Goal: Contribute content: Contribute content

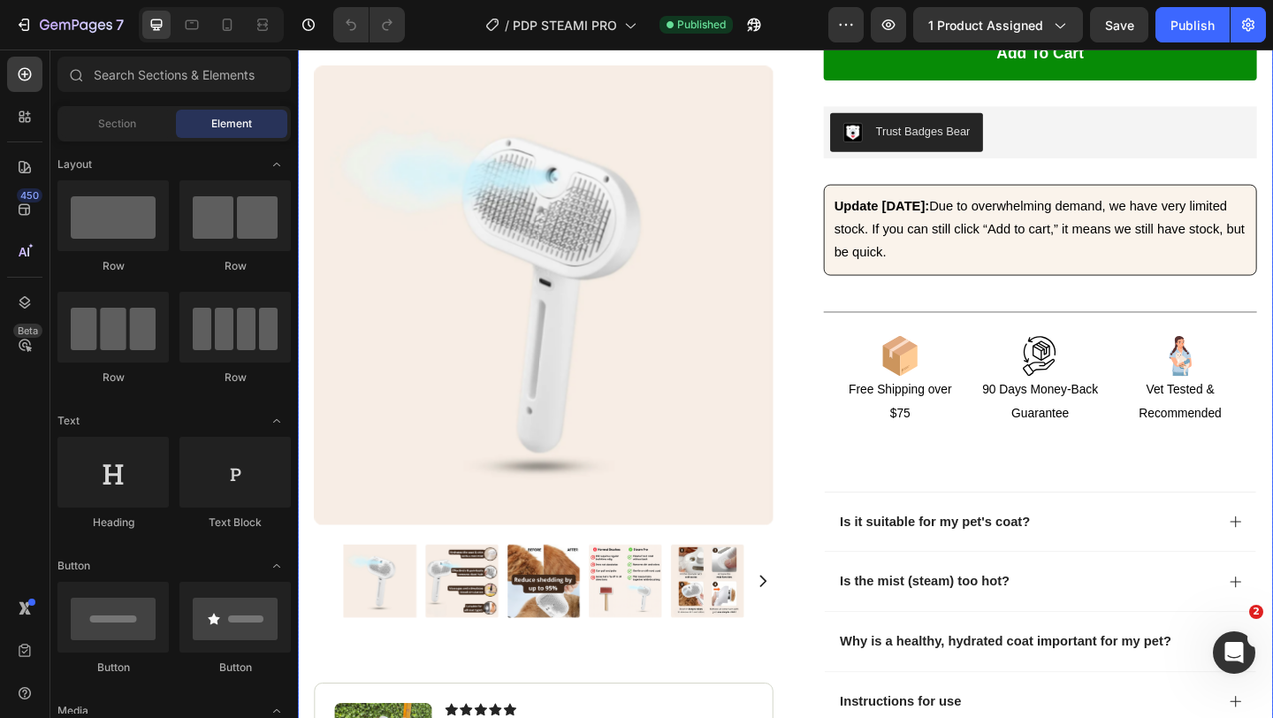
scroll to position [706, 0]
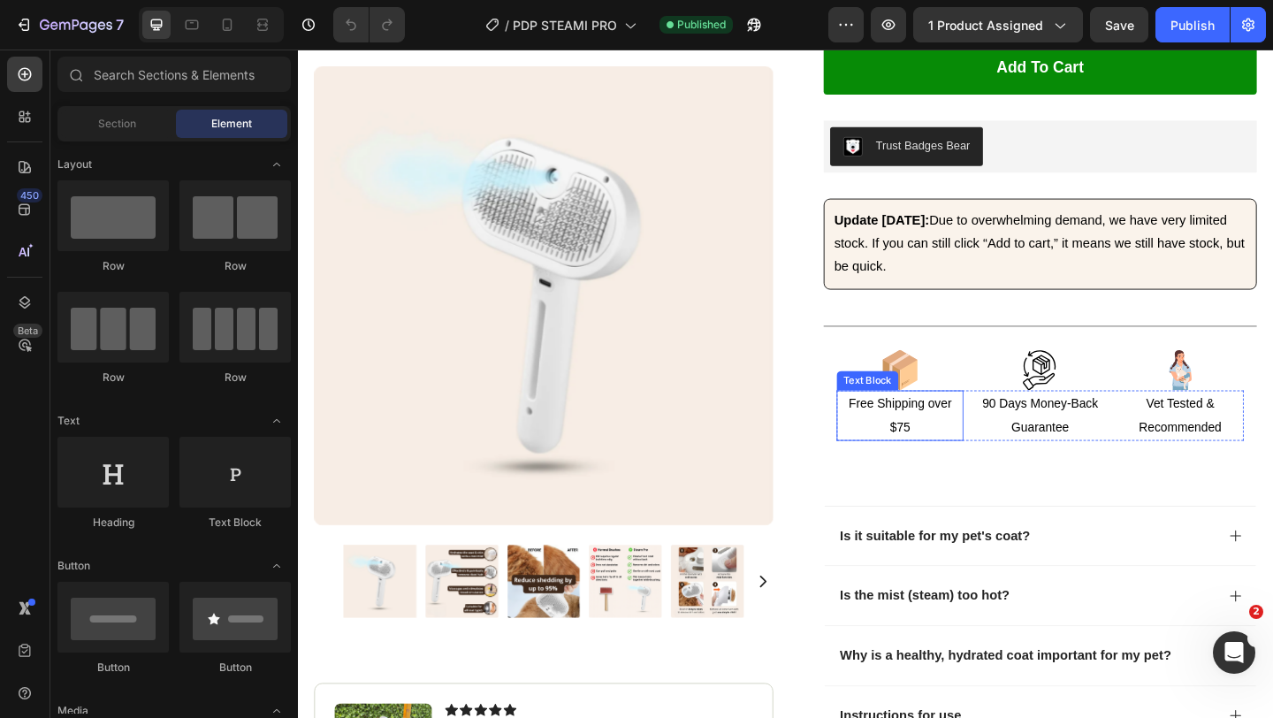
click at [941, 453] on p "Free Shipping over $75" at bounding box center [953, 447] width 134 height 51
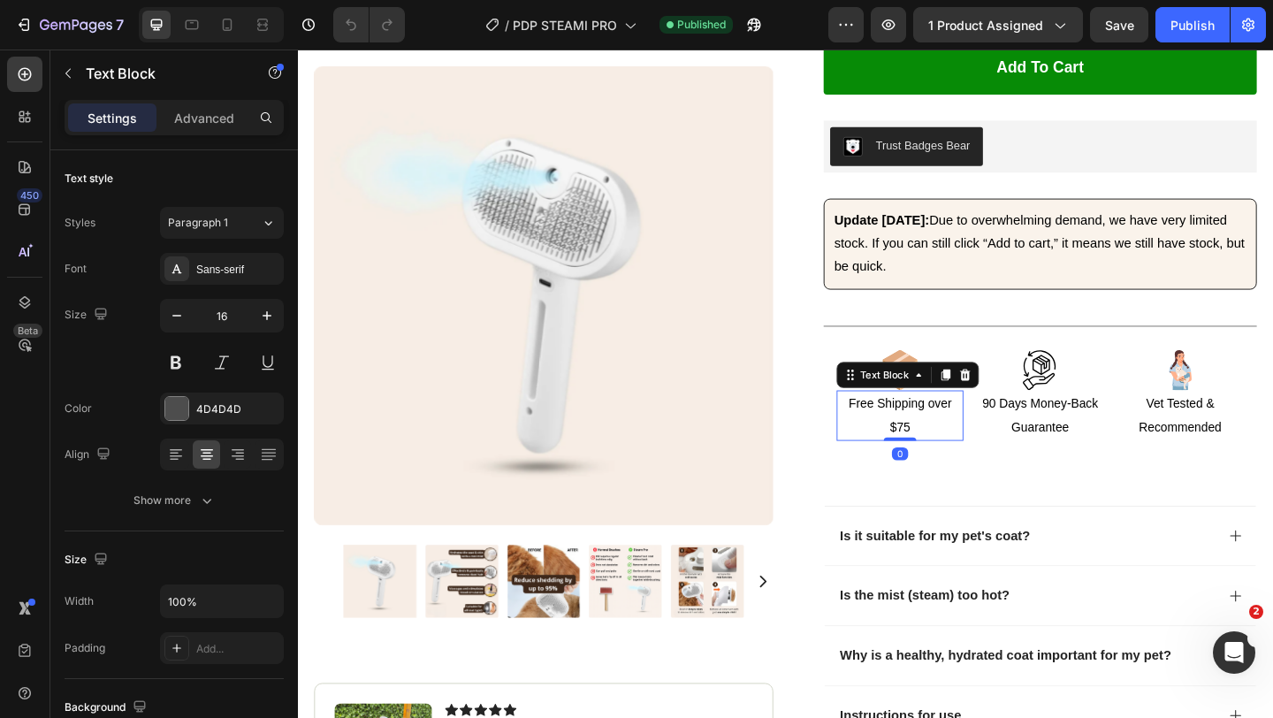
click at [962, 460] on span "Free Shipping over $75" at bounding box center [953, 446] width 112 height 41
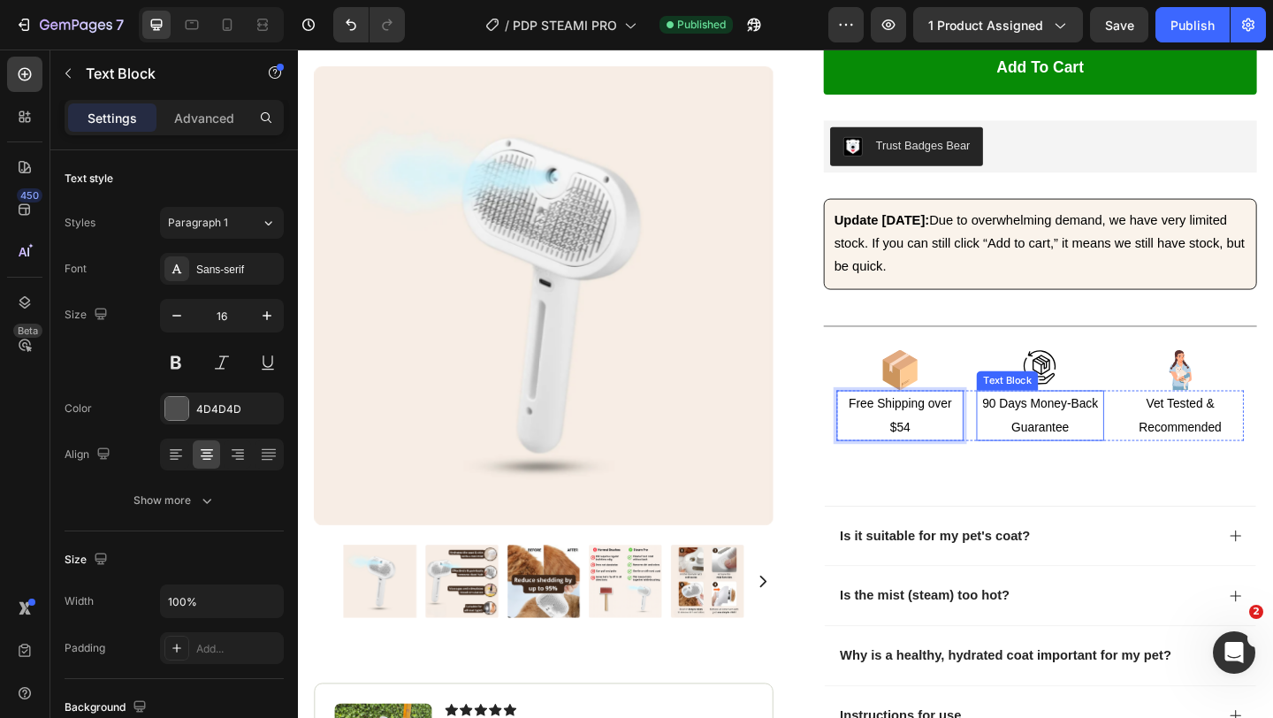
click at [1075, 458] on span "90 Days Money-Back Guarantee" at bounding box center [1105, 446] width 126 height 41
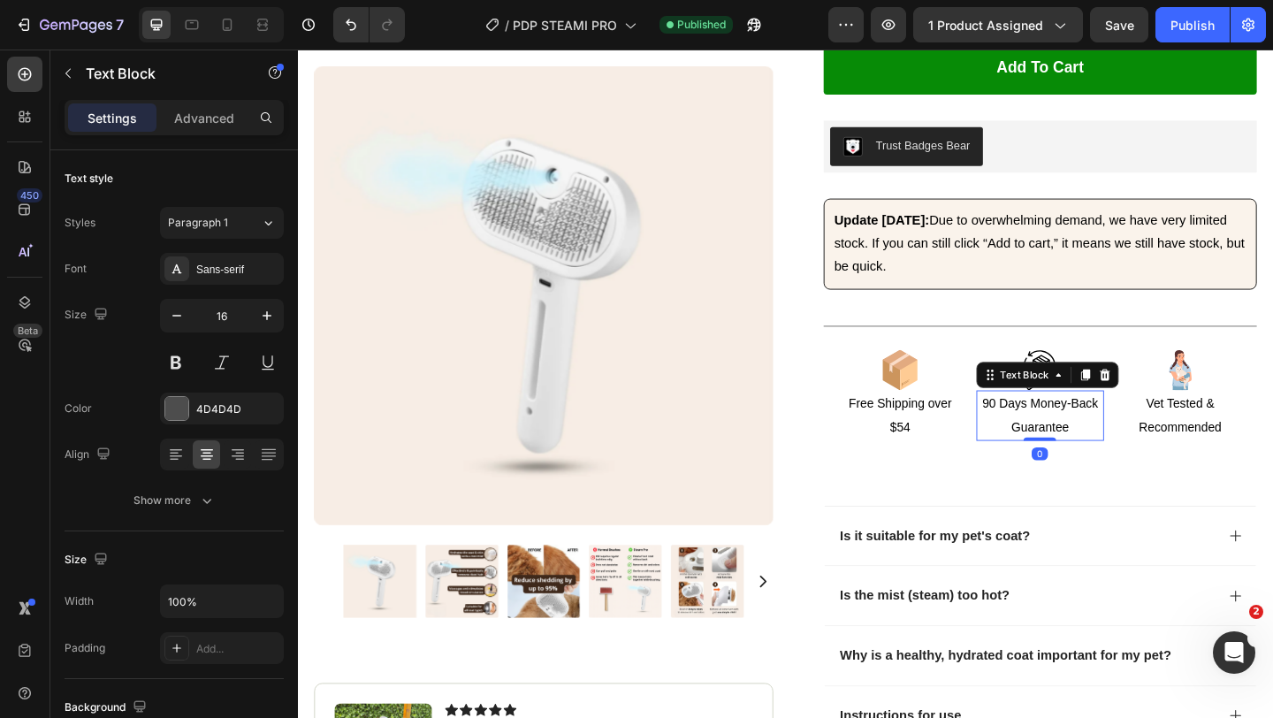
click at [1066, 446] on p "90 Days Money-Back Guarantee" at bounding box center [1105, 447] width 134 height 51
click at [1054, 443] on span "90 Days Money-Back Guarantee" at bounding box center [1105, 446] width 126 height 41
click at [1048, 438] on span "90 Days Money-Back Guarantee" at bounding box center [1105, 446] width 126 height 41
click at [1157, 444] on p "30 Days Money-Back Guarantee" at bounding box center [1105, 447] width 134 height 51
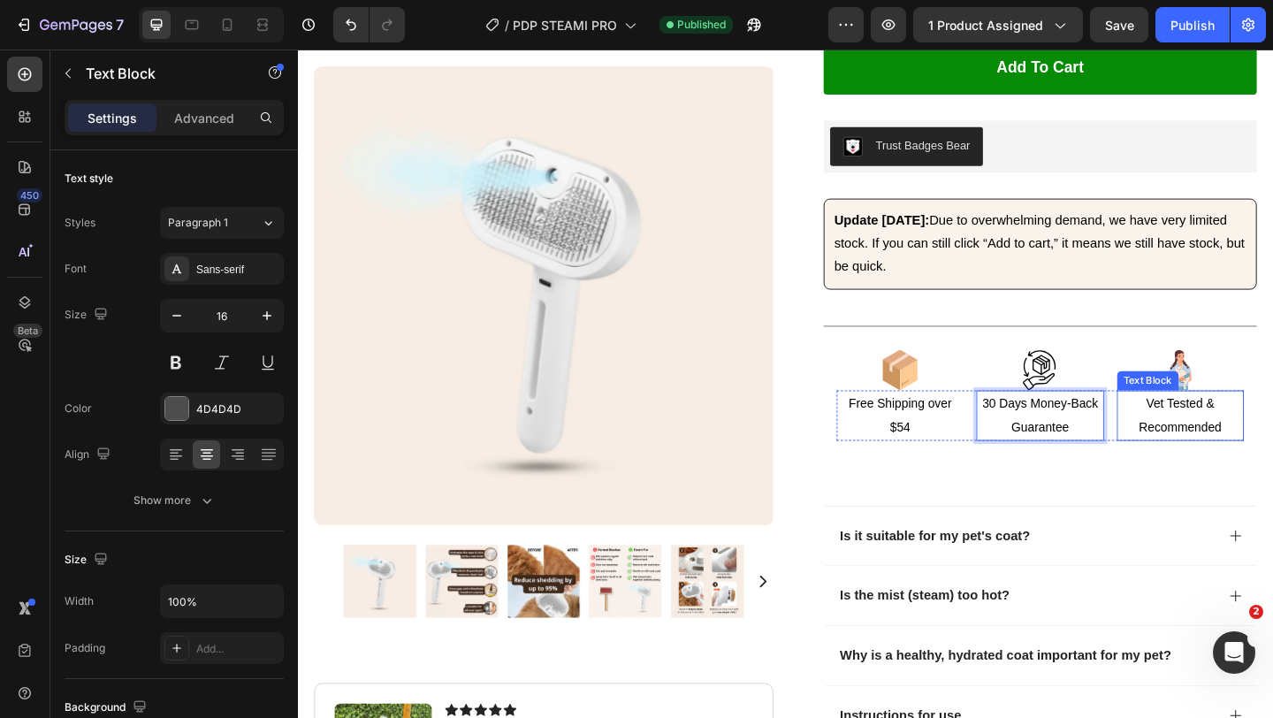
click at [1221, 459] on span "Vet Tested & Recommended" at bounding box center [1258, 446] width 90 height 41
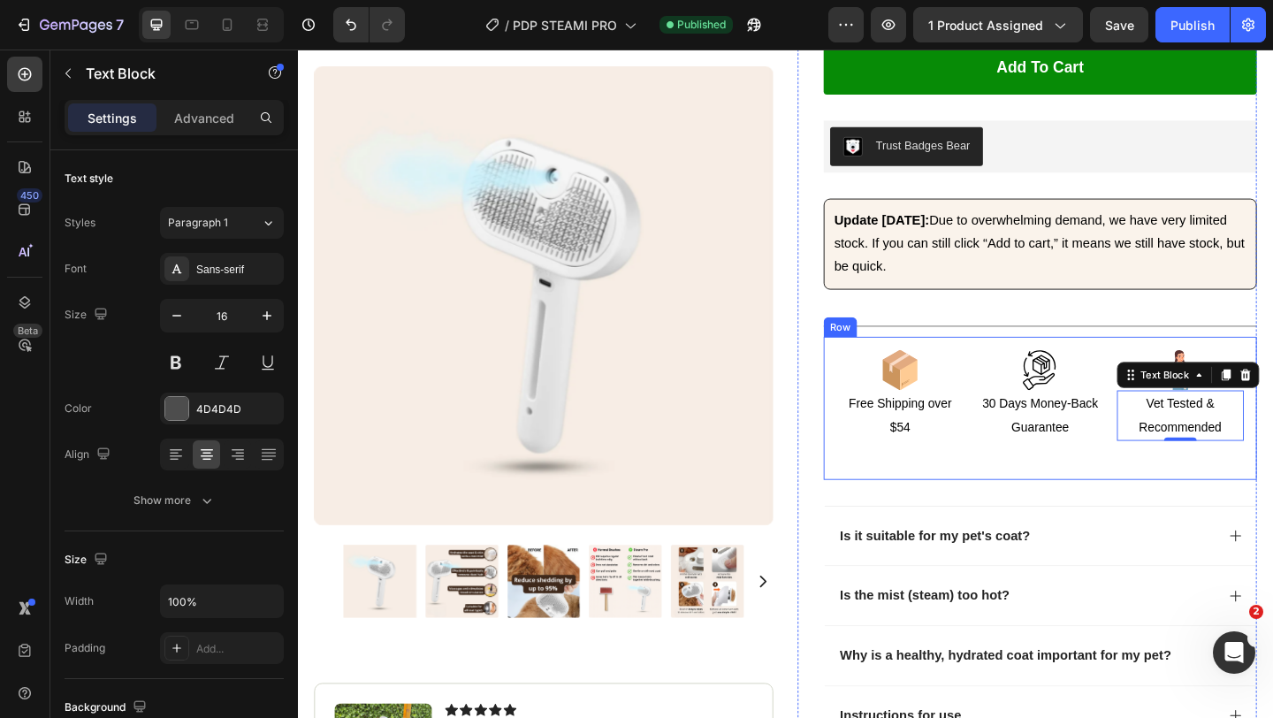
click at [1133, 486] on div "Icon Icon Icon Row Free Shipping over $54 Text Block 30 Days Money-Back Guarant…" at bounding box center [1105, 439] width 443 height 127
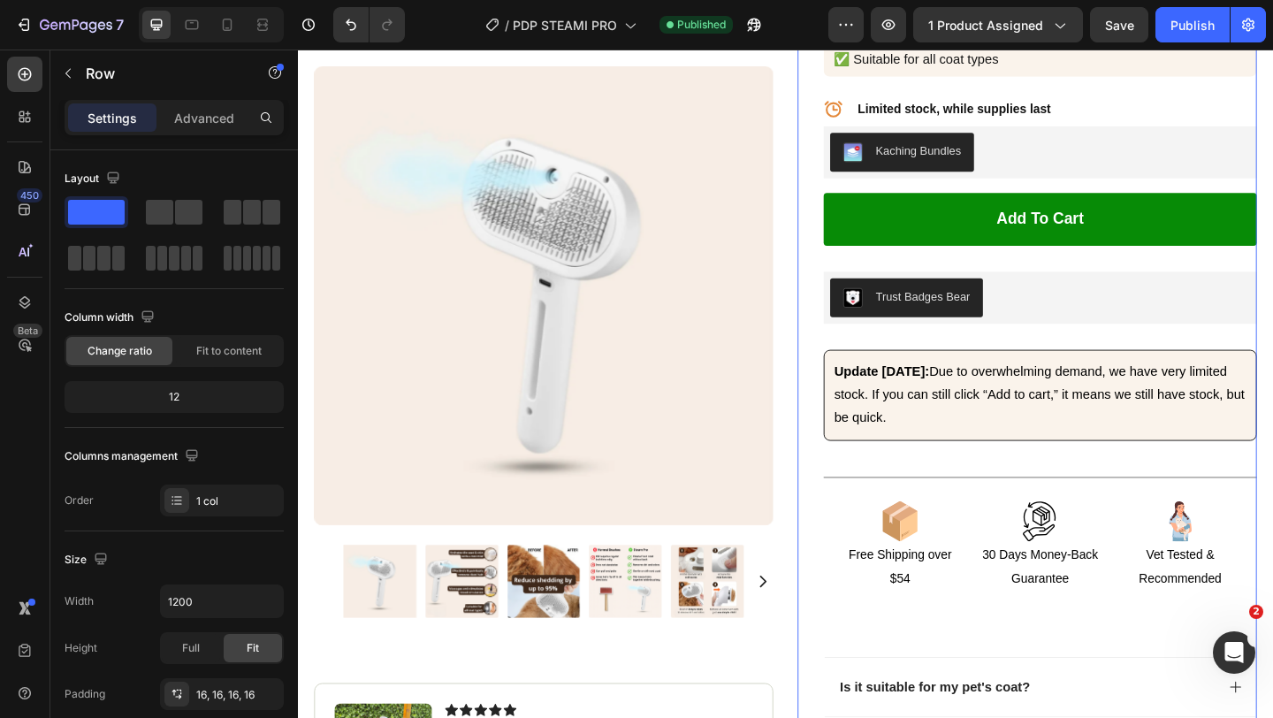
click at [1133, 489] on div "Icon Icon Icon Icon Icon Icon List 4.8/5 (348 Reviews) Text Block Row Serolla® …" at bounding box center [1105, 358] width 471 height 1544
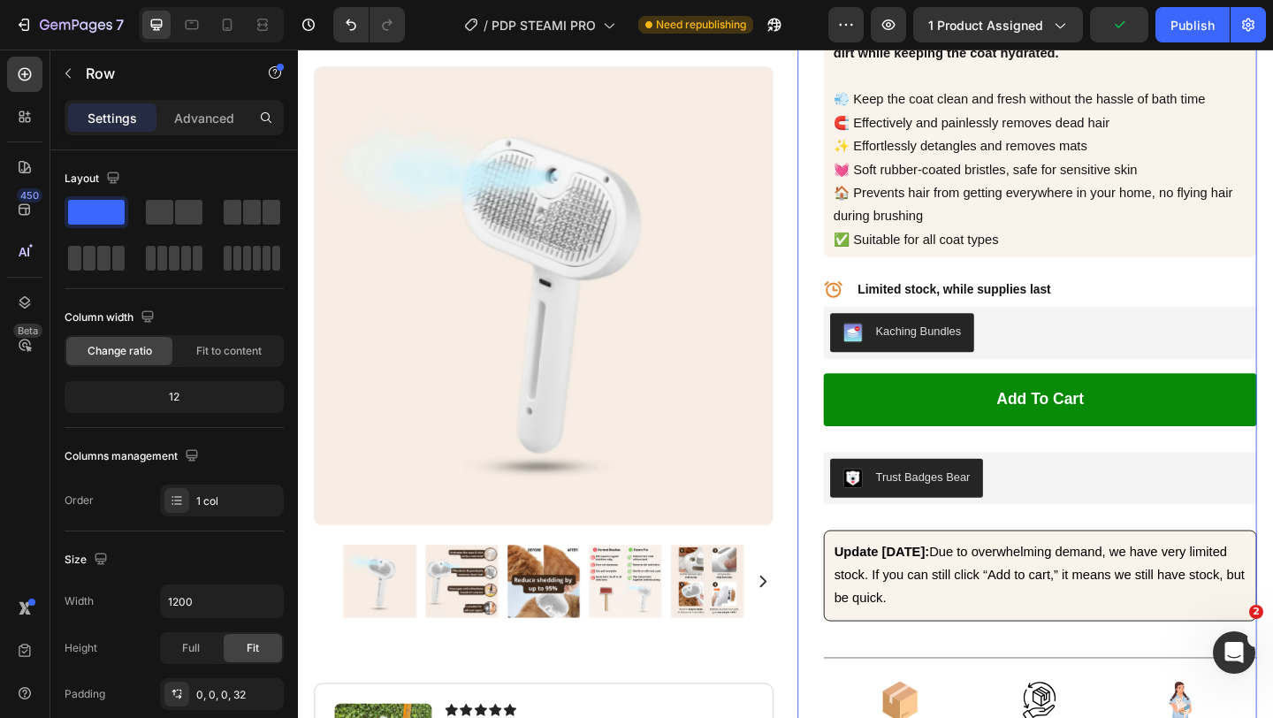
scroll to position [253, 0]
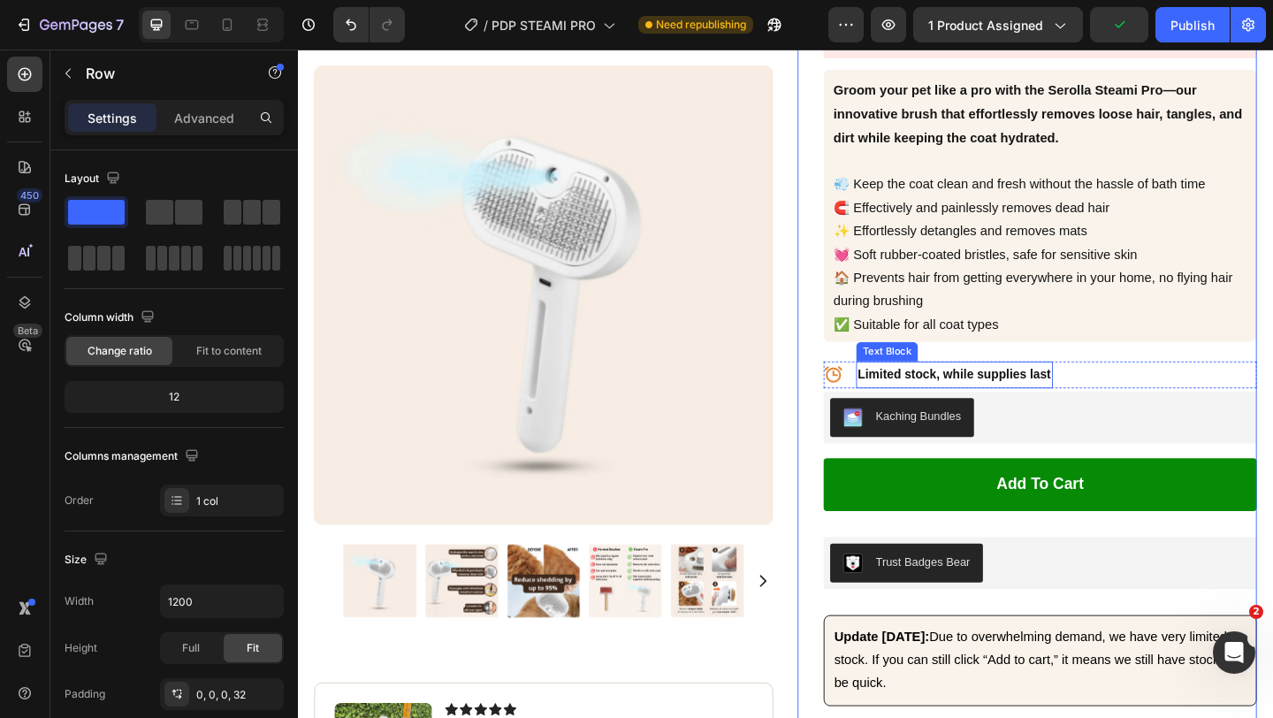
click at [1129, 400] on div "Icon Limited stock, while supplies last Text Block Row" at bounding box center [1105, 403] width 471 height 29
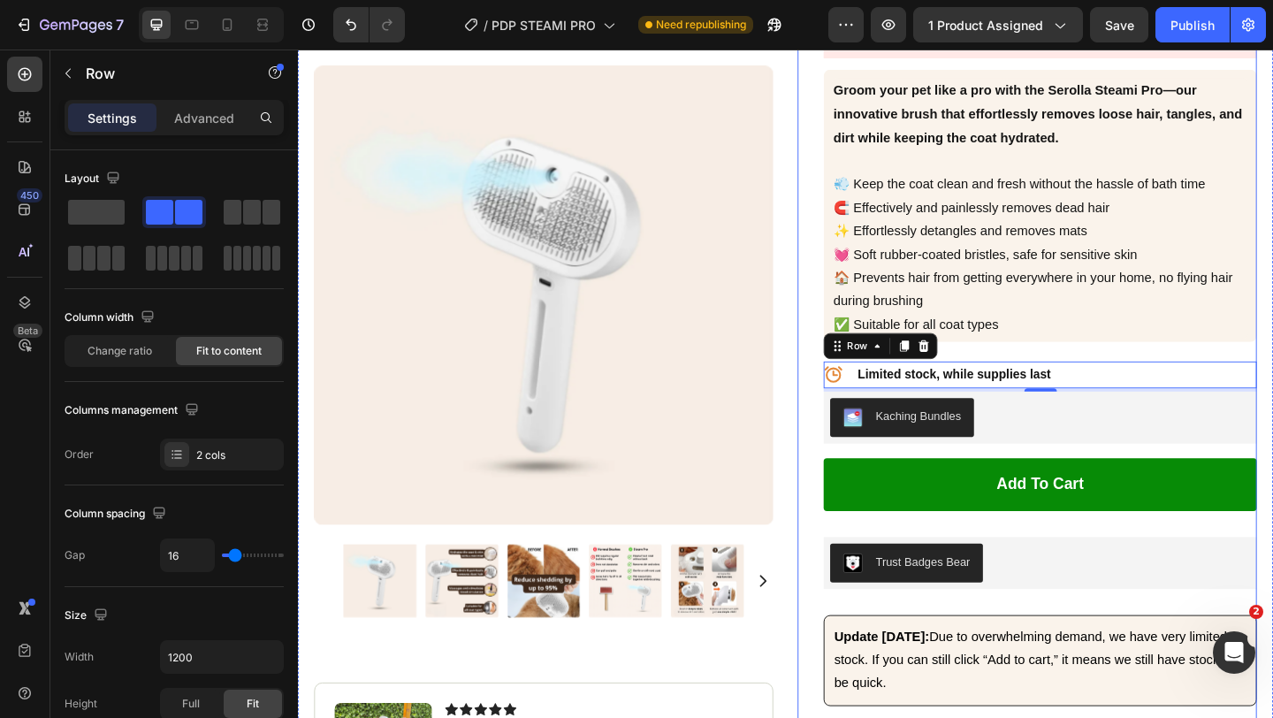
click at [1042, 363] on div "Groom your pet like a pro with the Serolla Steami Pro—our innovative brush that…" at bounding box center [1106, 222] width 454 height 284
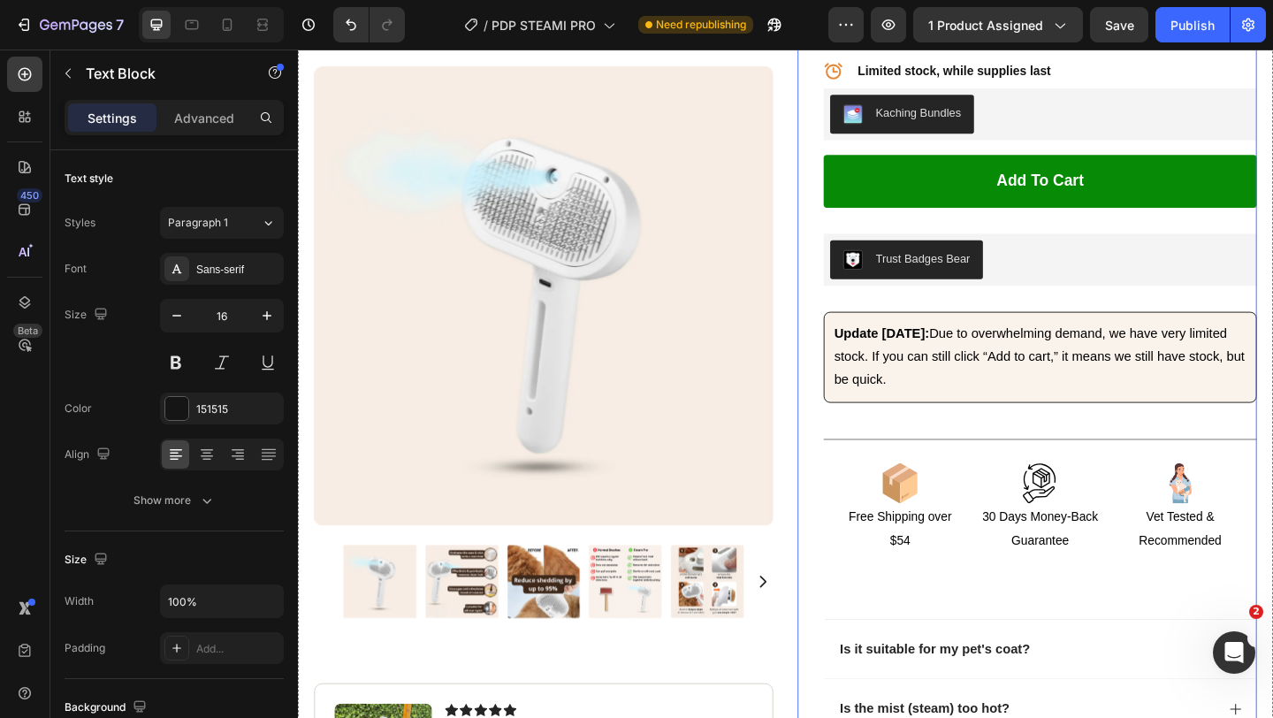
scroll to position [792, 0]
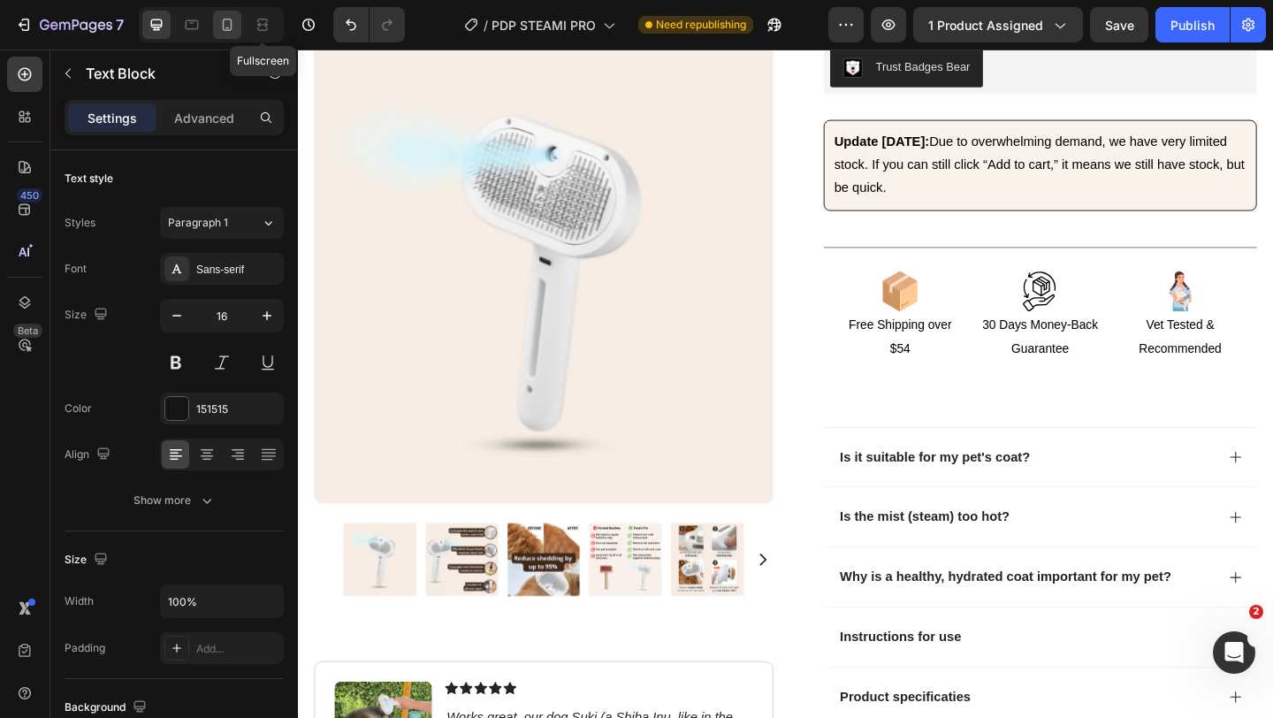
click at [240, 18] on div at bounding box center [227, 25] width 28 height 28
type input "15"
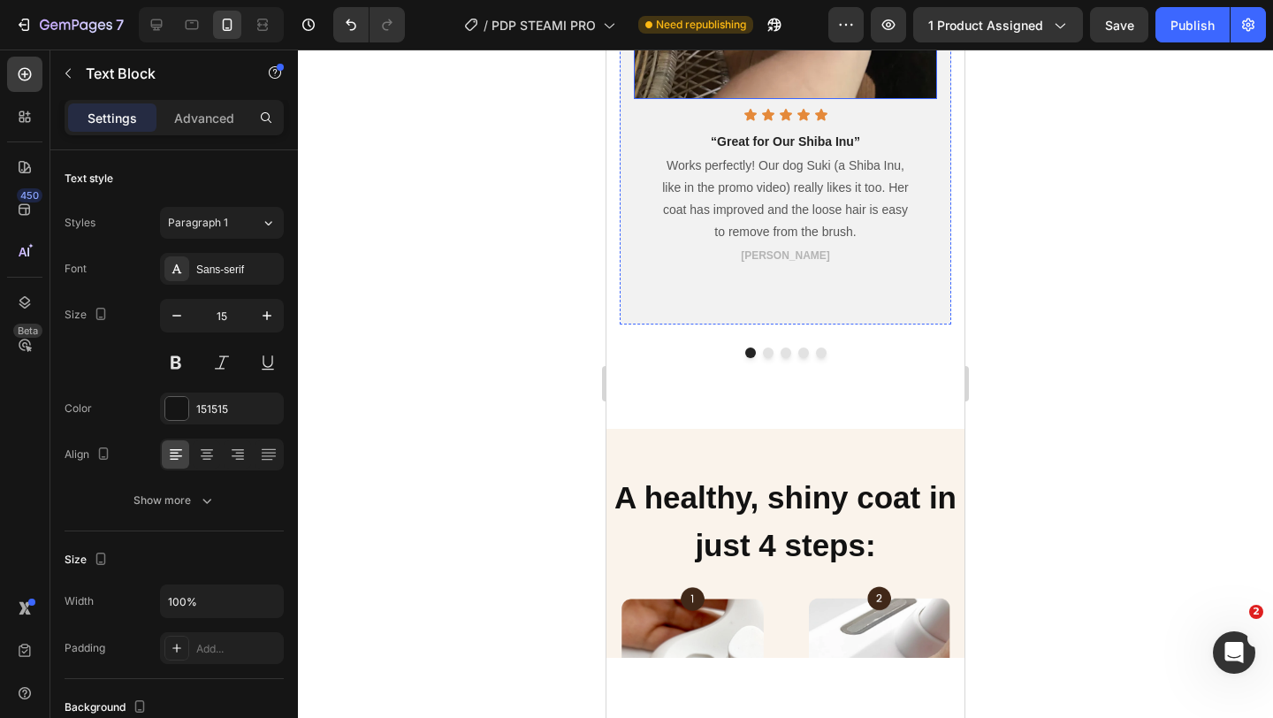
scroll to position [3096, 0]
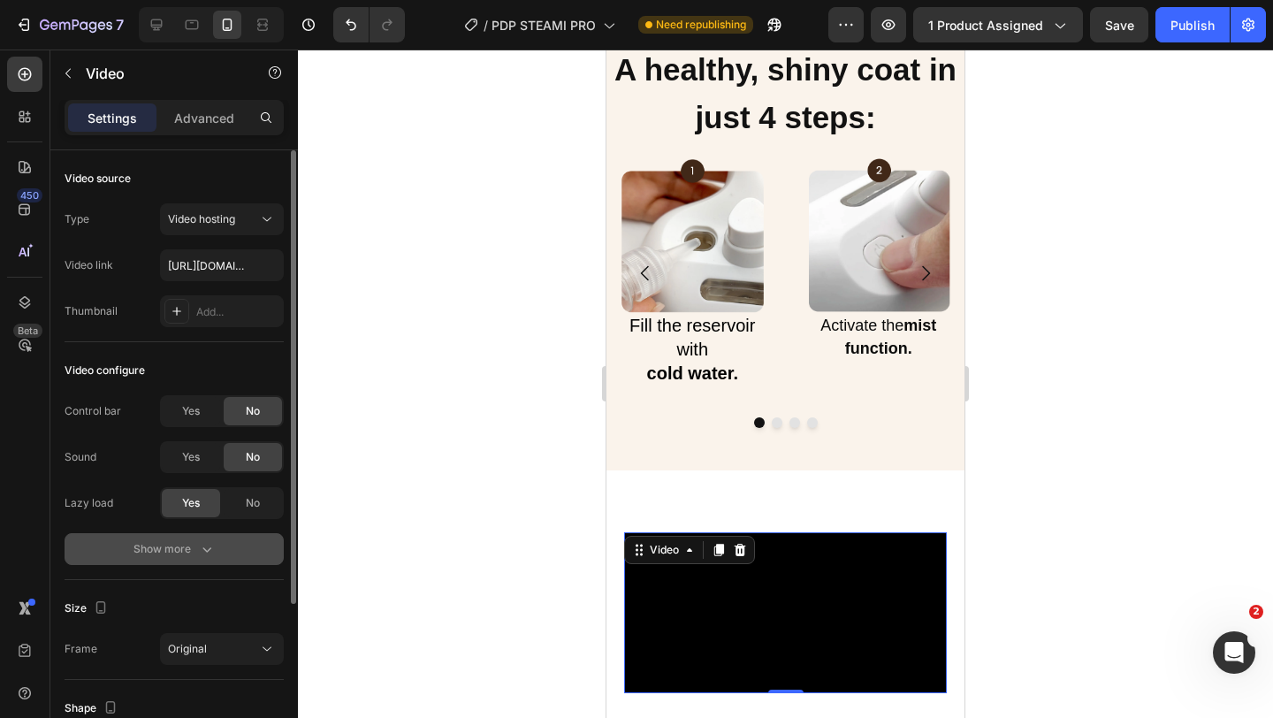
click at [202, 548] on icon "button" at bounding box center [207, 549] width 18 height 18
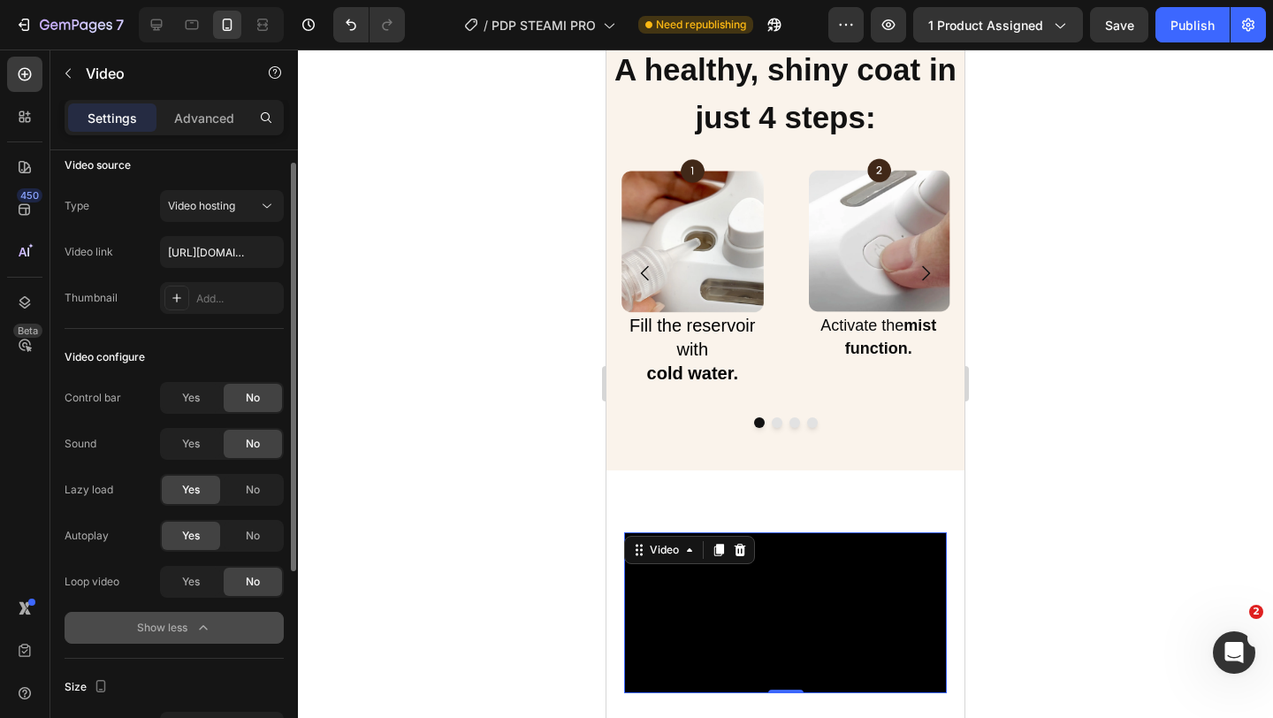
scroll to position [16, 0]
click at [263, 487] on div "No" at bounding box center [253, 487] width 58 height 28
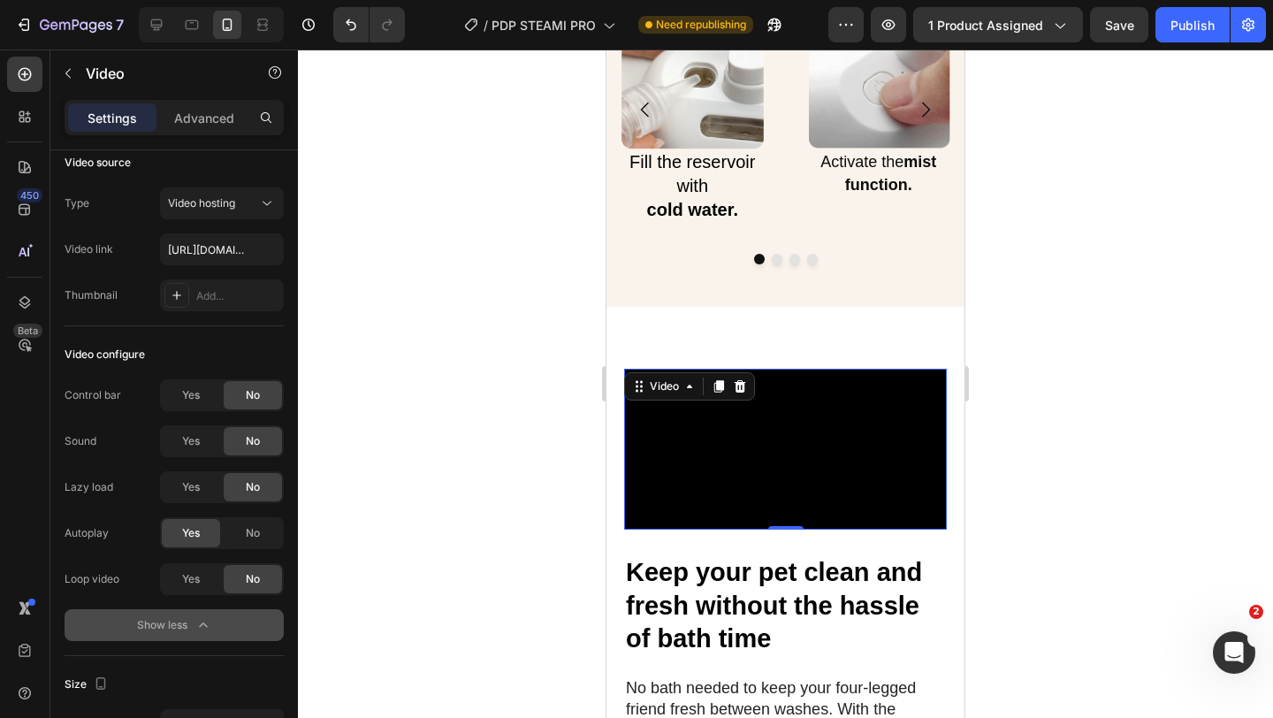
scroll to position [3400, 0]
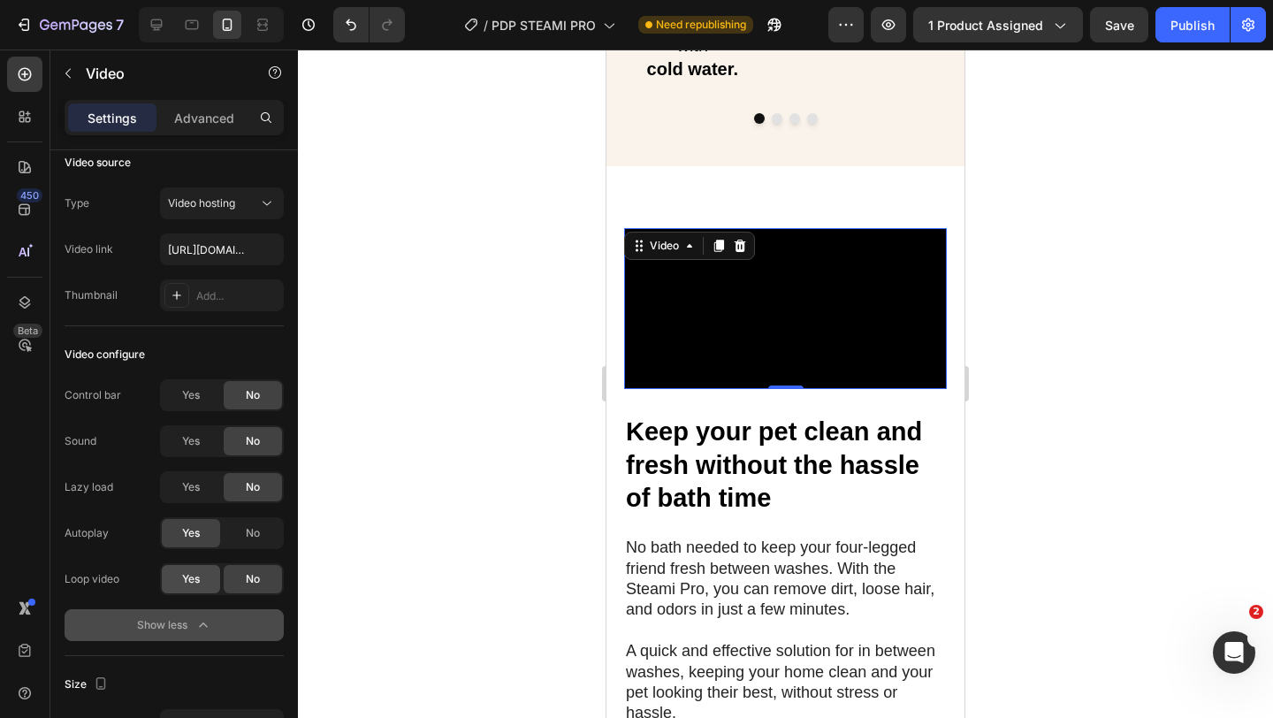
click at [191, 565] on div "Yes" at bounding box center [191, 579] width 58 height 28
click at [1120, 50] on div "7 Version history / PDP STEAMI PRO Need republishing Preview 1 product assigned…" at bounding box center [636, 25] width 1273 height 50
click at [1124, 36] on button "Save" at bounding box center [1119, 24] width 58 height 35
click at [1182, 32] on div "Publish" at bounding box center [1192, 25] width 44 height 19
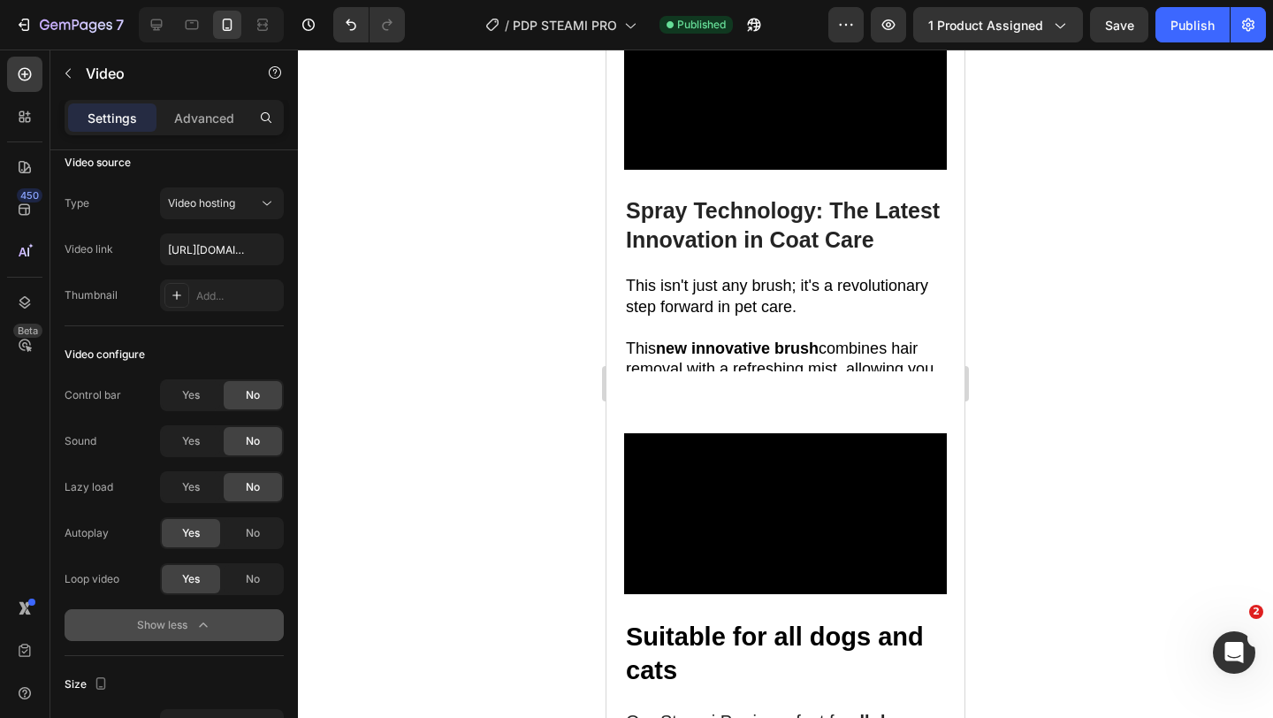
scroll to position [4334, 0]
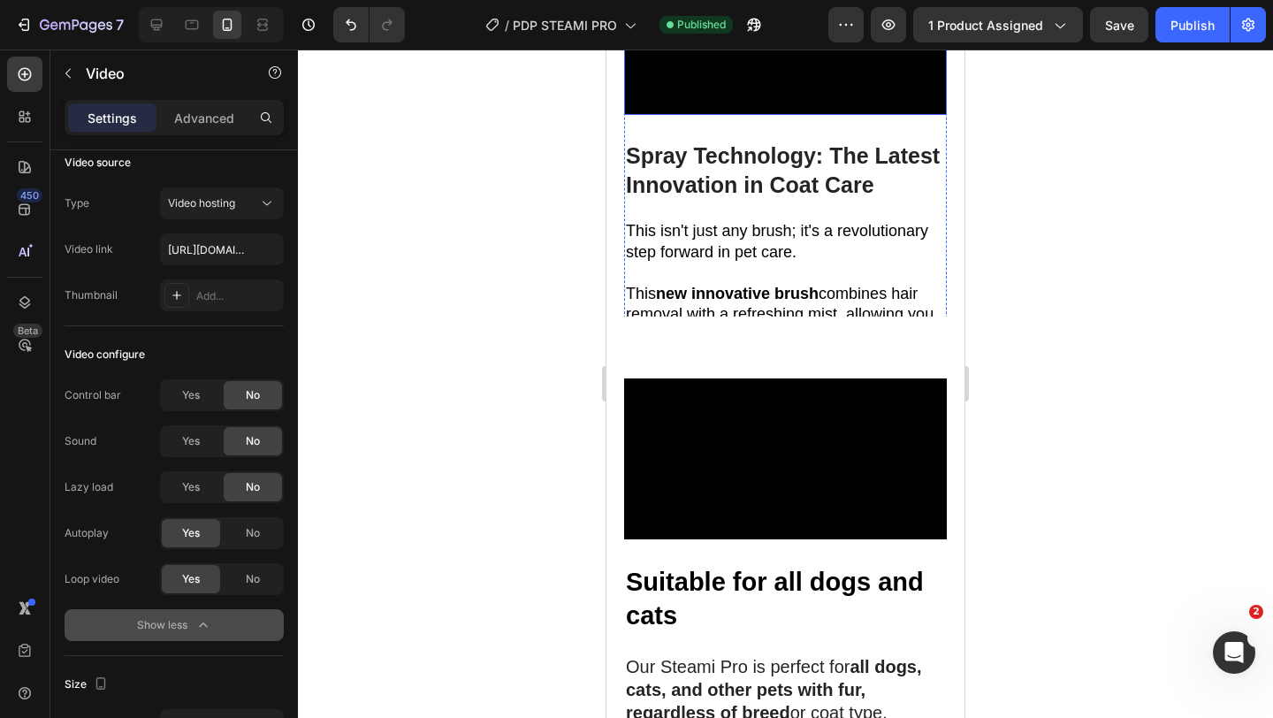
click at [846, 116] on video at bounding box center [785, 35] width 323 height 162
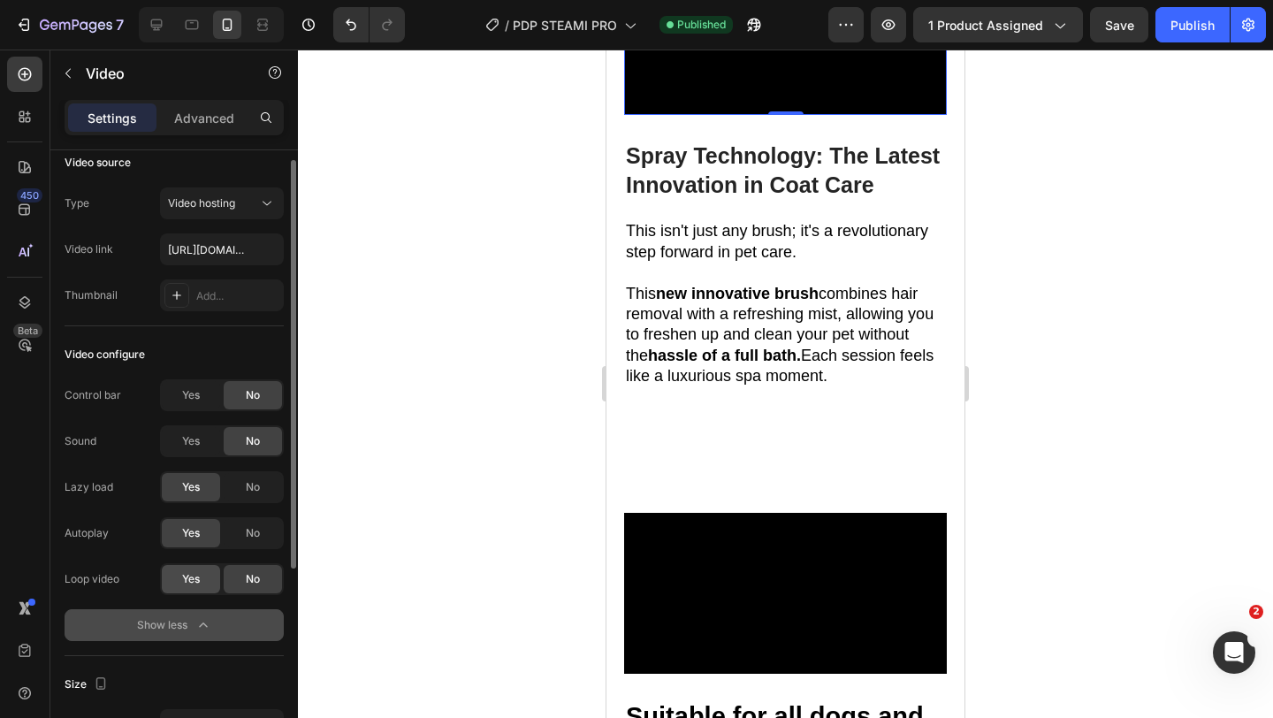
click at [187, 576] on span "Yes" at bounding box center [191, 579] width 18 height 16
click at [238, 488] on div "No" at bounding box center [253, 487] width 58 height 28
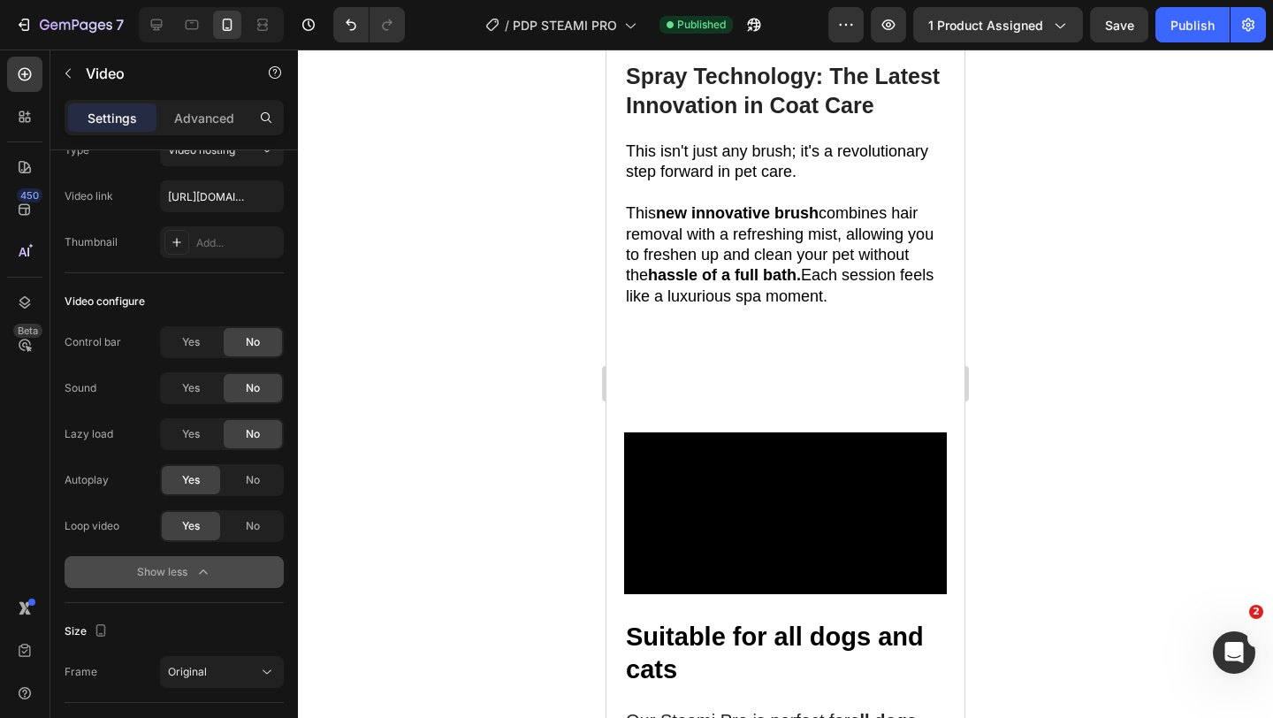
scroll to position [4821, 0]
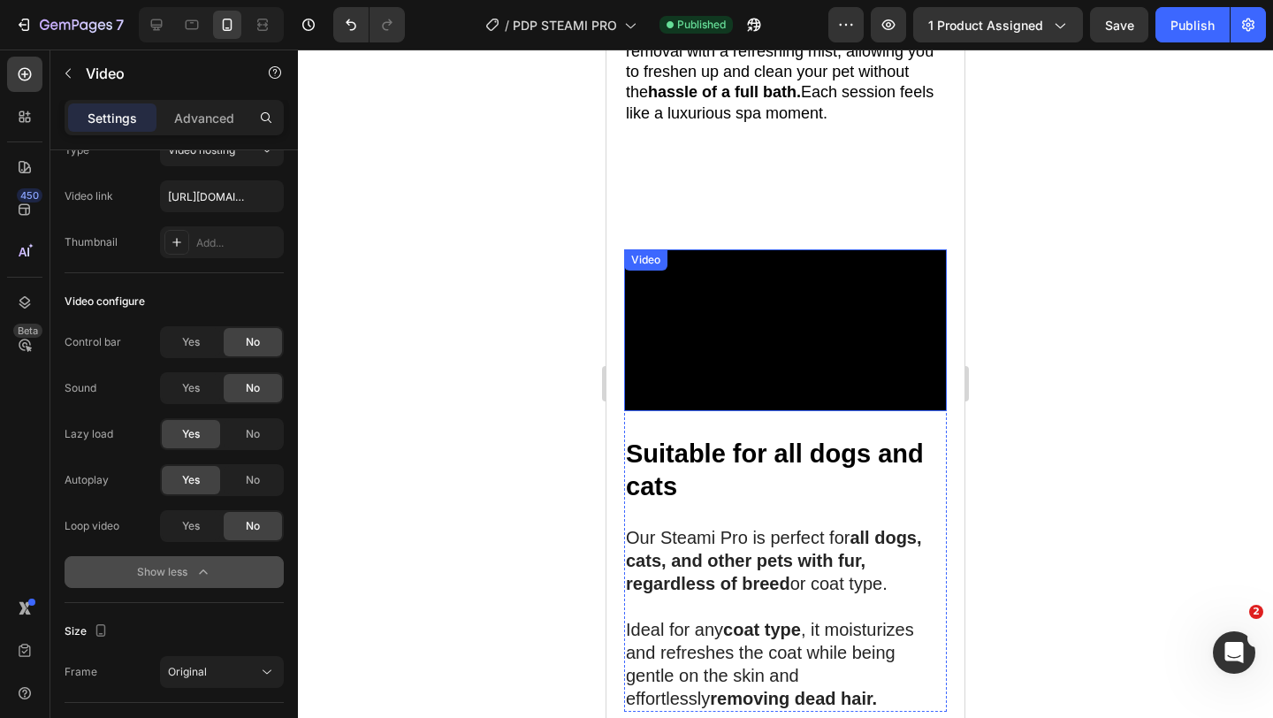
click at [717, 411] on video at bounding box center [785, 330] width 323 height 162
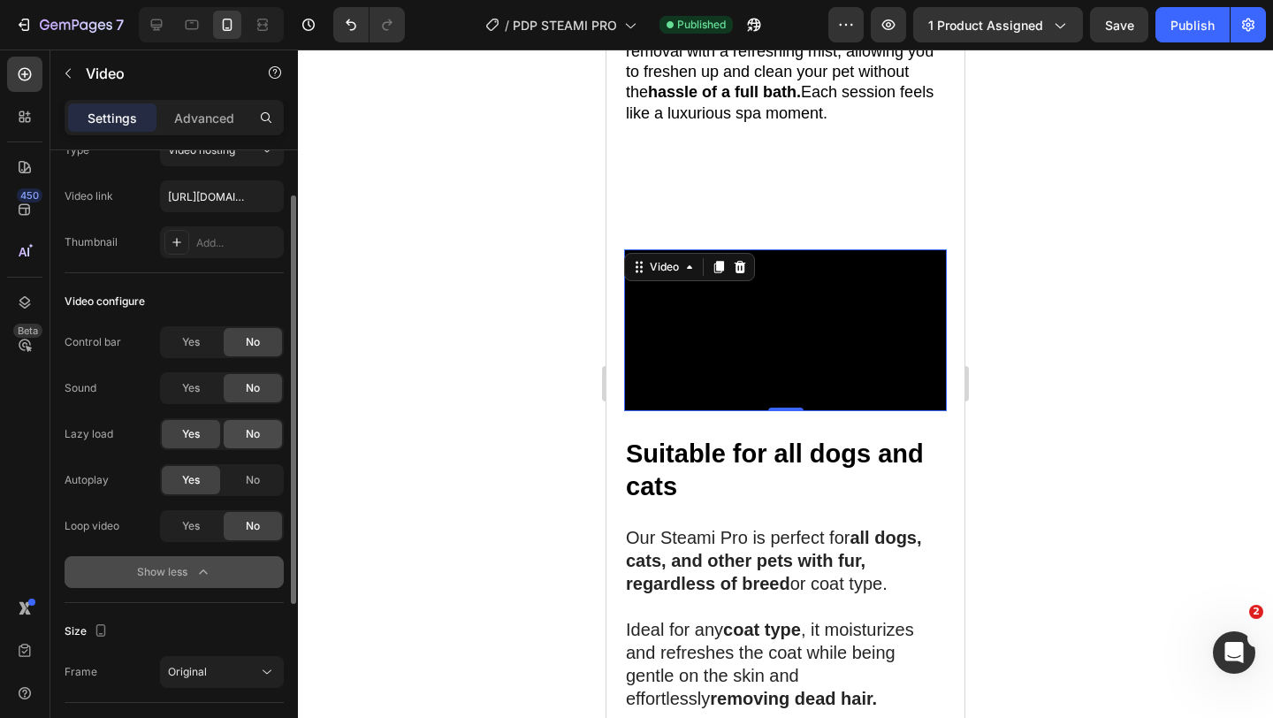
click at [243, 428] on div "No" at bounding box center [253, 434] width 58 height 28
click at [192, 523] on span "Yes" at bounding box center [191, 526] width 18 height 16
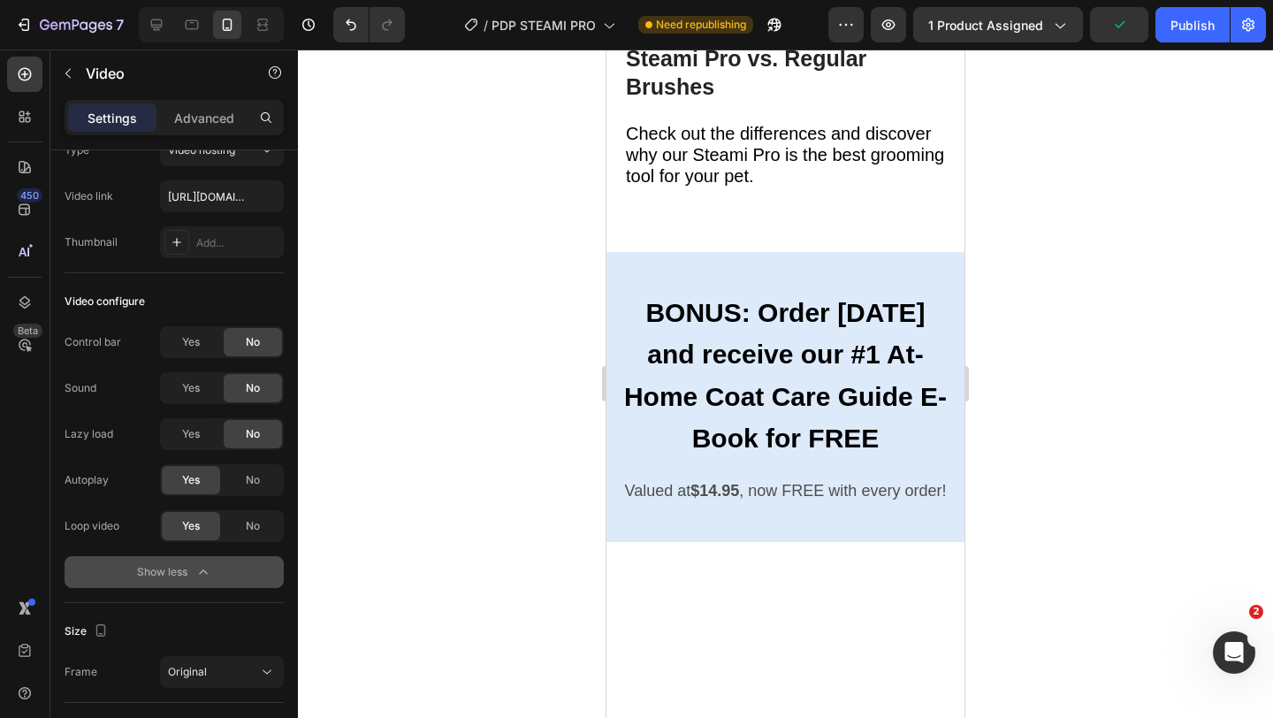
scroll to position [7706, 0]
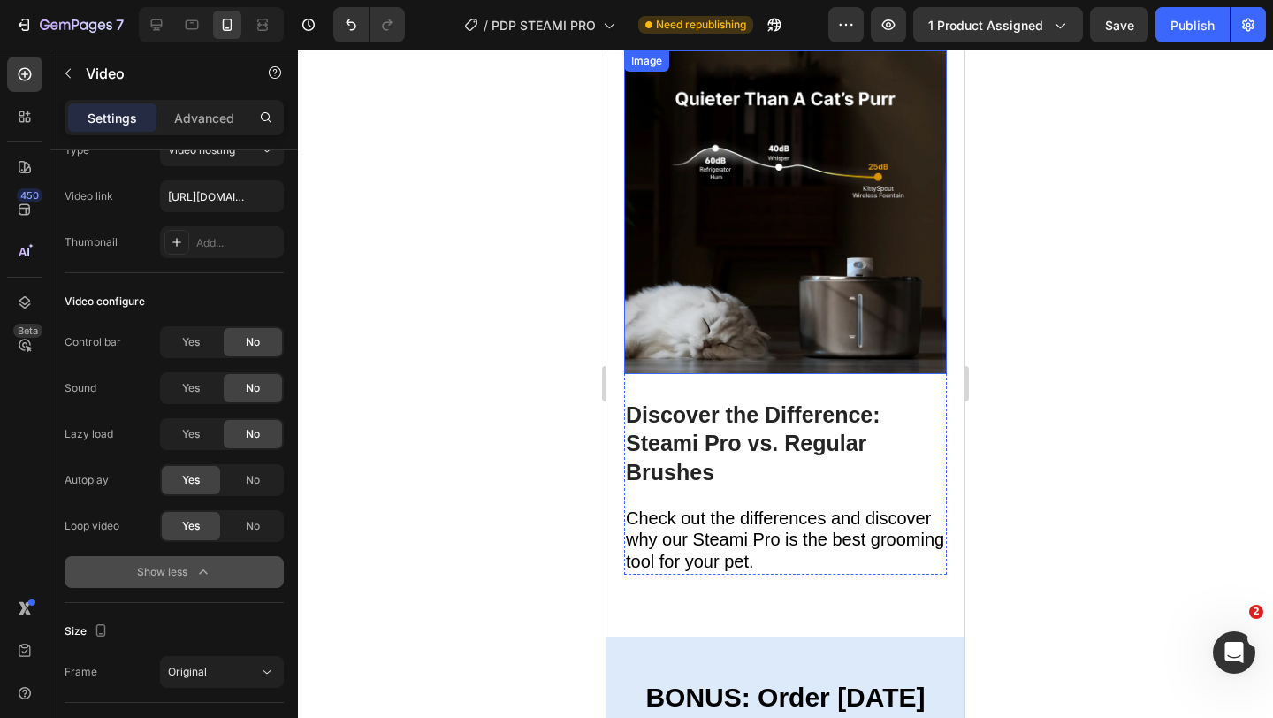
click at [773, 291] on img at bounding box center [785, 211] width 323 height 323
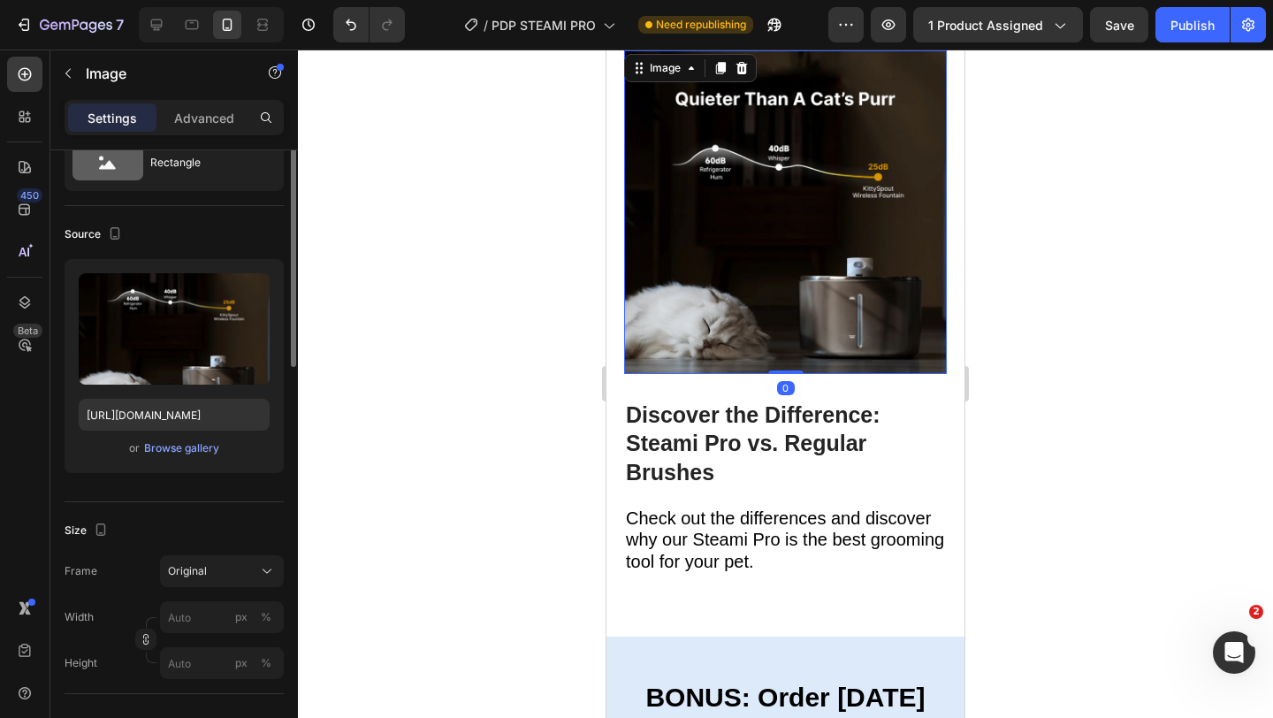
scroll to position [0, 0]
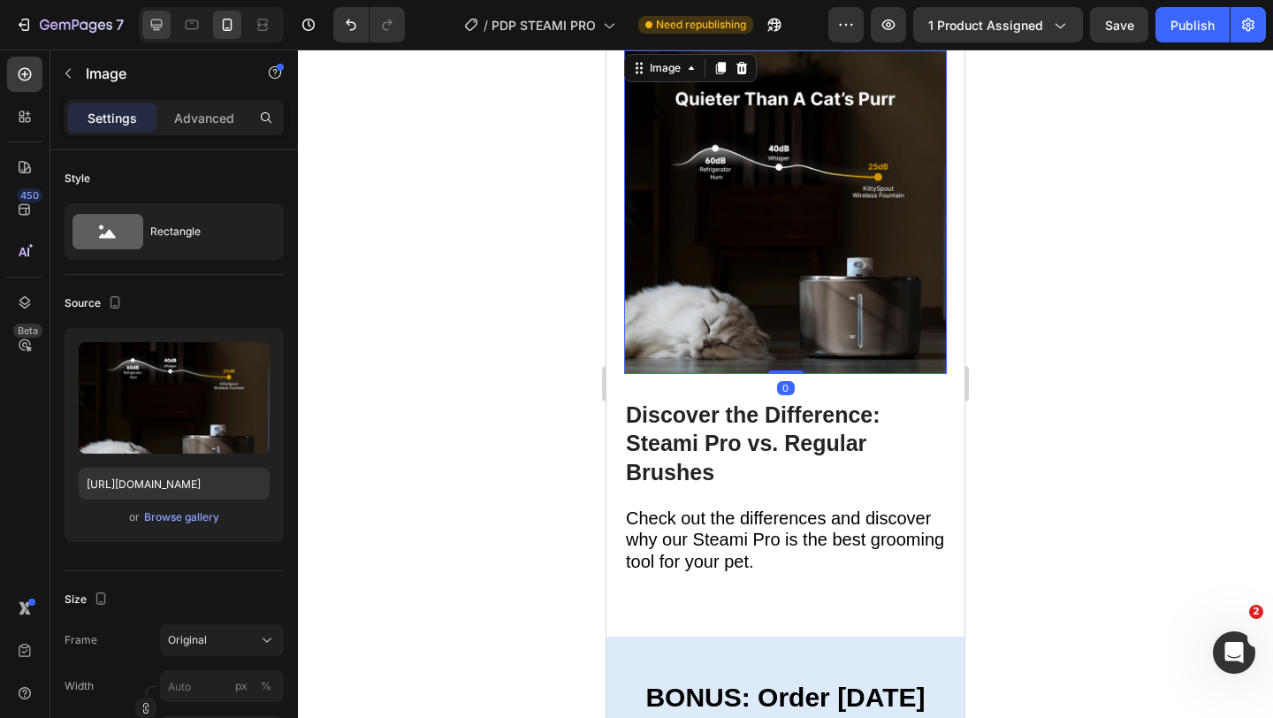
click at [160, 24] on icon at bounding box center [156, 24] width 11 height 11
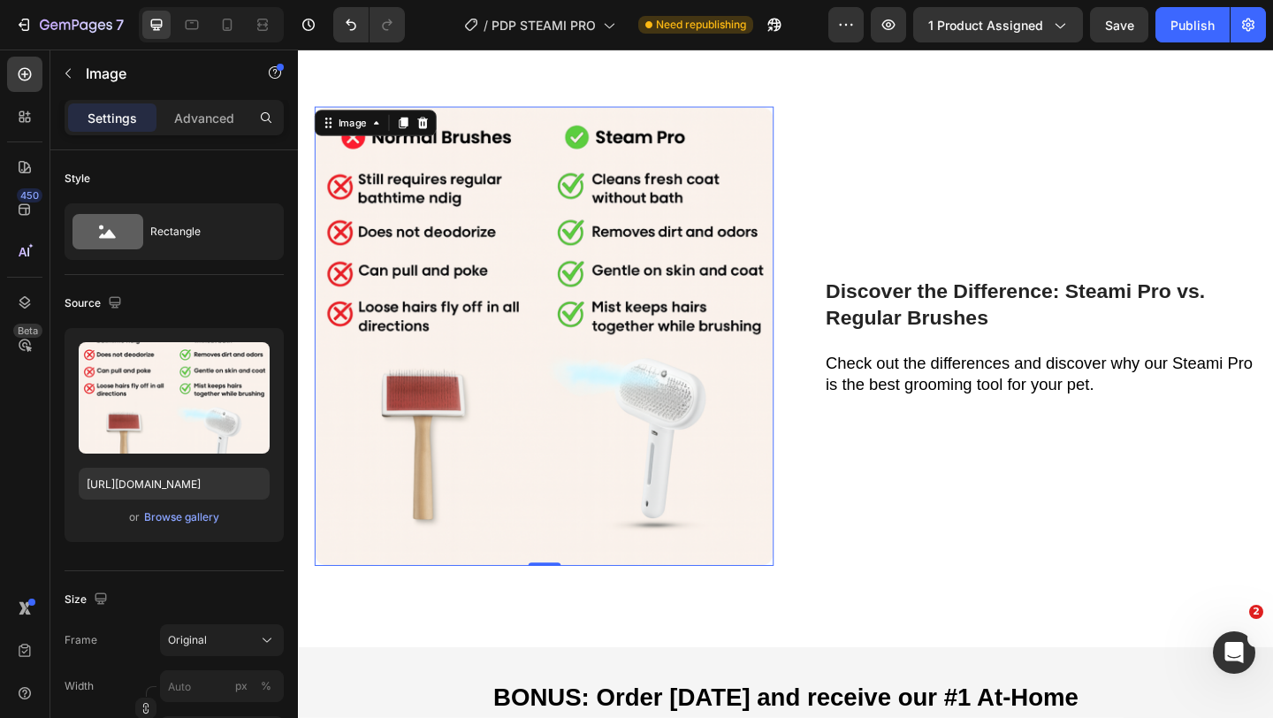
scroll to position [7672, 0]
click at [662, 400] on img at bounding box center [565, 360] width 499 height 499
click at [206, 480] on input "[URL][DOMAIN_NAME]" at bounding box center [174, 484] width 191 height 32
click at [197, 489] on input "[URL][DOMAIN_NAME]" at bounding box center [174, 484] width 191 height 32
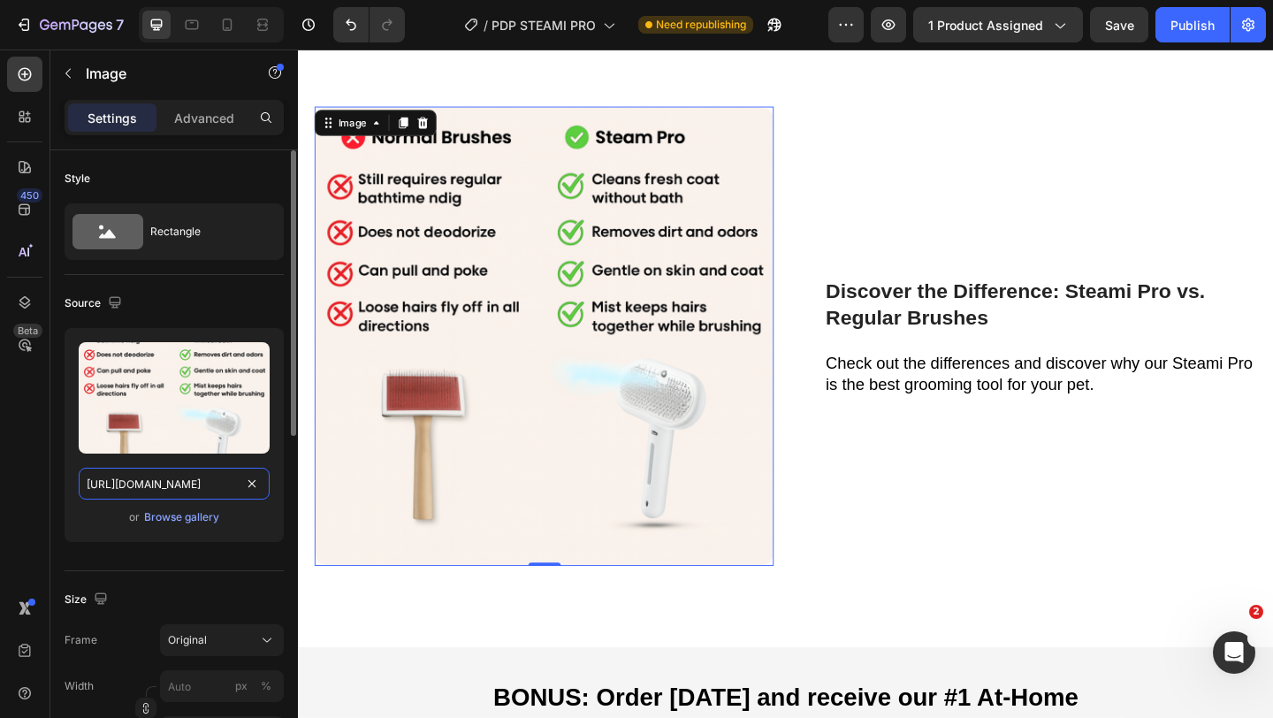
click at [197, 489] on input "[URL][DOMAIN_NAME]" at bounding box center [174, 484] width 191 height 32
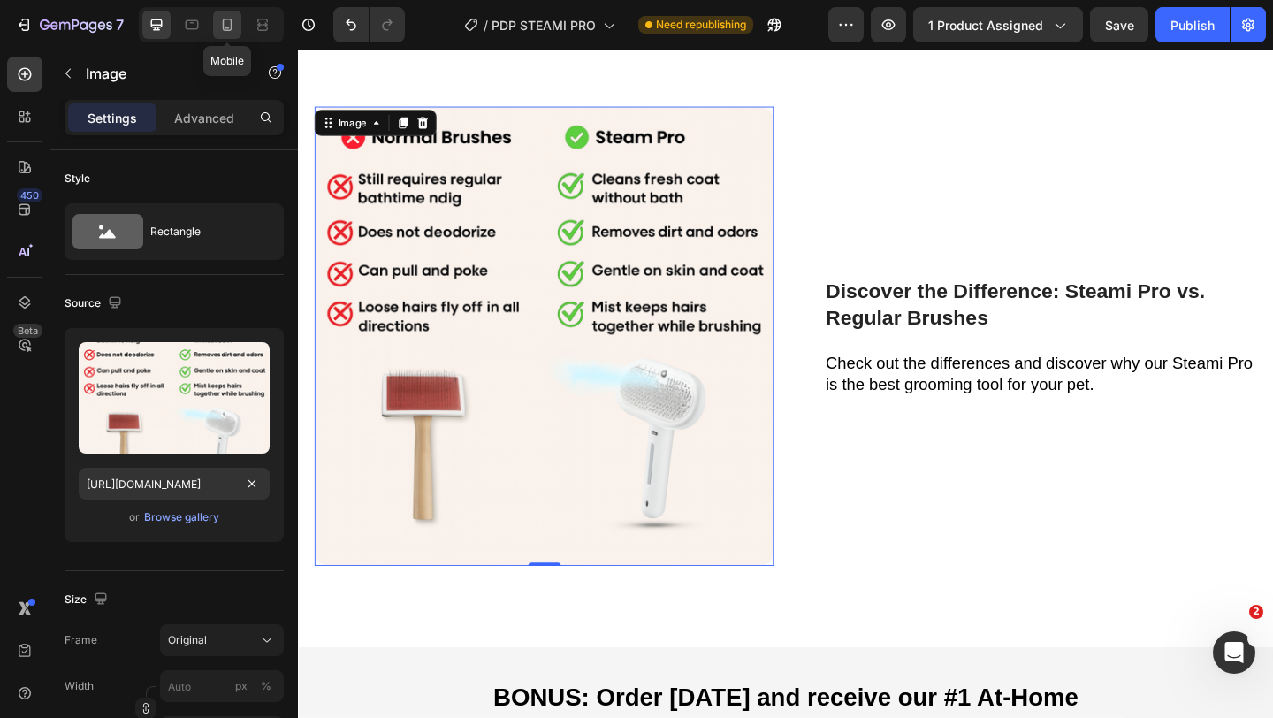
click at [230, 19] on icon at bounding box center [228, 25] width 10 height 12
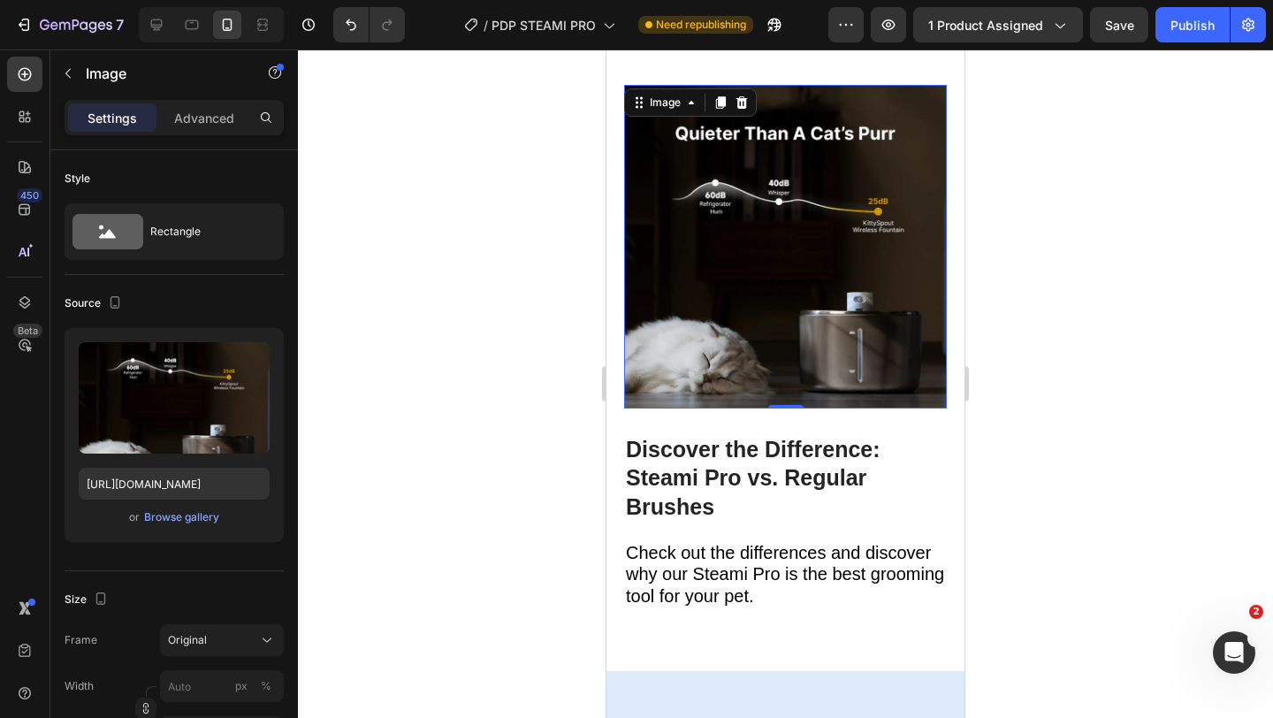
scroll to position [7645, 0]
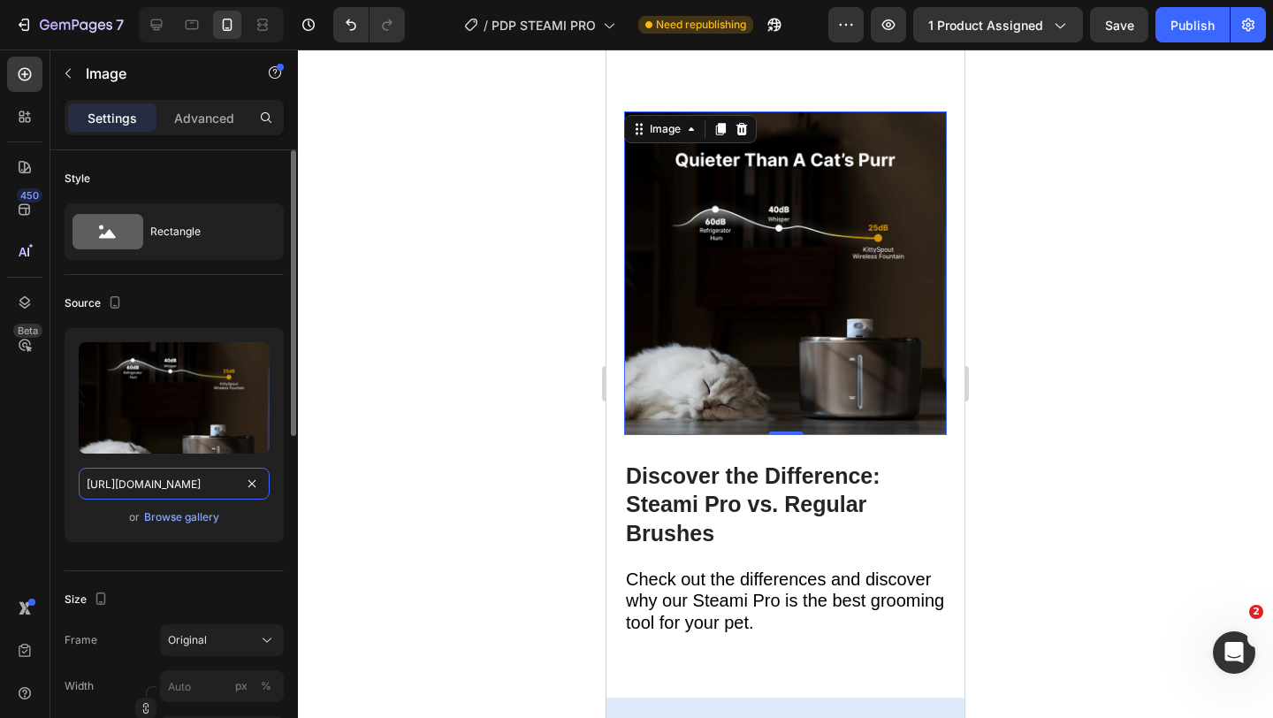
click at [227, 480] on input "[URL][DOMAIN_NAME]" at bounding box center [174, 484] width 191 height 32
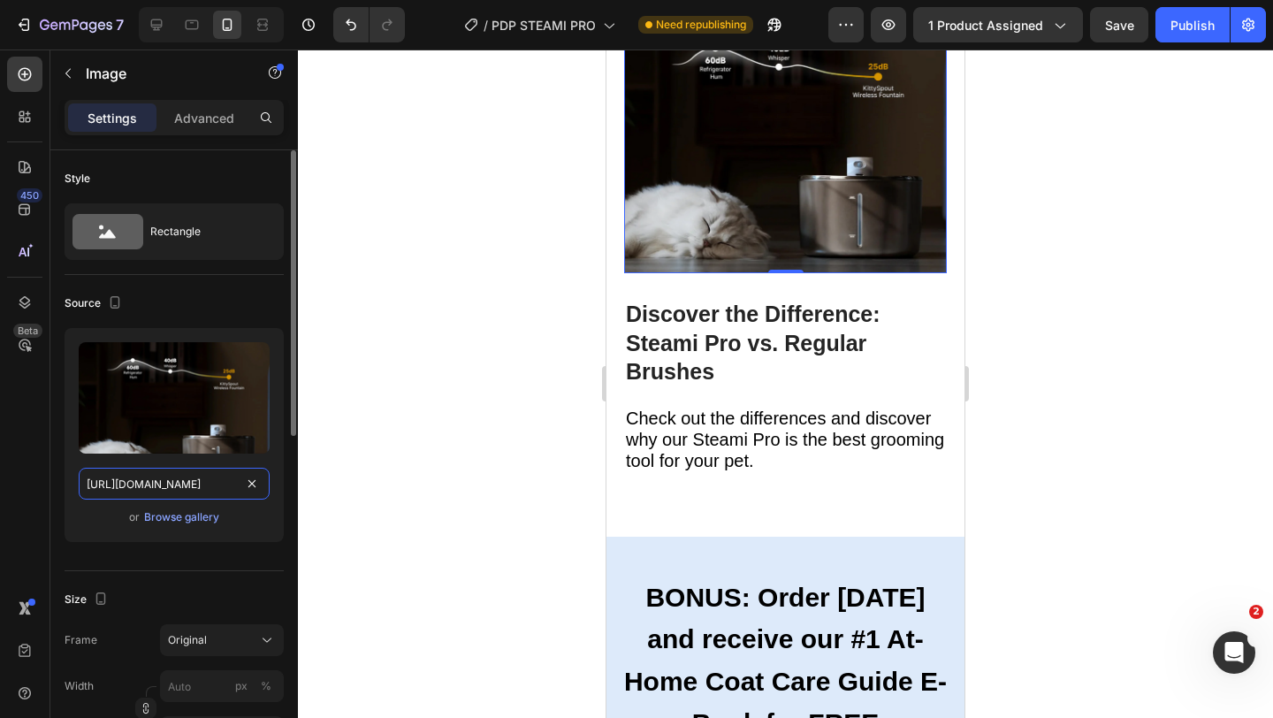
paste input "9e8e79af-189c-4a69-895a-818645a69c6d"
type input "[URL][DOMAIN_NAME]"
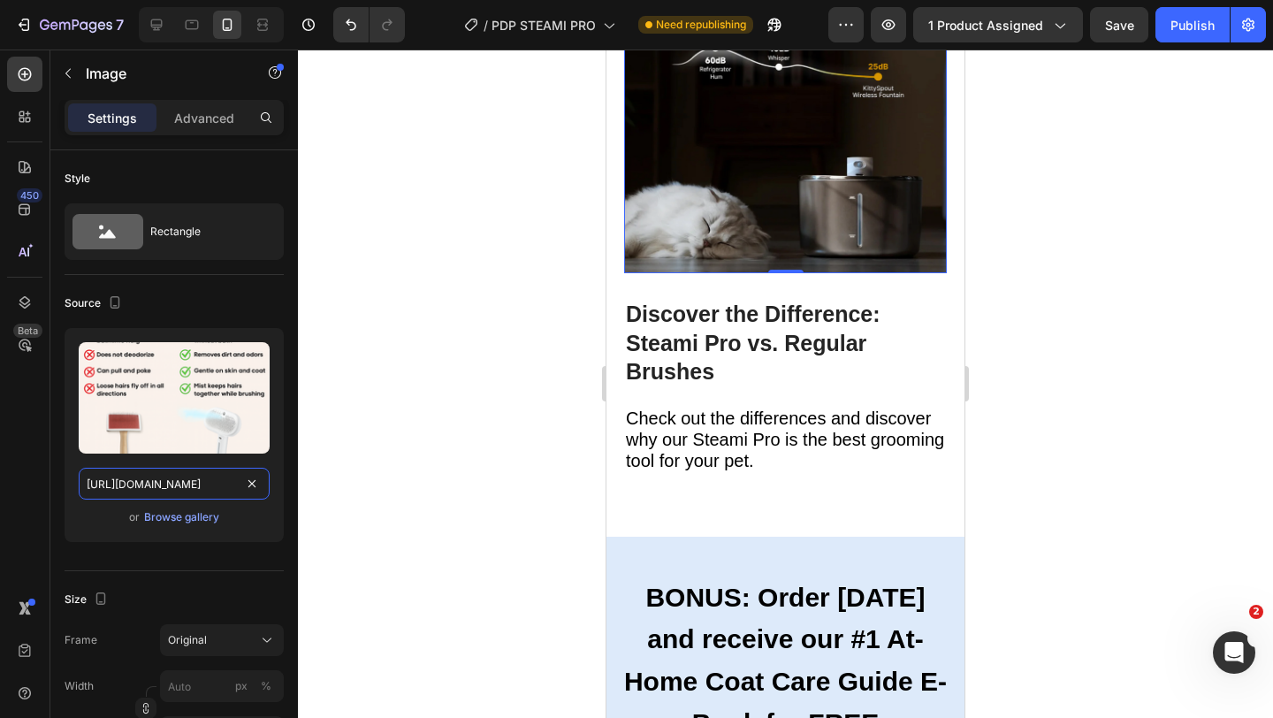
scroll to position [0, 544]
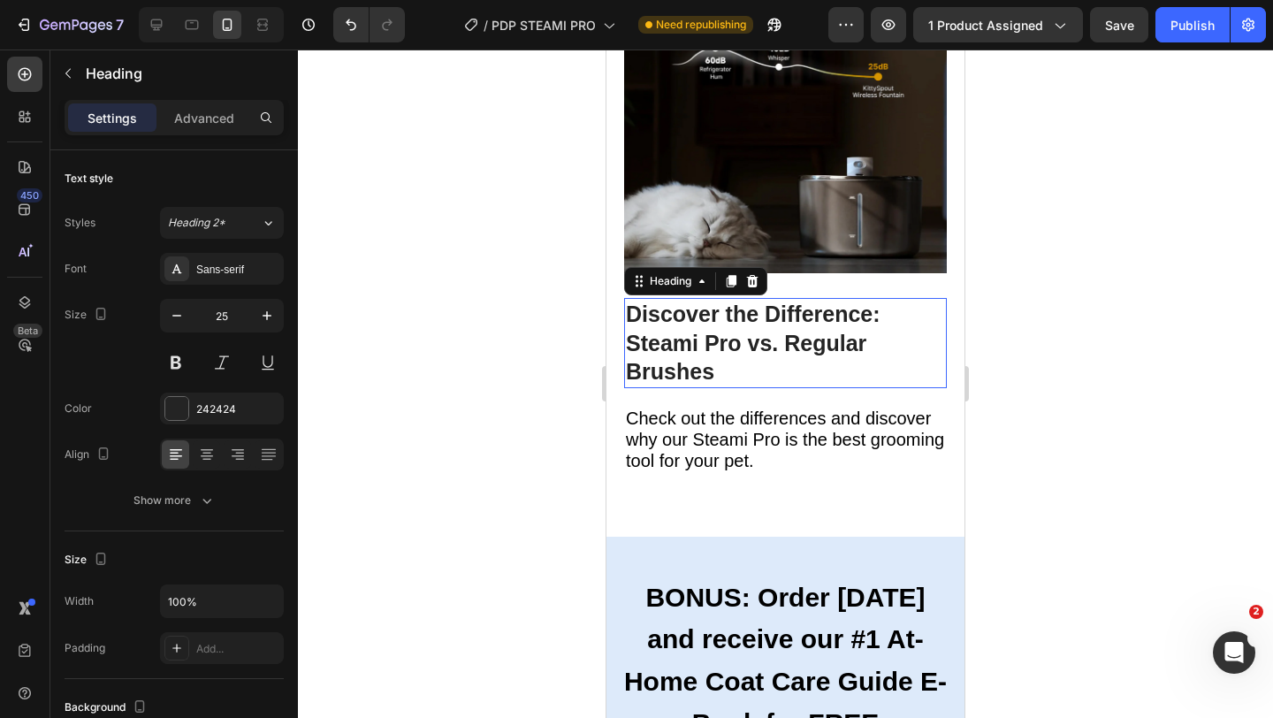
click at [851, 388] on h2 "Discover the Difference: Steami Pro vs. Regular Brushes" at bounding box center [785, 343] width 323 height 90
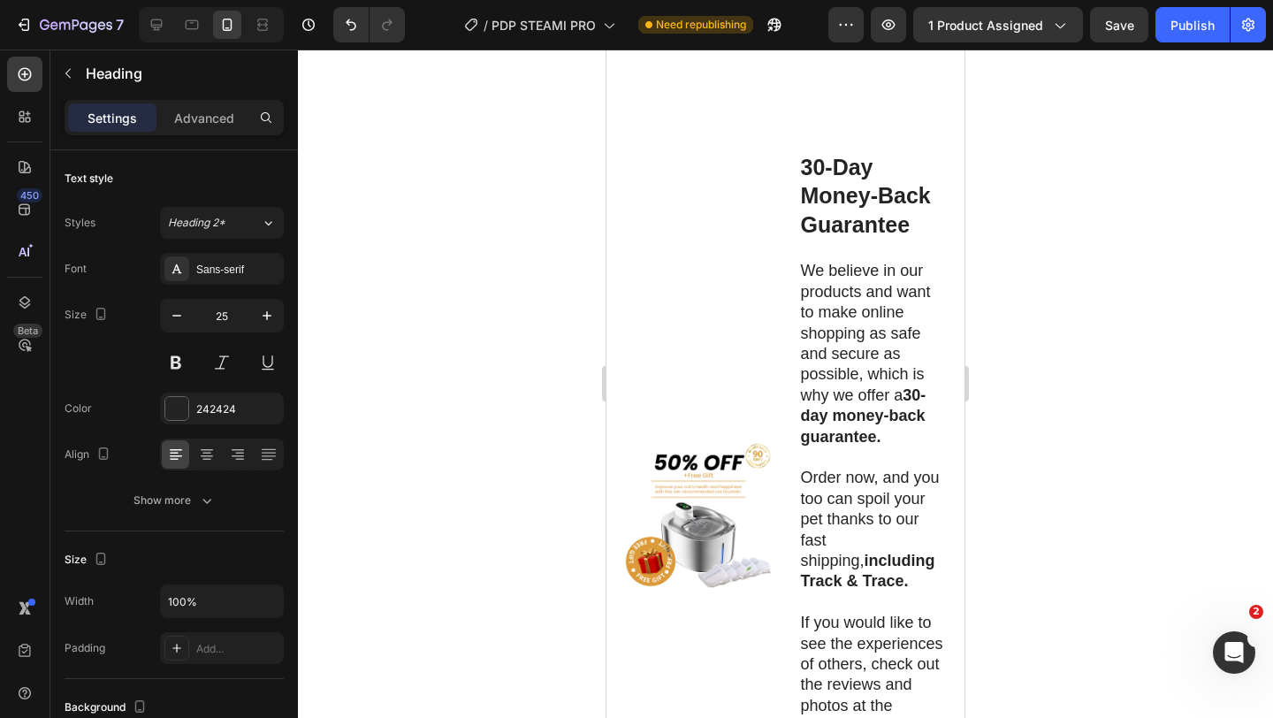
scroll to position [9189, 0]
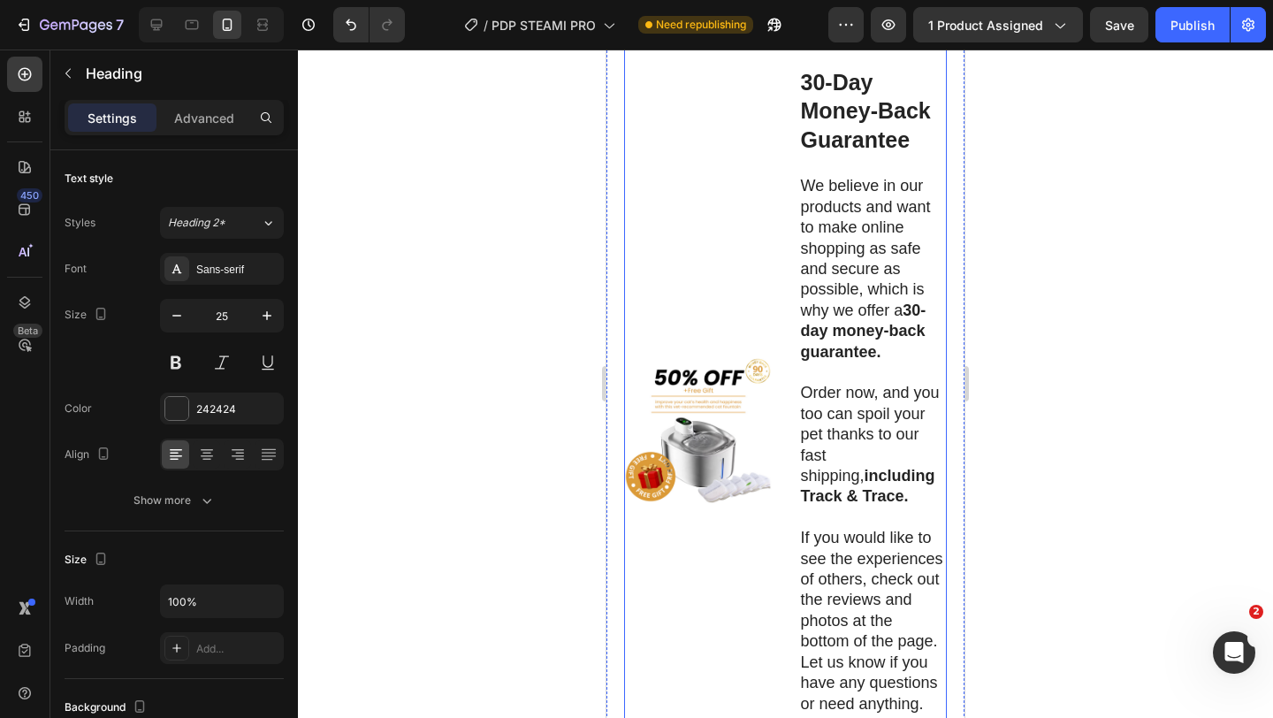
click at [727, 560] on div "Image" at bounding box center [698, 430] width 149 height 777
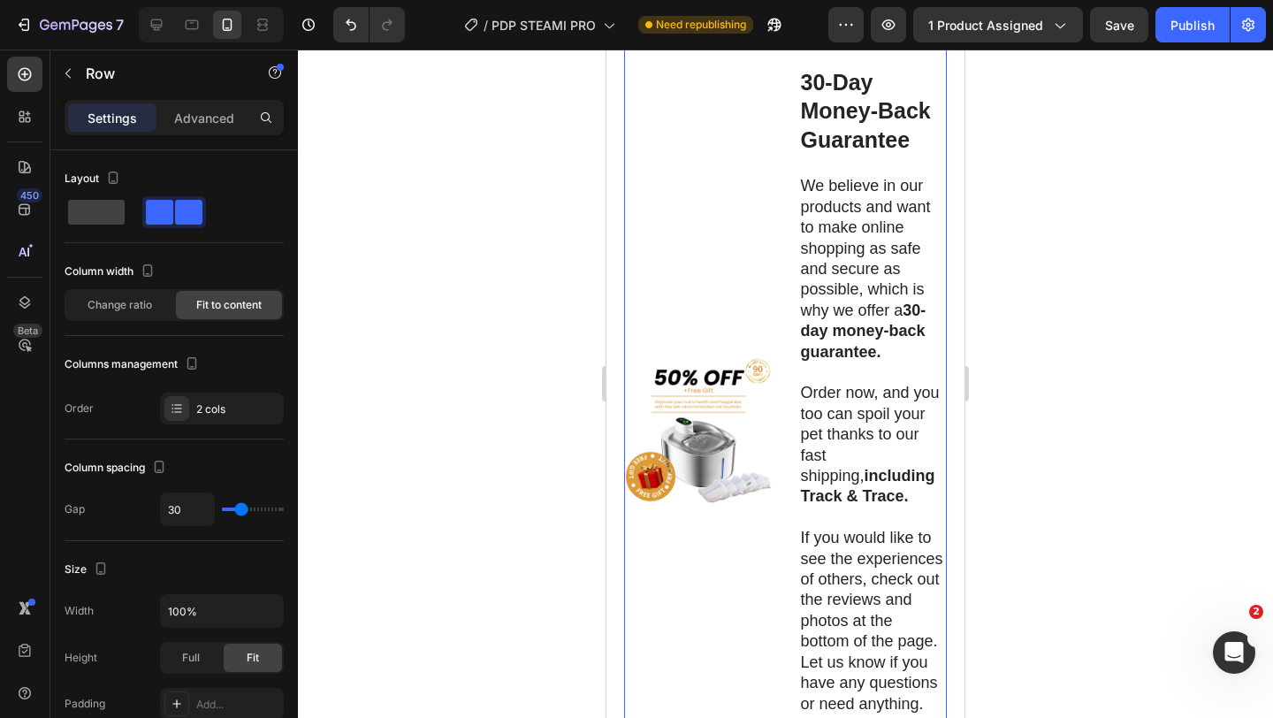
scroll to position [9318, 0]
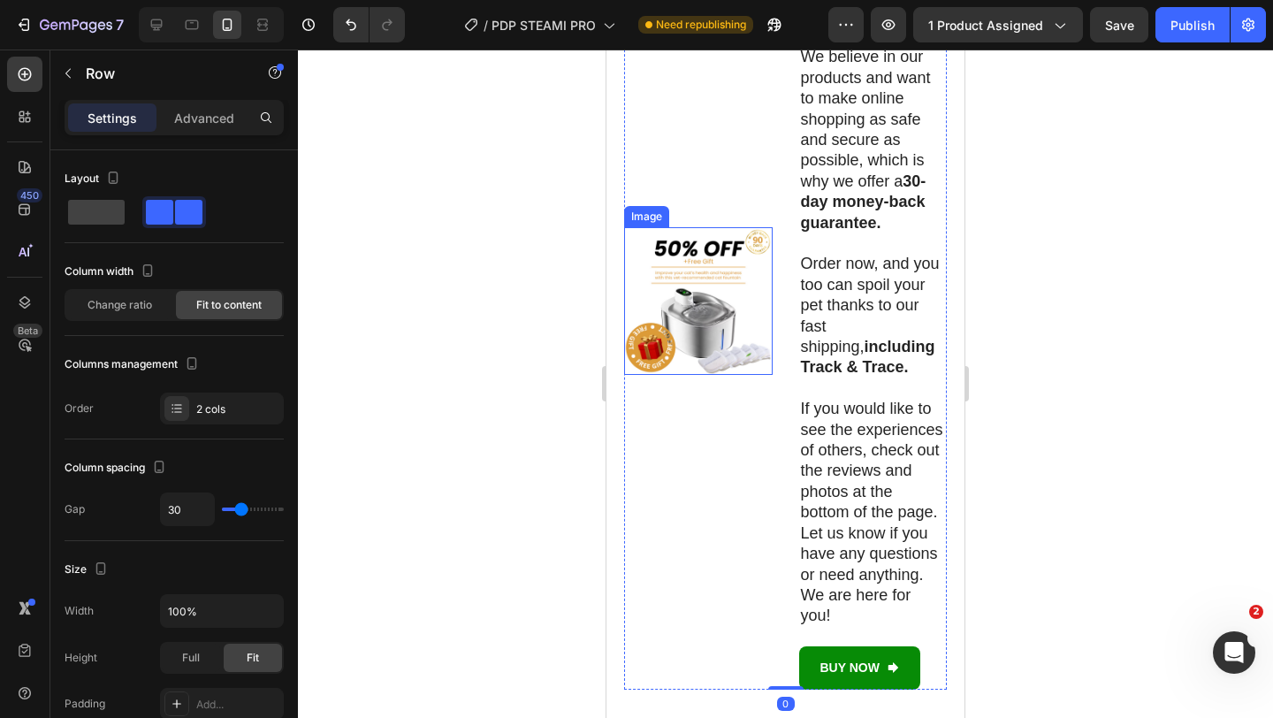
click at [710, 376] on img at bounding box center [698, 301] width 149 height 149
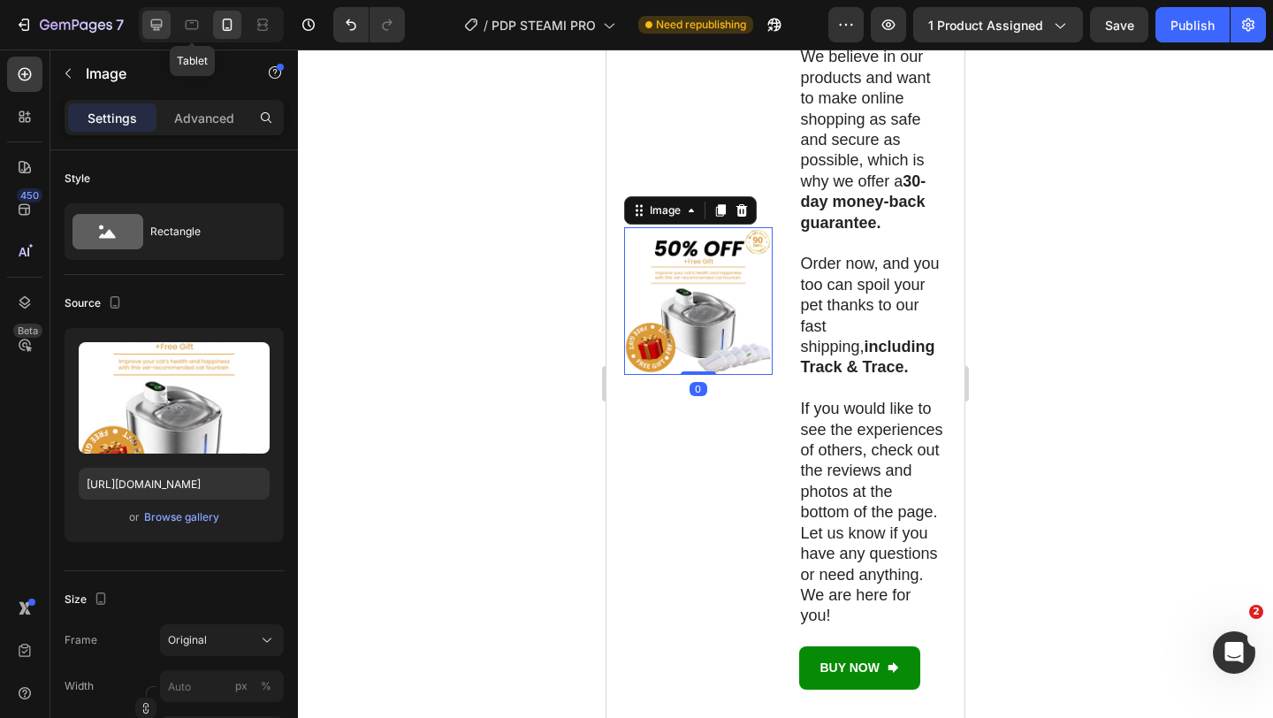
click at [170, 28] on div at bounding box center [156, 25] width 28 height 28
click at [157, 27] on icon at bounding box center [156, 24] width 11 height 11
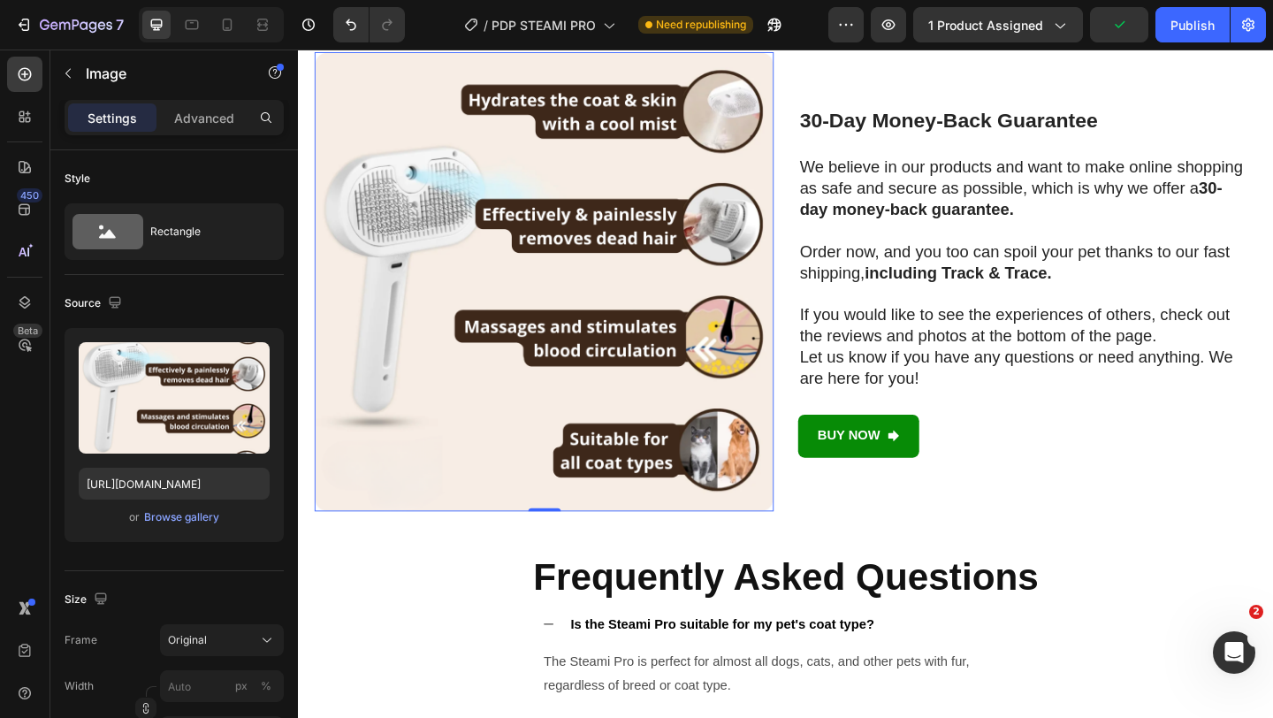
scroll to position [9301, 0]
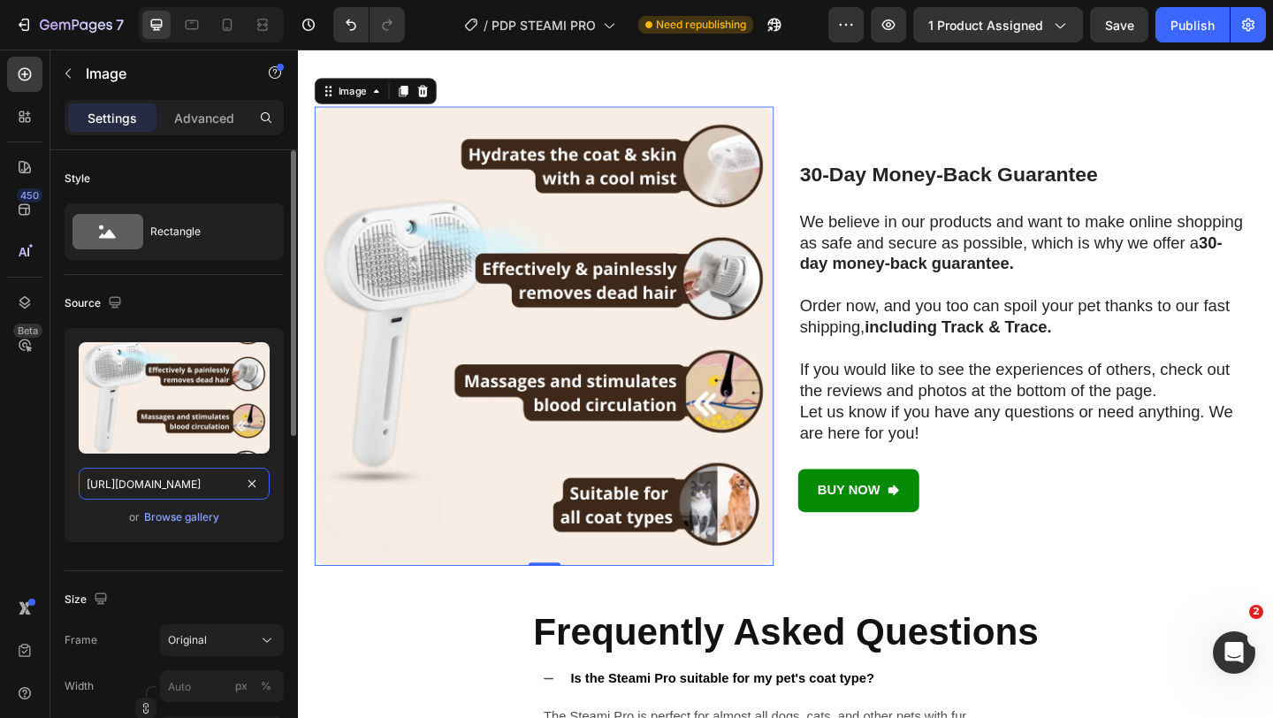
click at [214, 481] on input "[URL][DOMAIN_NAME]" at bounding box center [174, 484] width 191 height 32
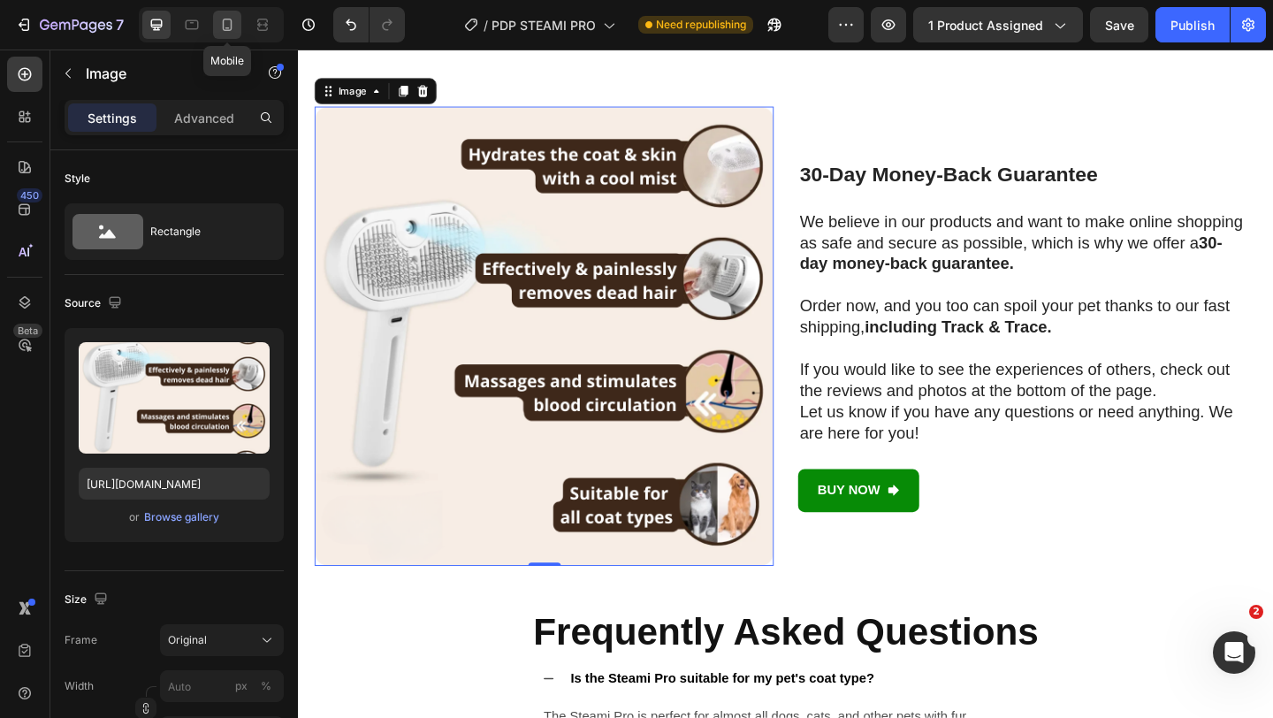
click at [228, 18] on icon at bounding box center [227, 25] width 18 height 18
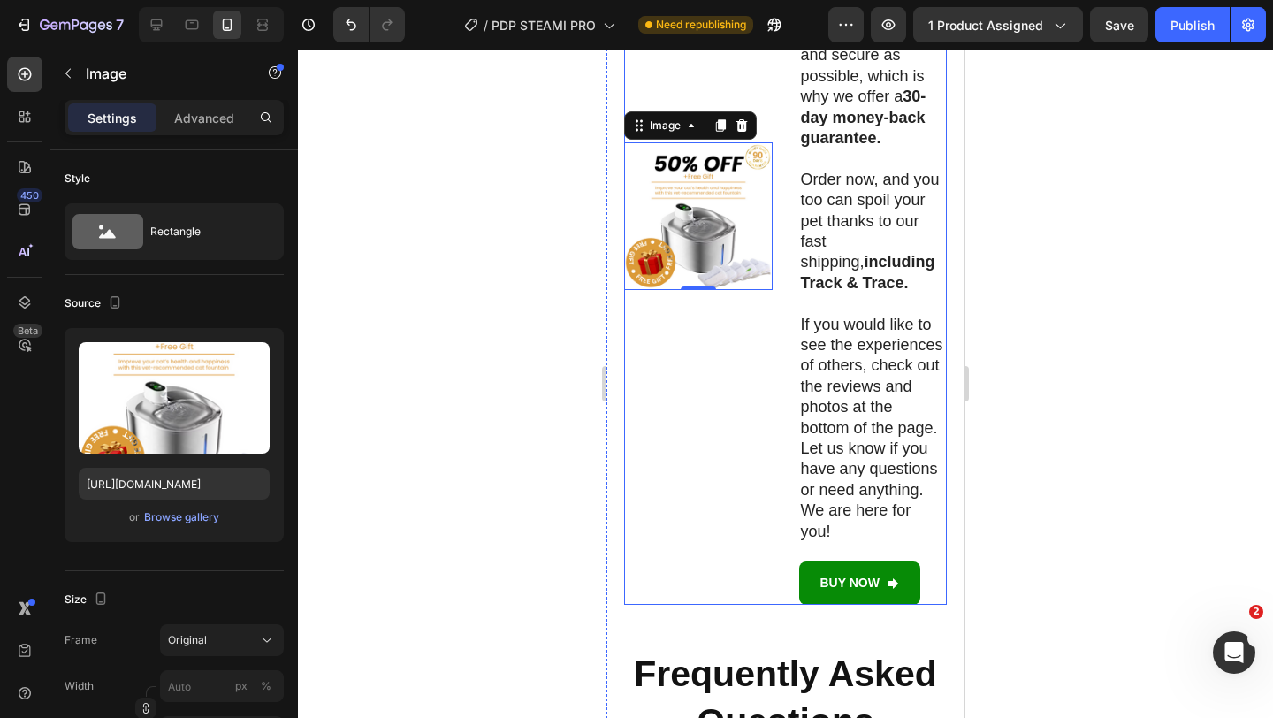
scroll to position [9589, 0]
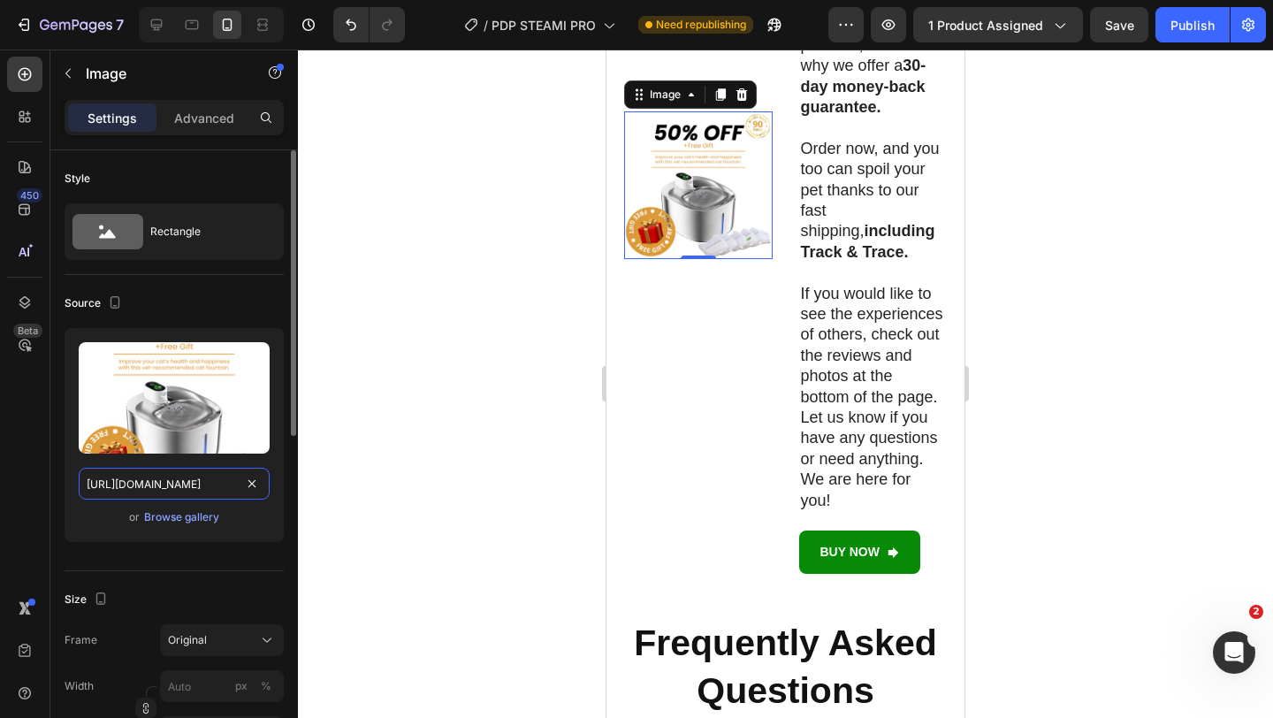
click at [197, 484] on input "[URL][DOMAIN_NAME]" at bounding box center [174, 484] width 191 height 32
paste input "ca399dad-4766-404f-817c-be3429d36698"
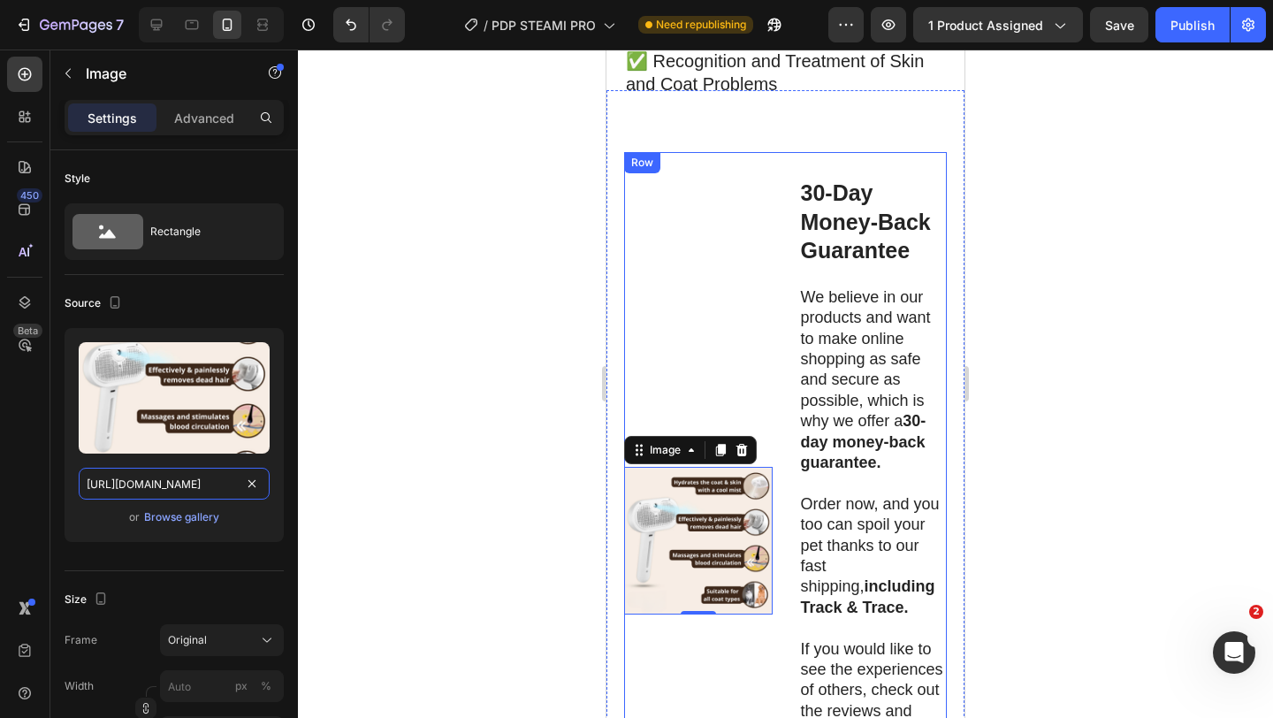
scroll to position [9186, 0]
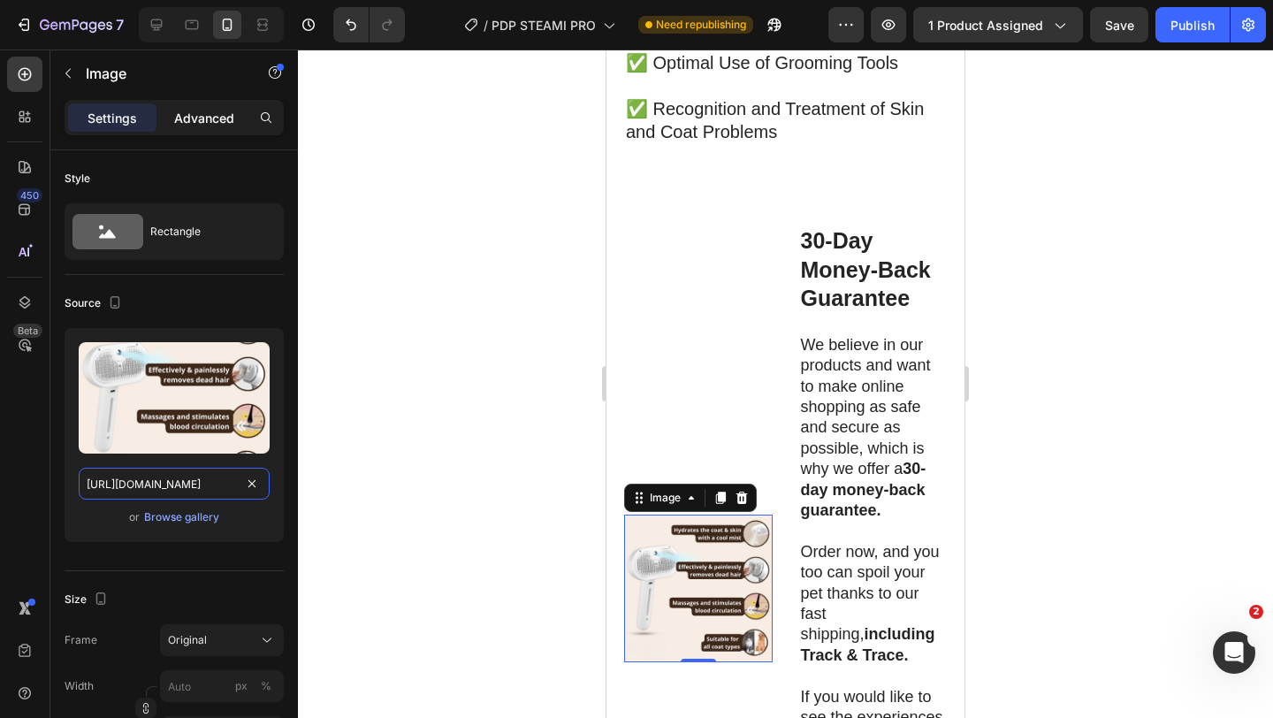
type input "[URL][DOMAIN_NAME]"
click at [194, 118] on p "Advanced" at bounding box center [204, 118] width 60 height 19
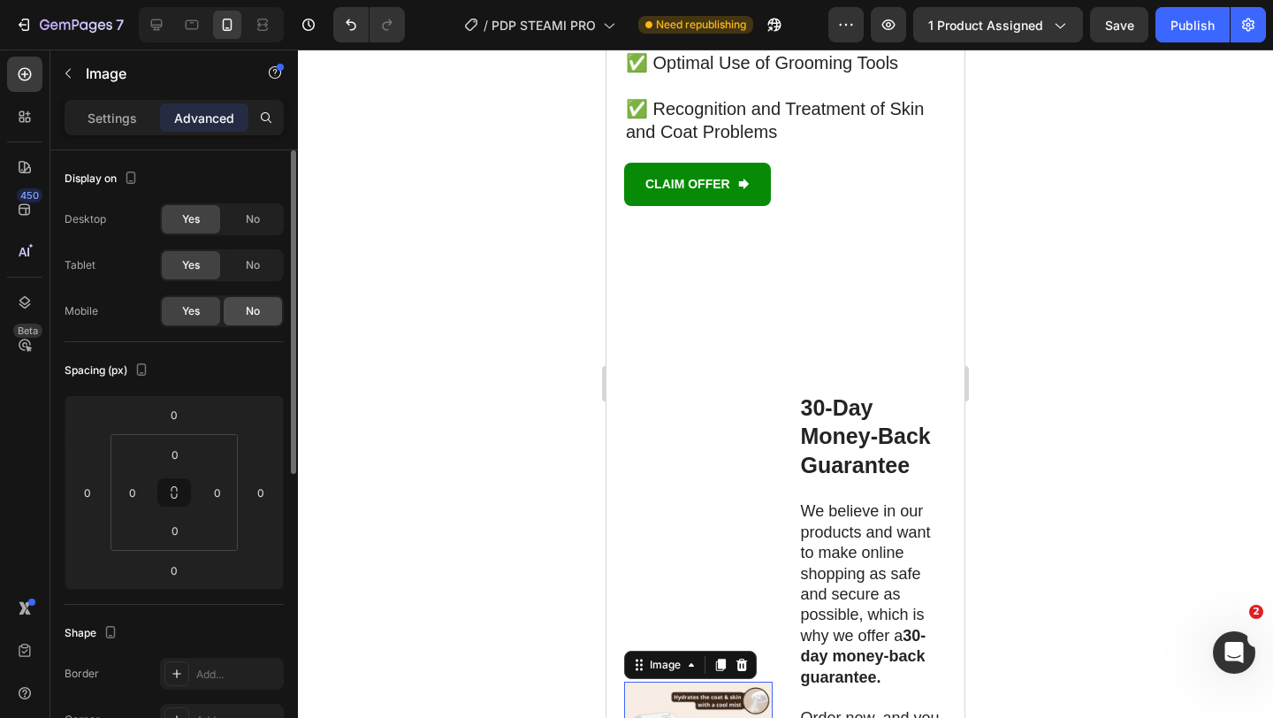
click at [253, 304] on span "No" at bounding box center [253, 311] width 14 height 16
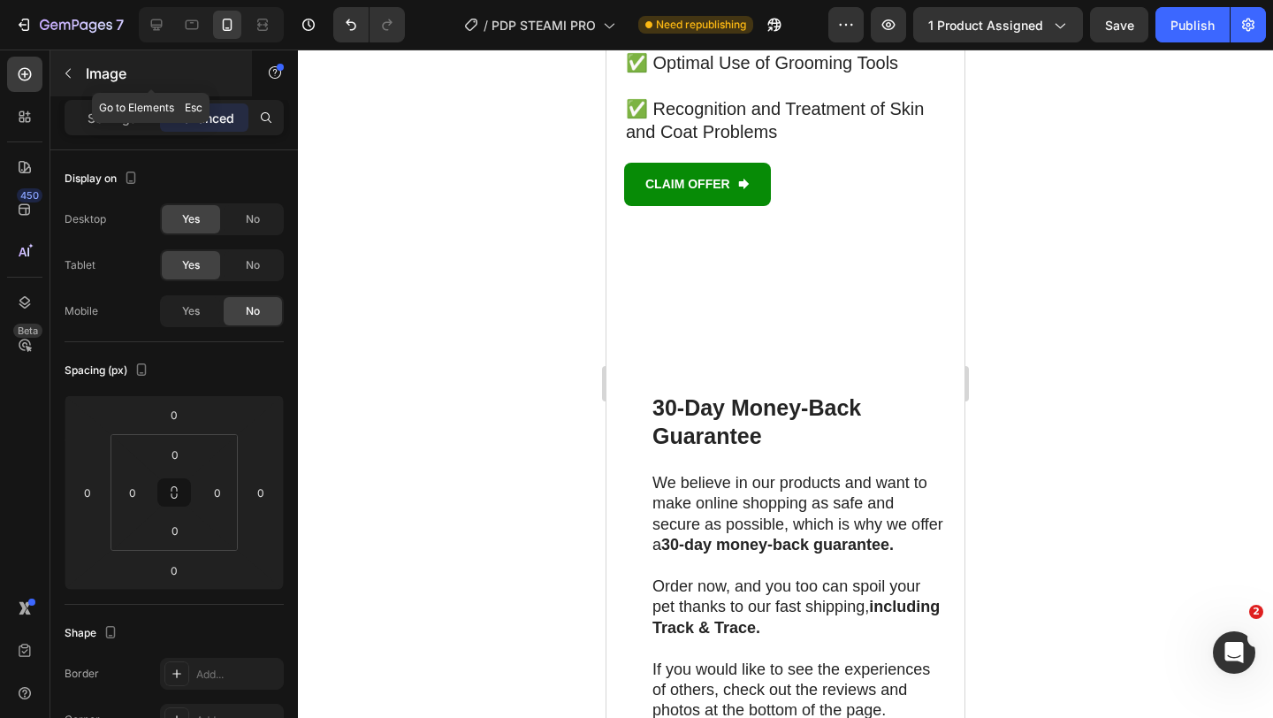
click at [122, 69] on p "Image" at bounding box center [161, 73] width 150 height 21
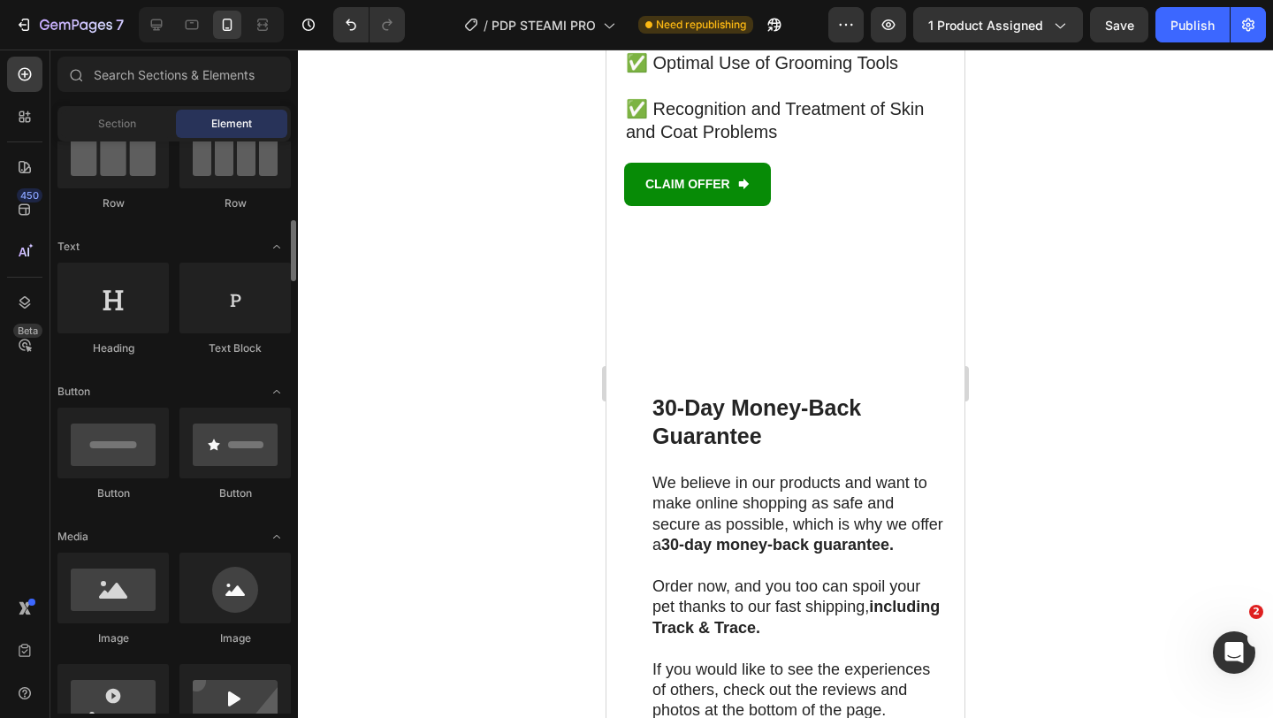
scroll to position [240, 0]
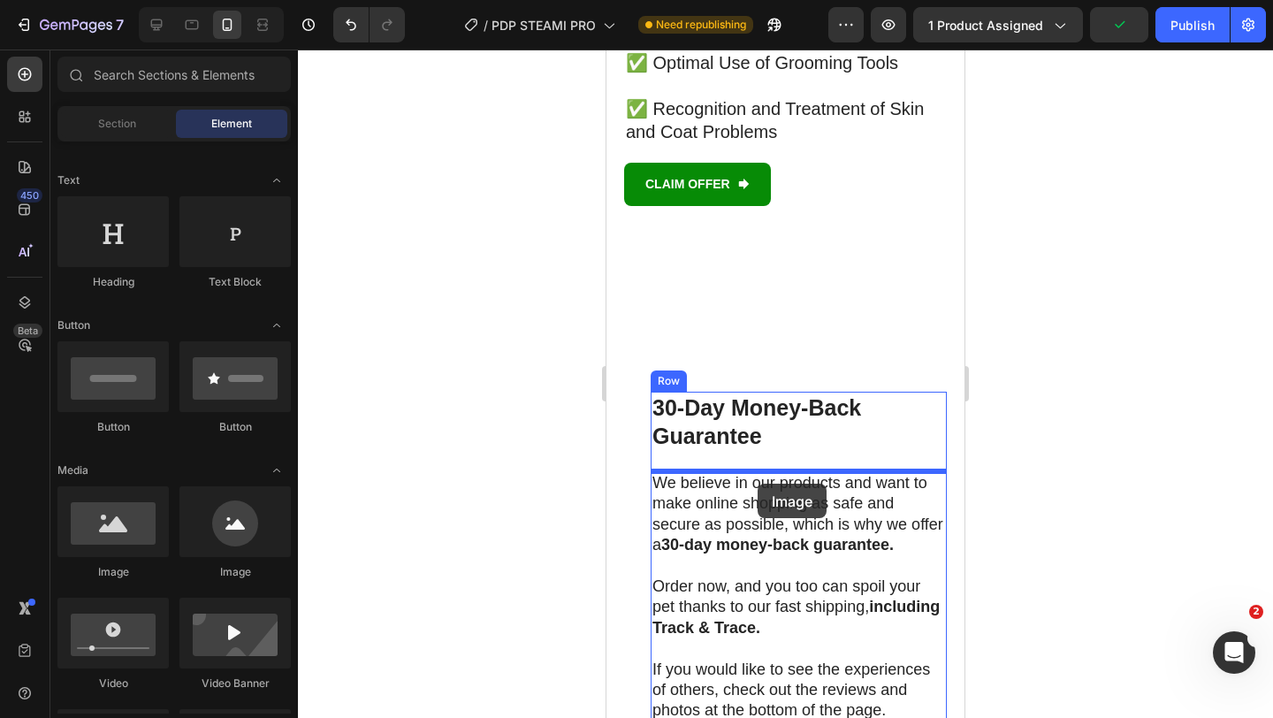
drag, startPoint x: 738, startPoint y: 564, endPoint x: 758, endPoint y: 484, distance: 82.8
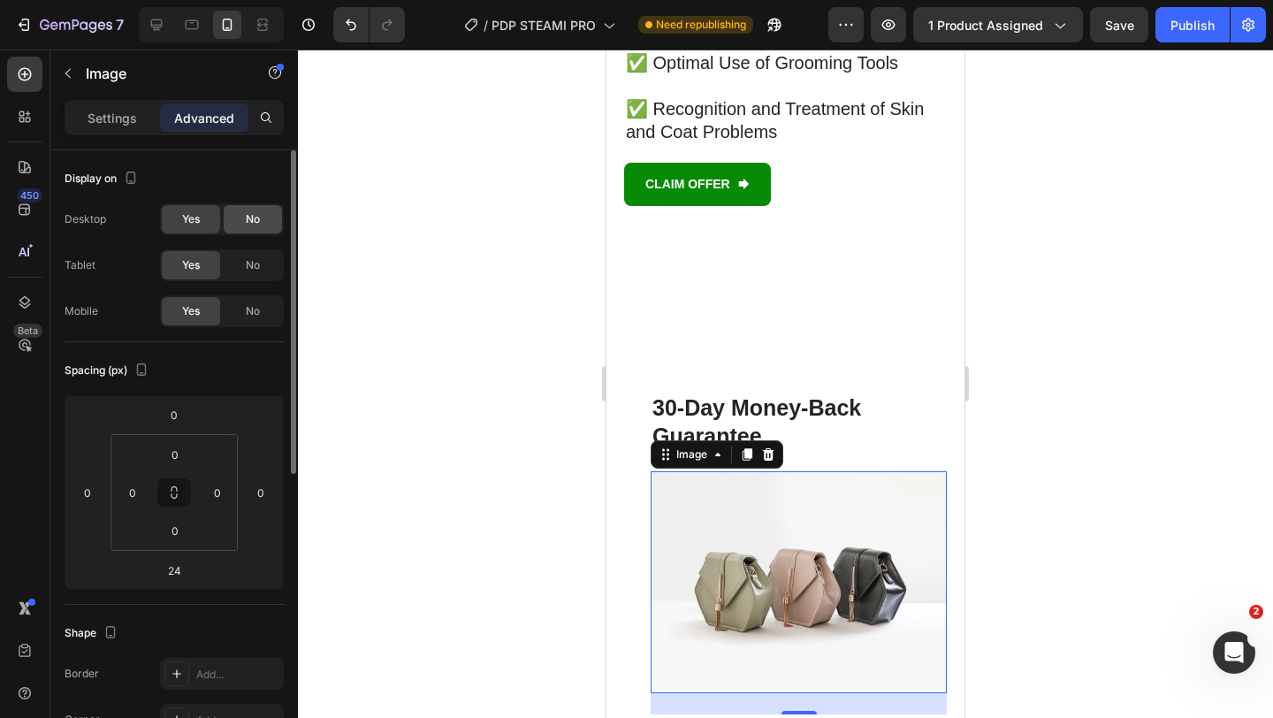
click at [248, 224] on span "No" at bounding box center [253, 219] width 14 height 16
click at [246, 270] on span "No" at bounding box center [253, 265] width 14 height 16
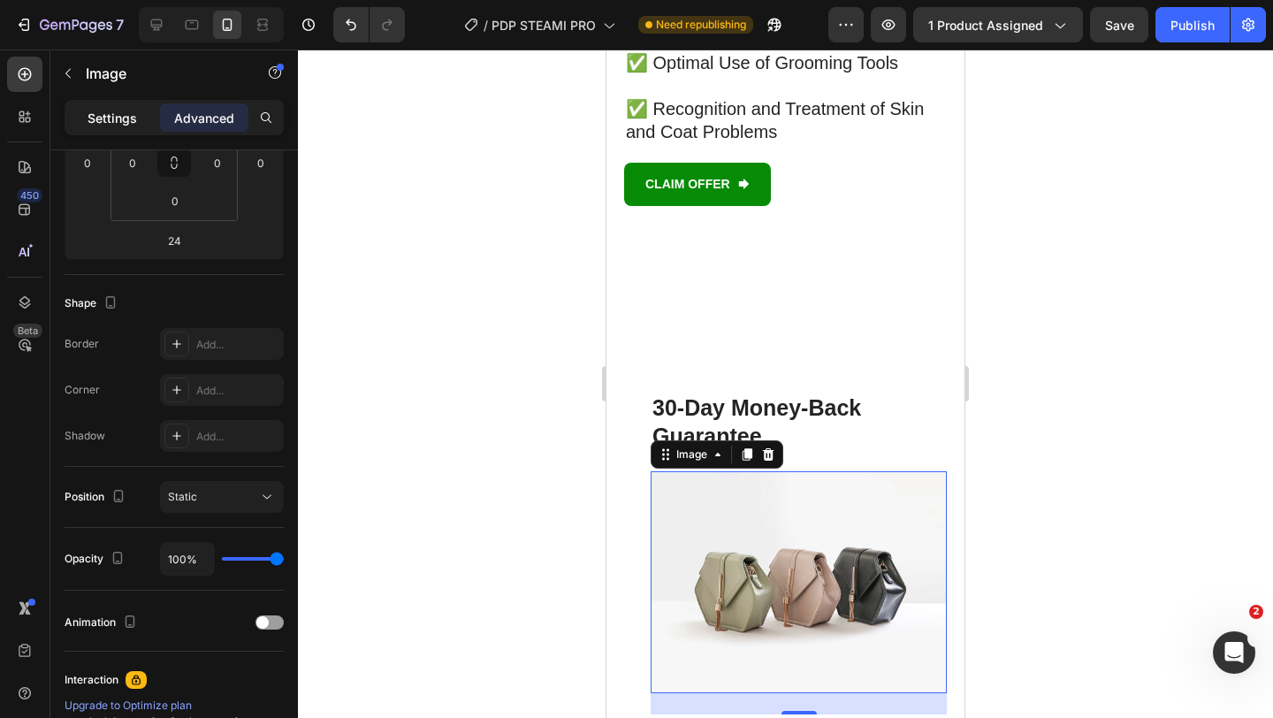
click at [128, 124] on p "Settings" at bounding box center [113, 118] width 50 height 19
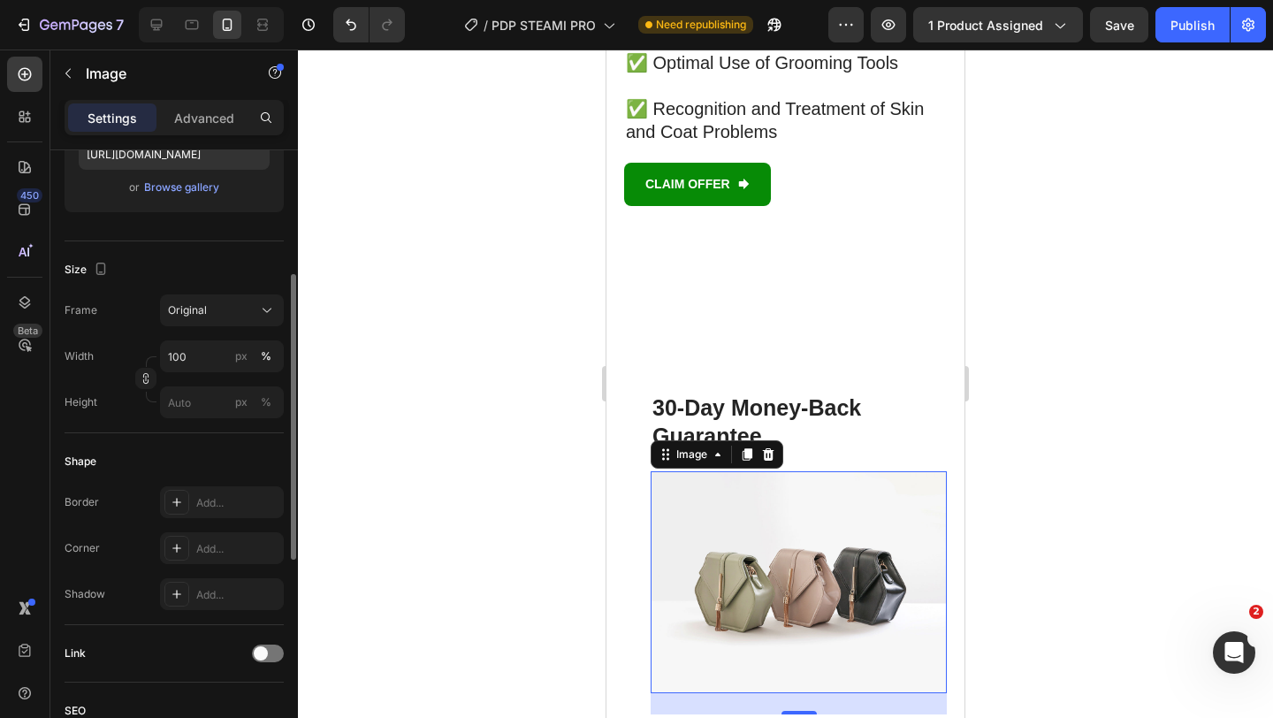
scroll to position [230, 0]
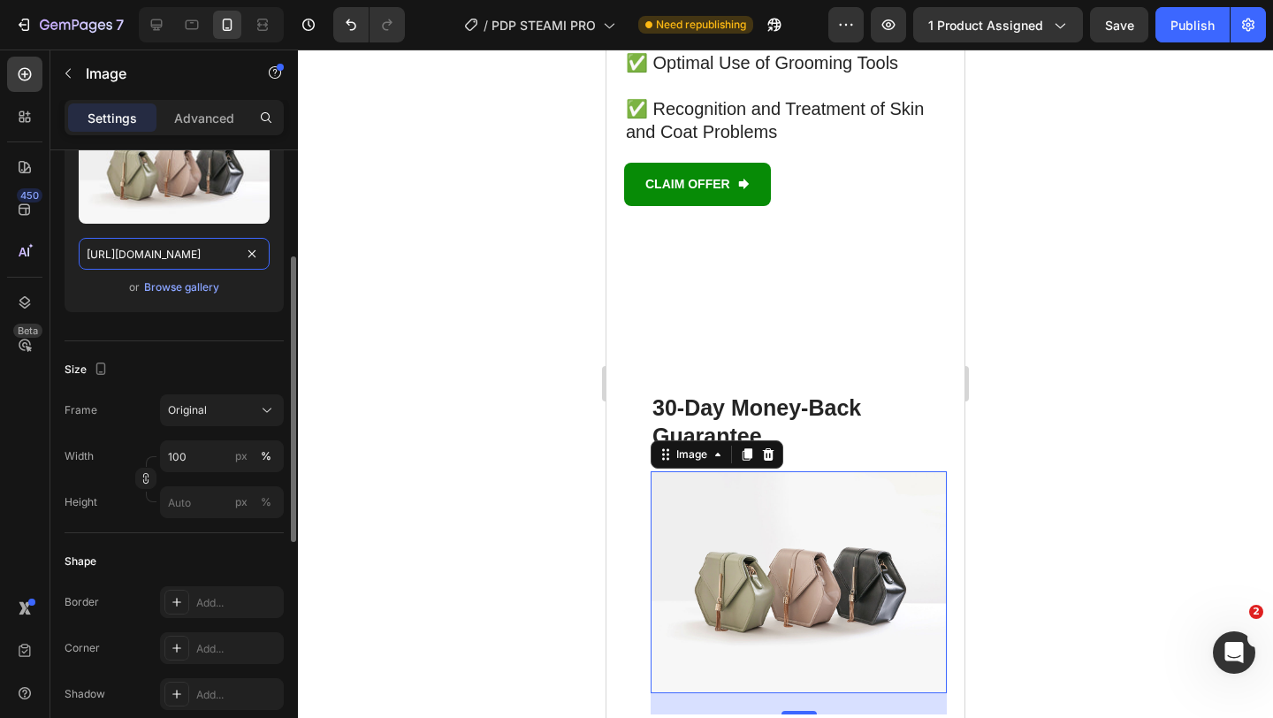
click at [195, 248] on input "[URL][DOMAIN_NAME]" at bounding box center [174, 254] width 191 height 32
paste input "0897/1154/2620/files/[URL][DOMAIN_NAME]"
type input "[URL][DOMAIN_NAME]"
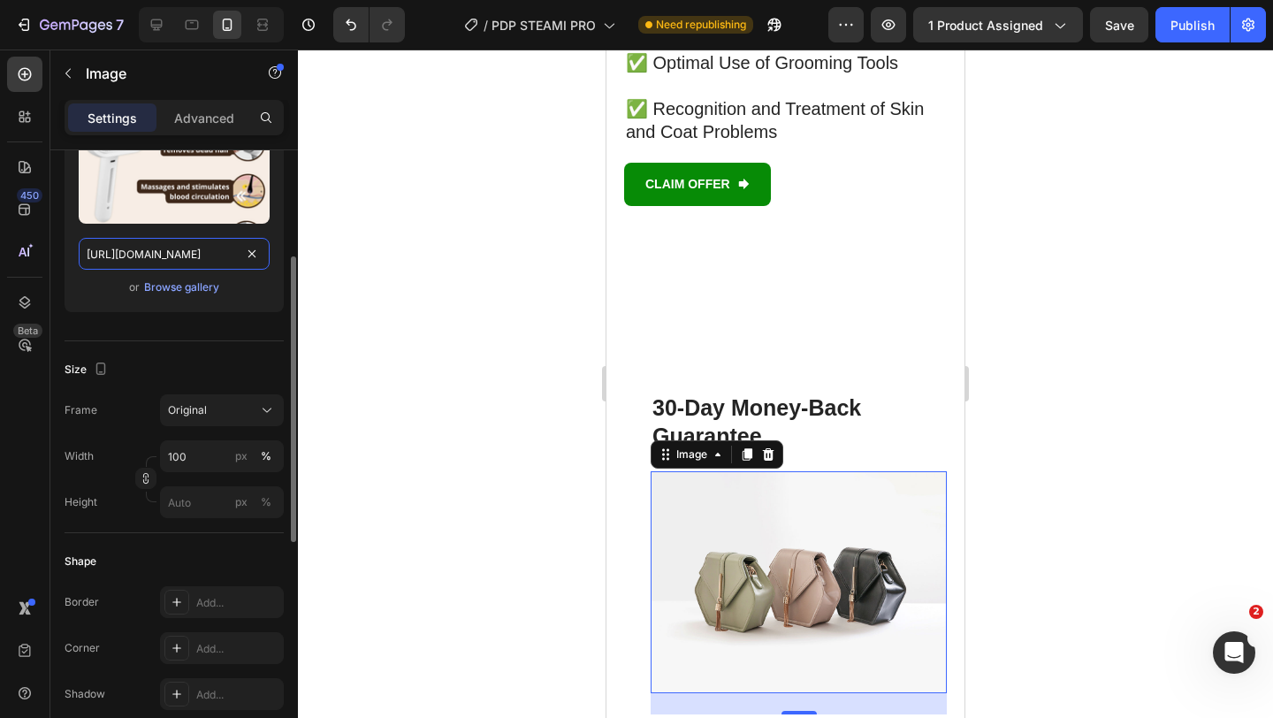
scroll to position [0, 547]
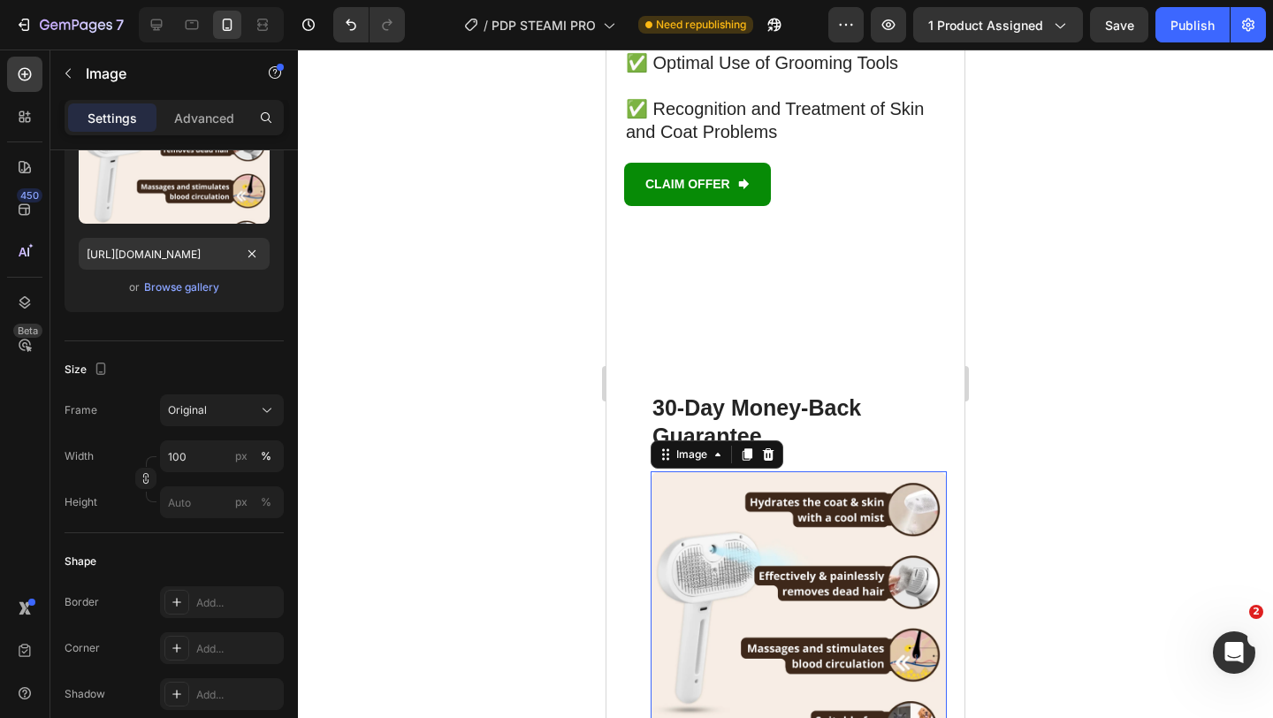
click at [777, 419] on strong "30-Day Money-Back Guarantee" at bounding box center [756, 422] width 209 height 54
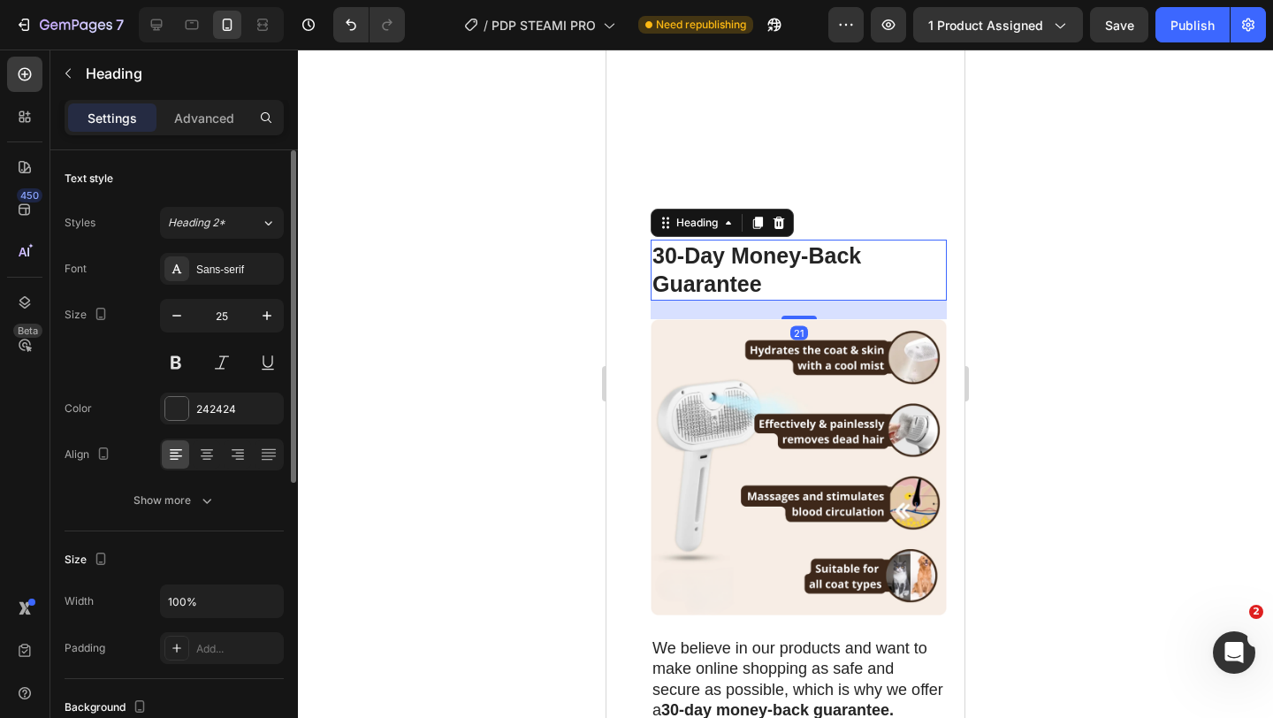
scroll to position [9469, 0]
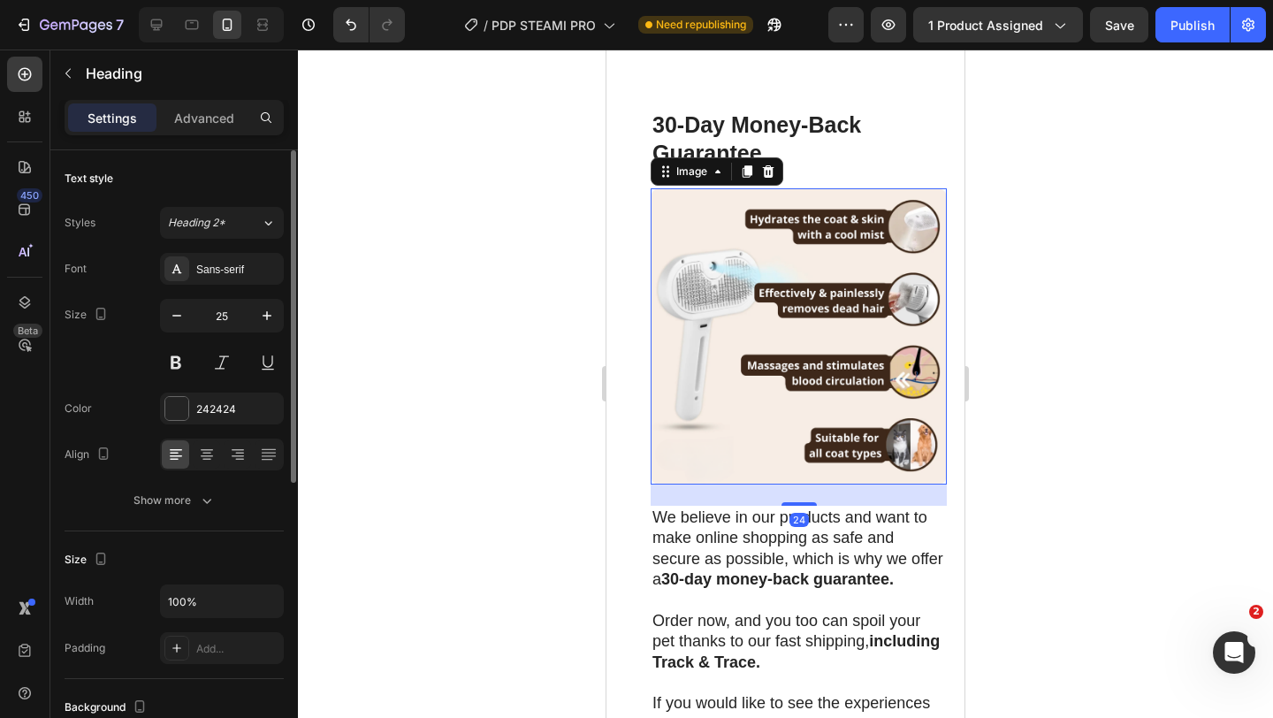
click at [777, 419] on img at bounding box center [799, 336] width 296 height 296
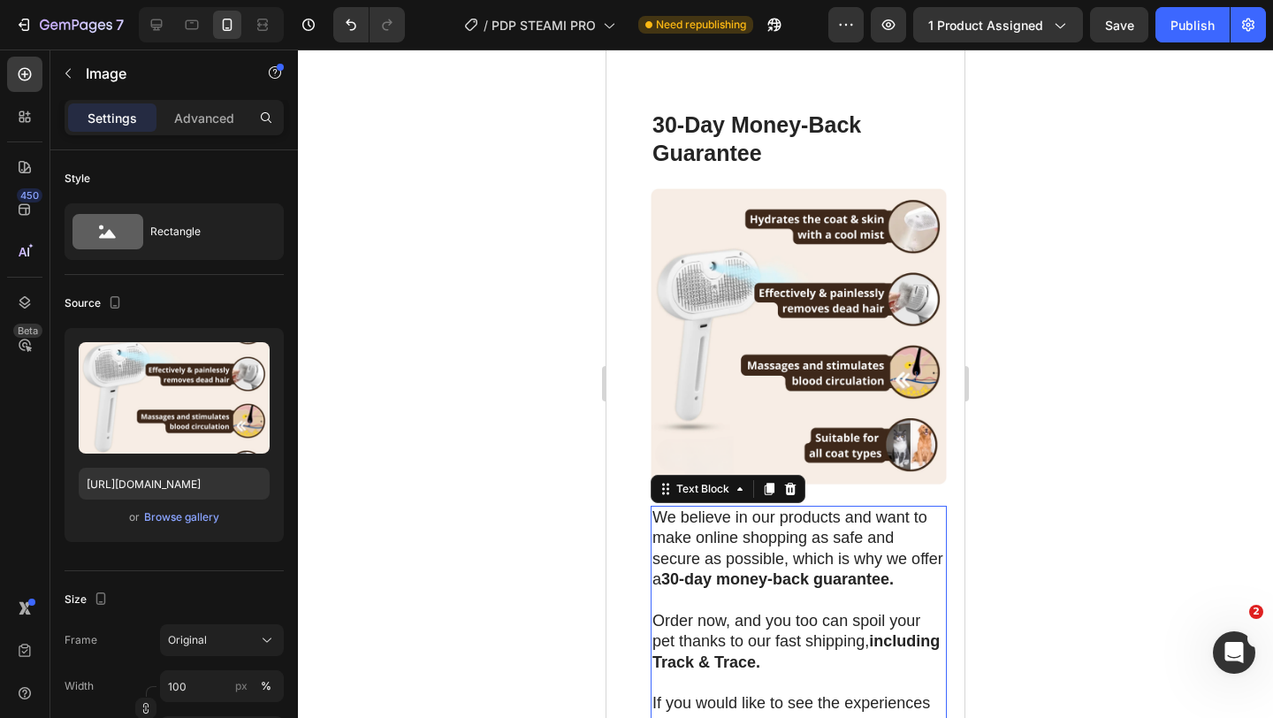
click at [792, 548] on p "We believe in our products and want to make online shopping as safe and secure …" at bounding box center [798, 548] width 293 height 83
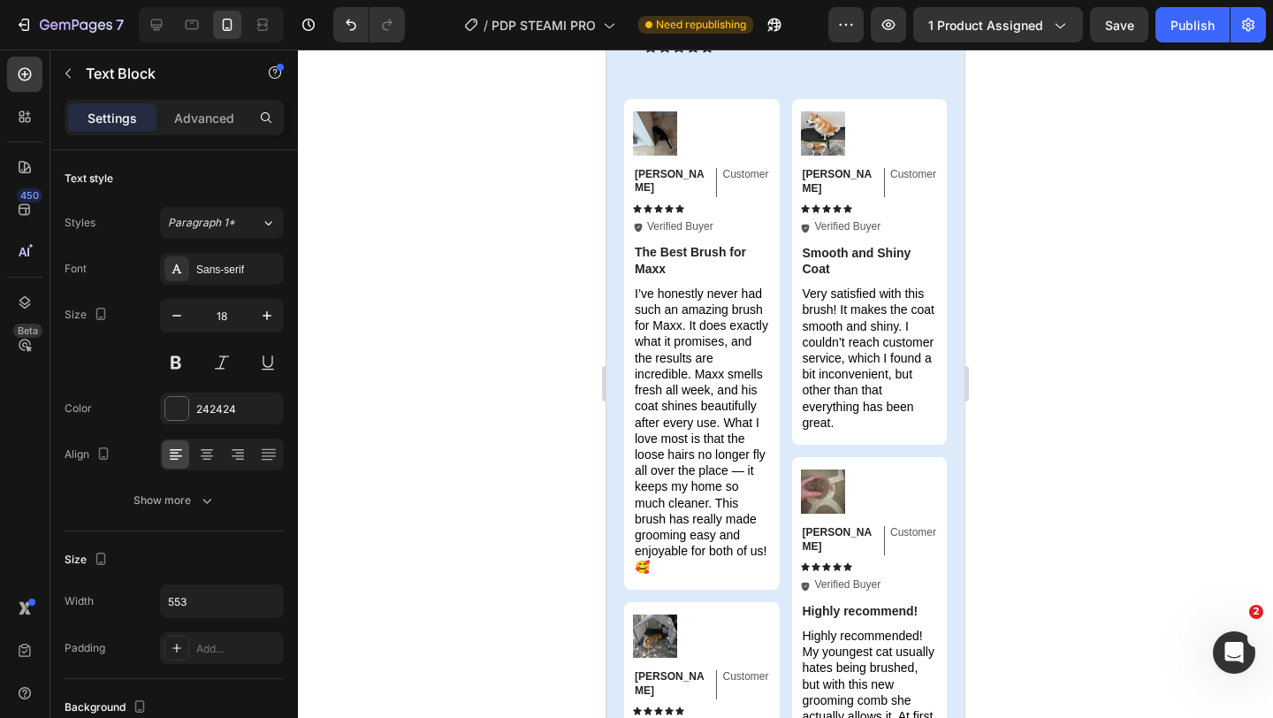
scroll to position [11580, 0]
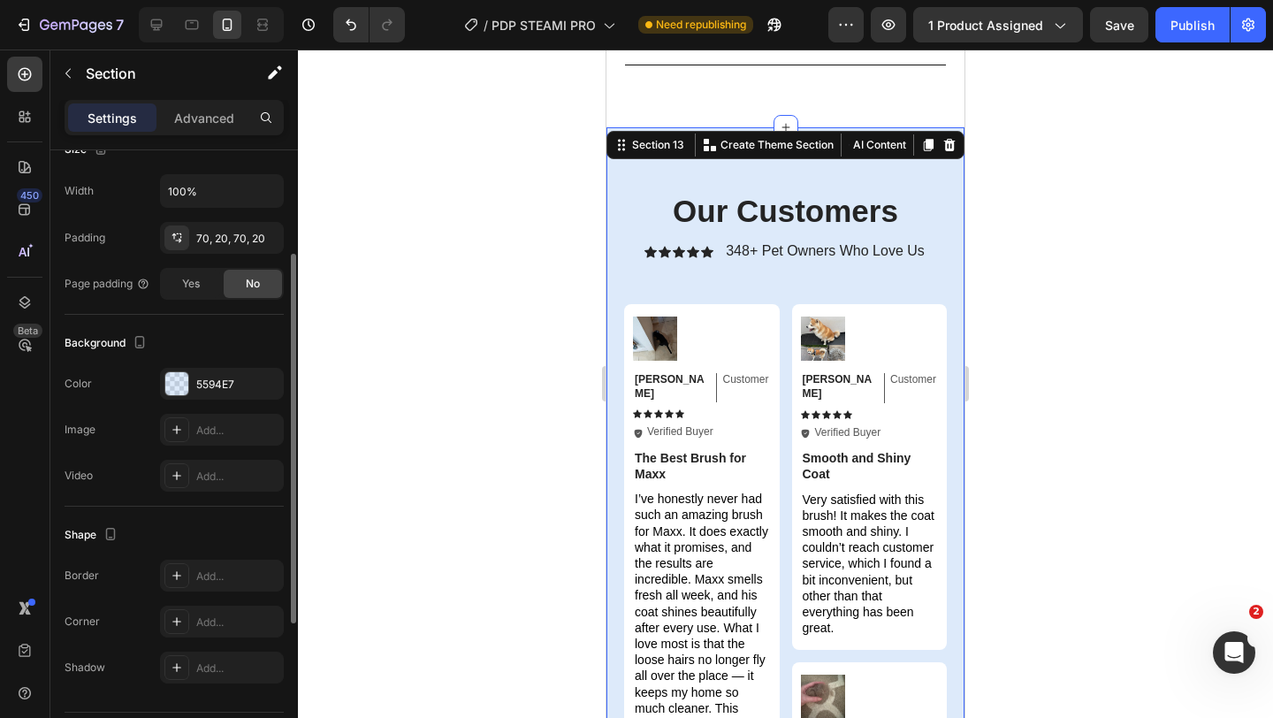
scroll to position [415, 0]
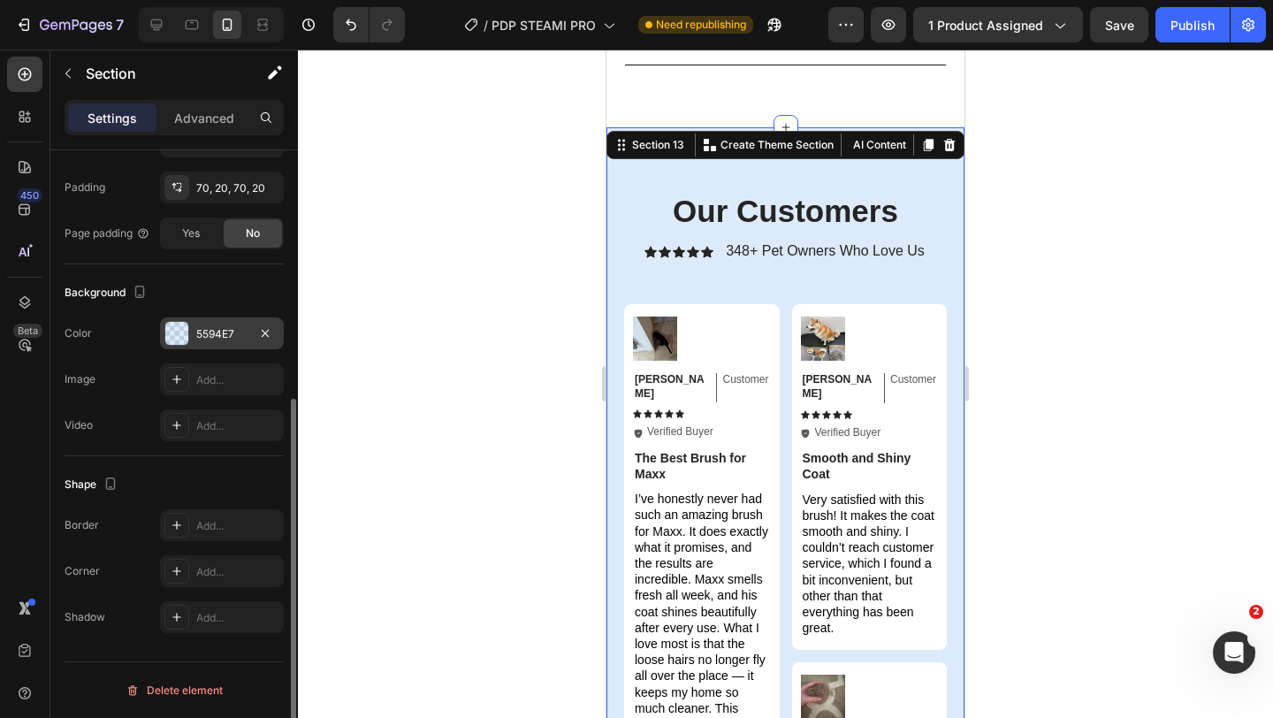
click at [210, 341] on div "5594E7" at bounding box center [222, 333] width 124 height 32
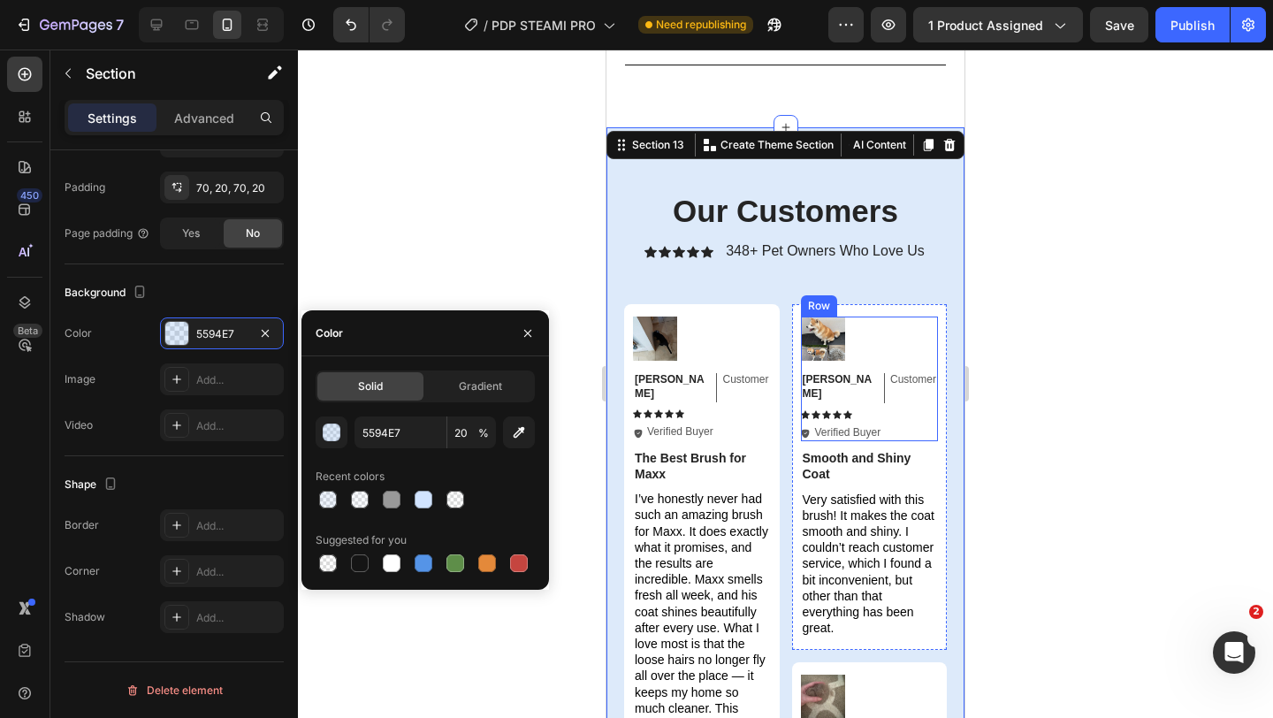
scroll to position [11244, 0]
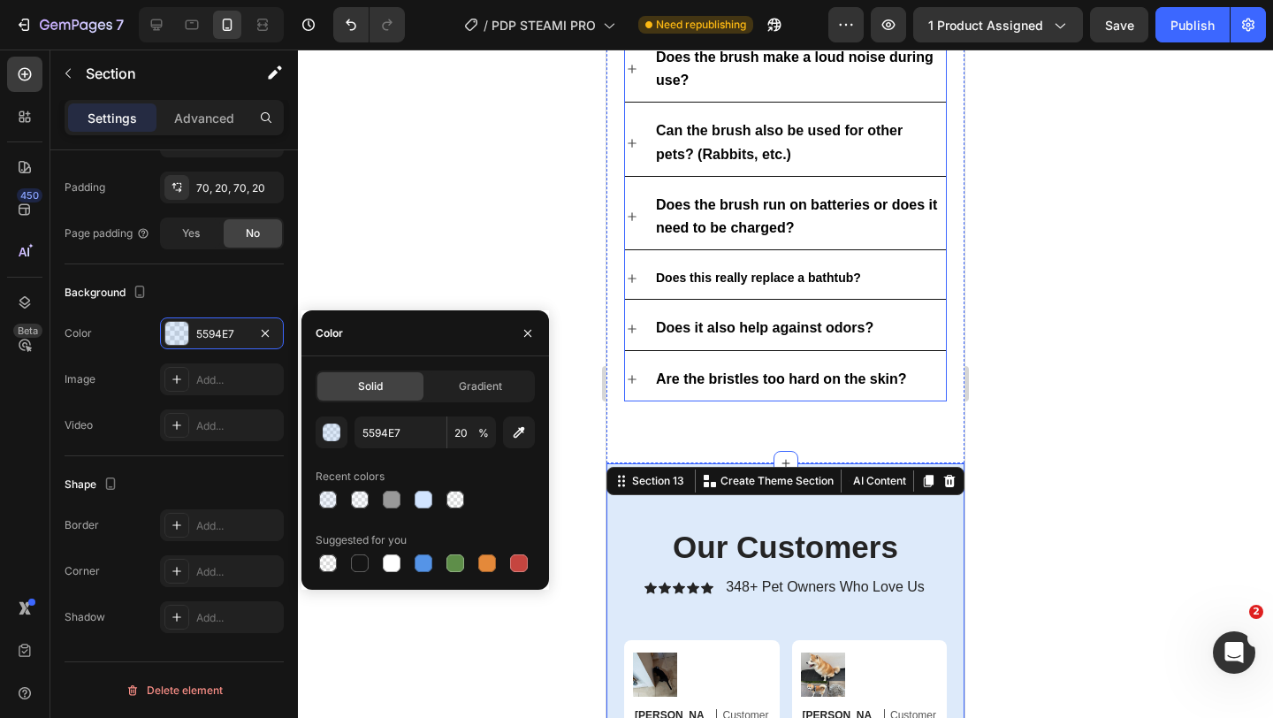
click at [911, 314] on div "Does it also help against odors?" at bounding box center [799, 328] width 293 height 28
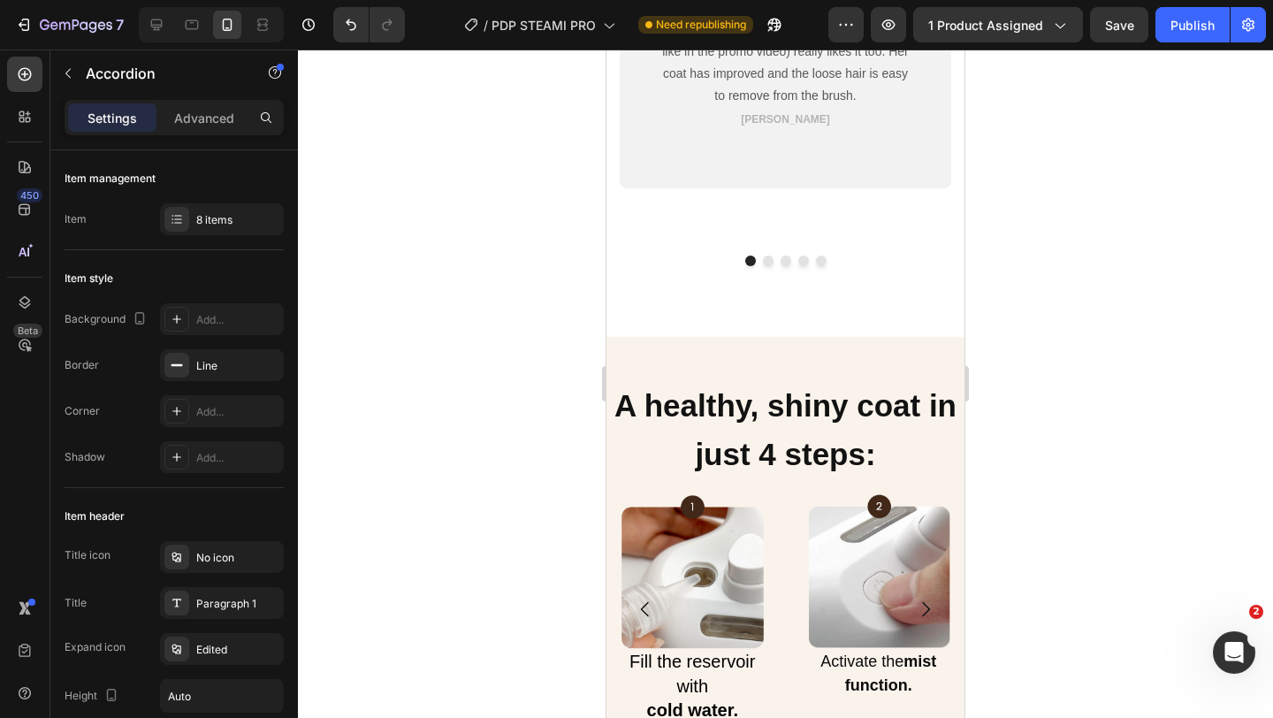
scroll to position [2847, 0]
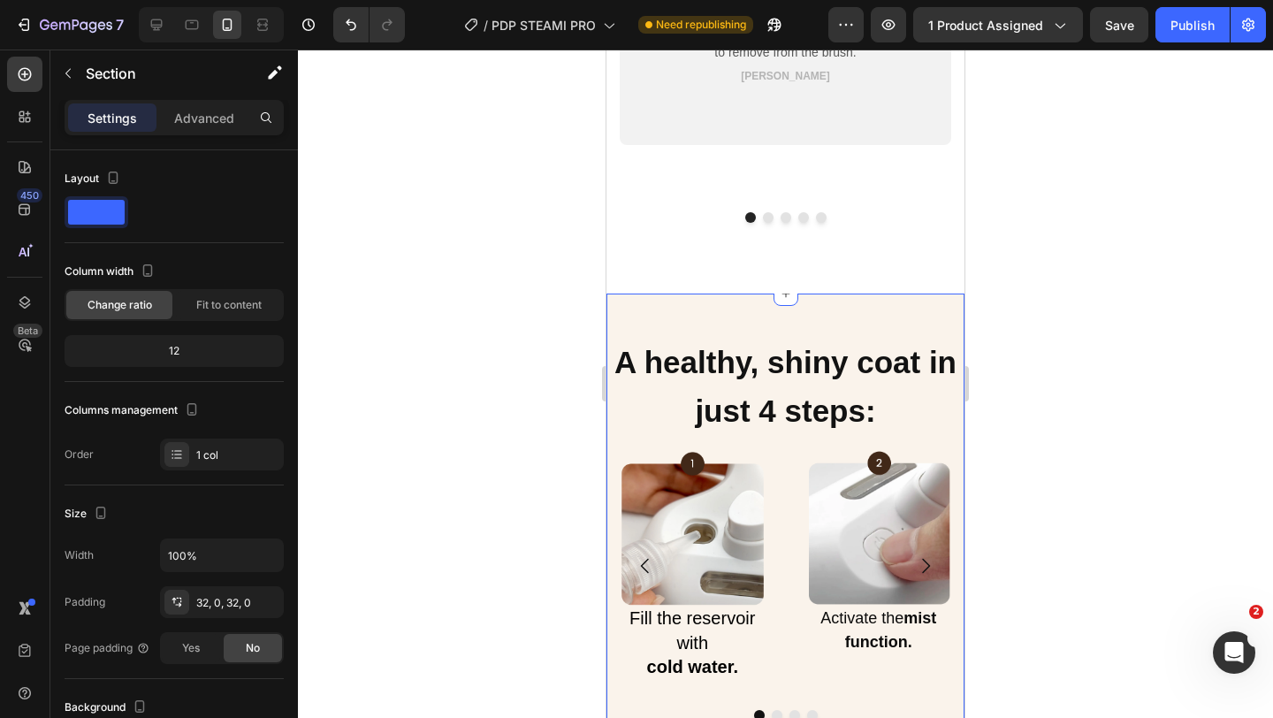
click at [887, 293] on div "A healthy, shiny coat in just 4 steps: Heading Image Fill the reservoir with co…" at bounding box center [785, 528] width 358 height 471
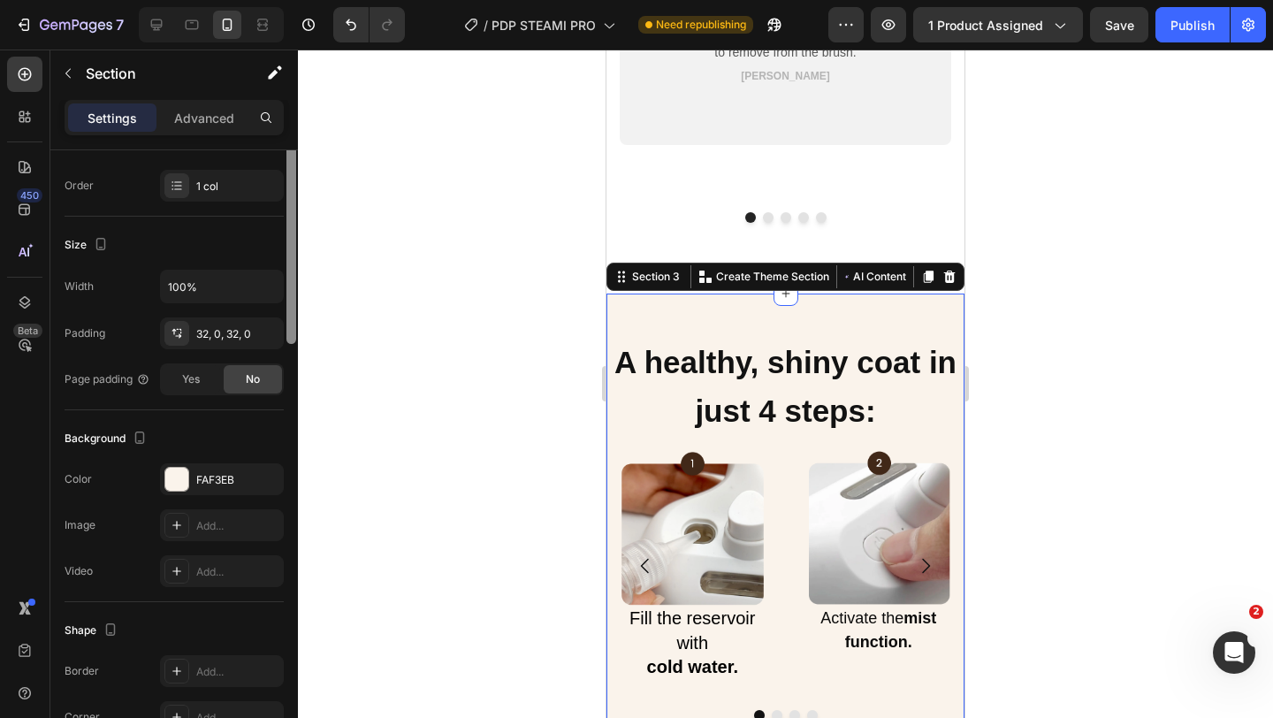
scroll to position [415, 0]
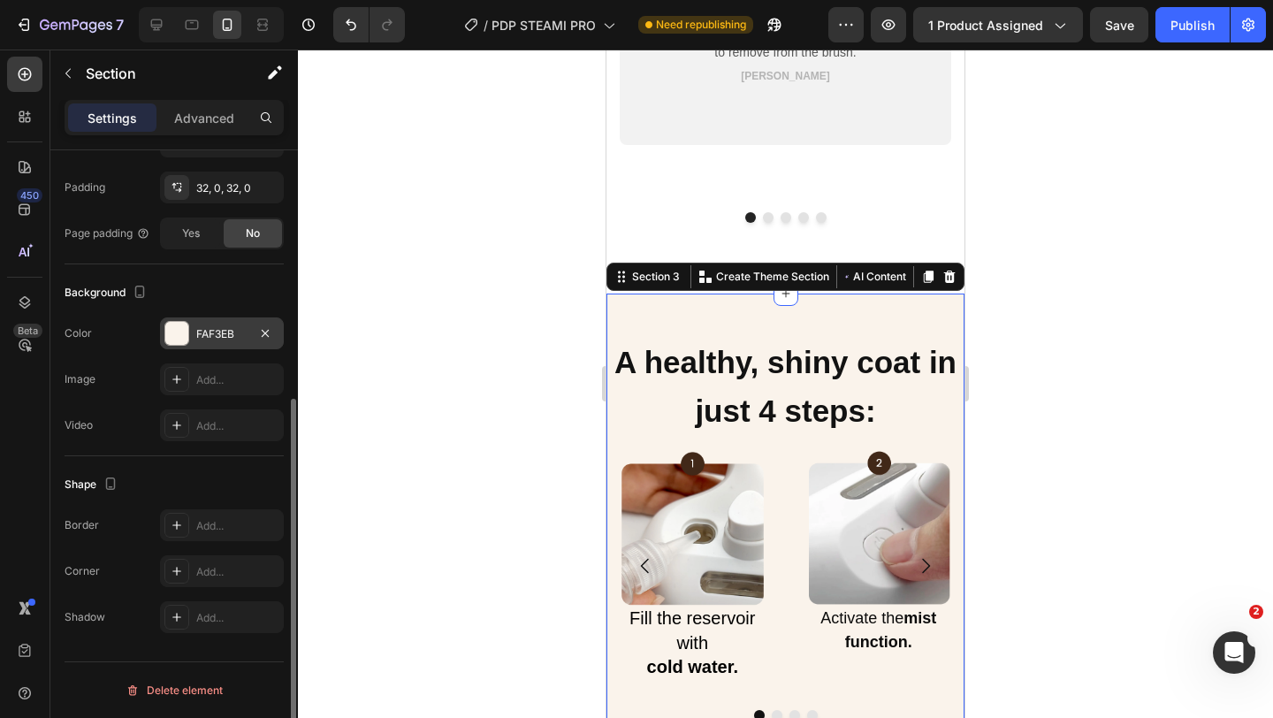
click at [215, 324] on div "FAF3EB" at bounding box center [222, 333] width 124 height 32
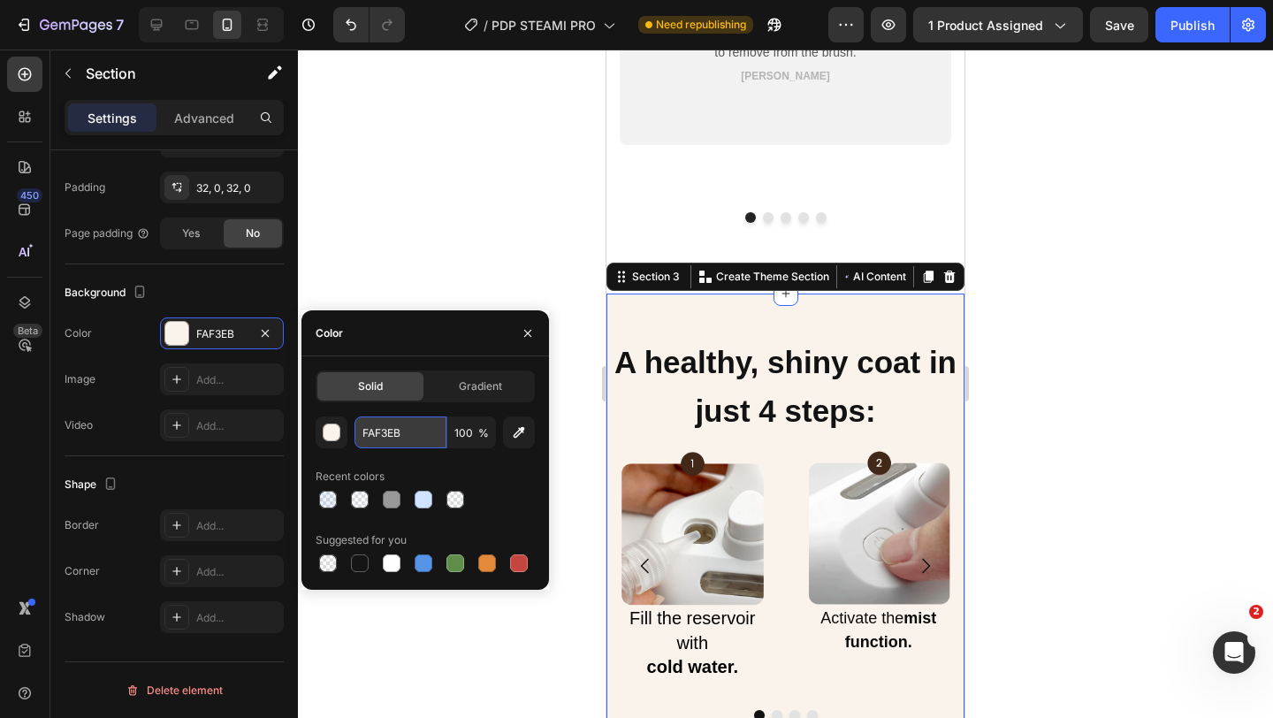
click at [370, 445] on input "FAF3EB" at bounding box center [400, 432] width 92 height 32
click at [536, 333] on button "button" at bounding box center [528, 333] width 28 height 28
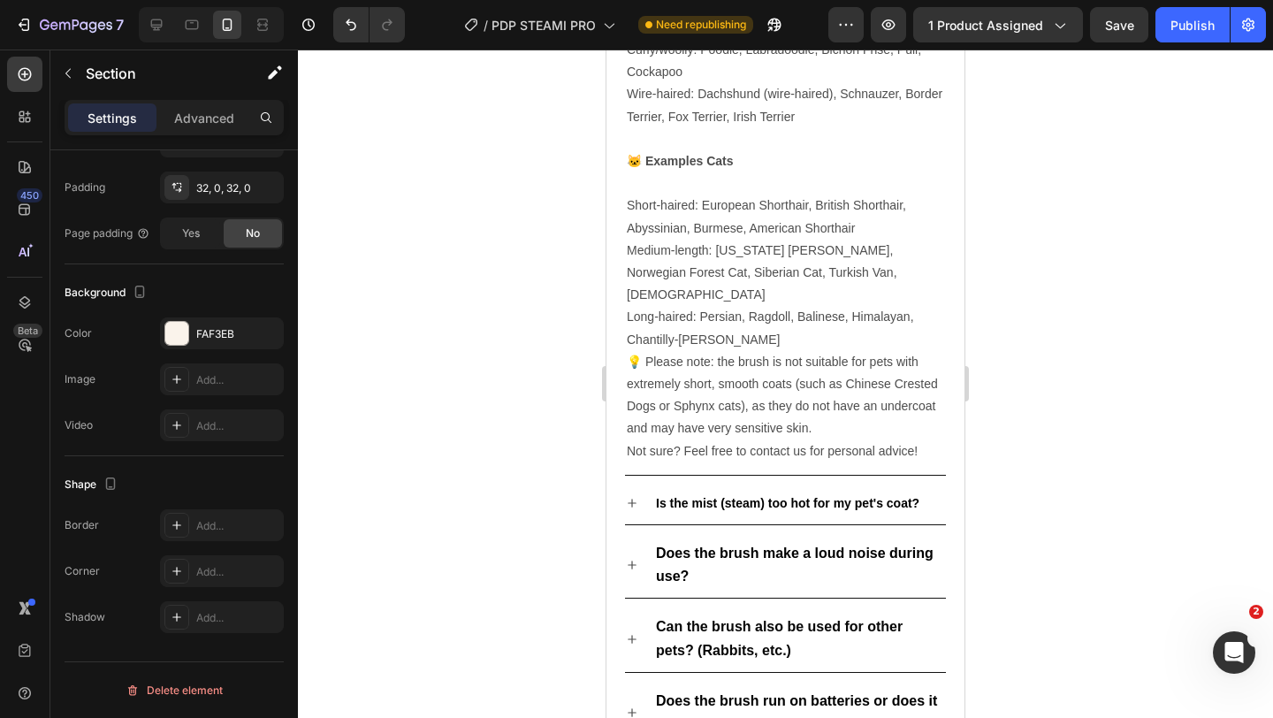
scroll to position [13063, 0]
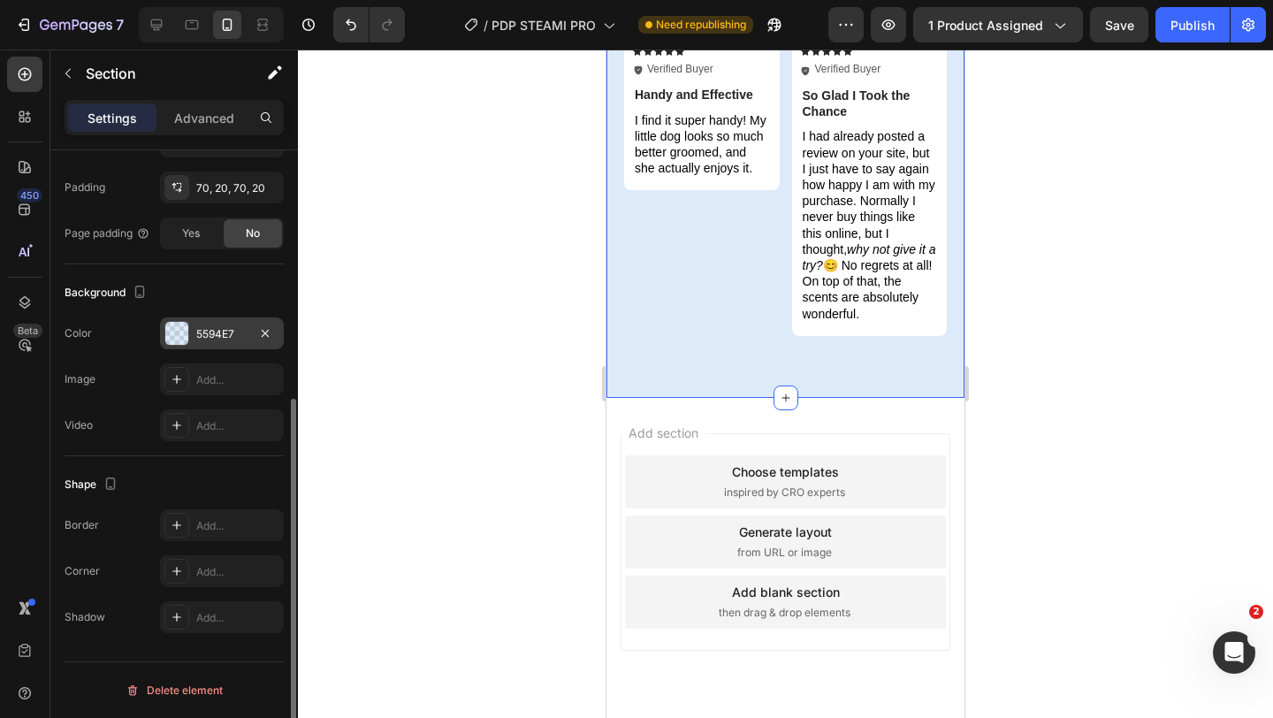
click at [232, 335] on div "5594E7" at bounding box center [221, 334] width 51 height 16
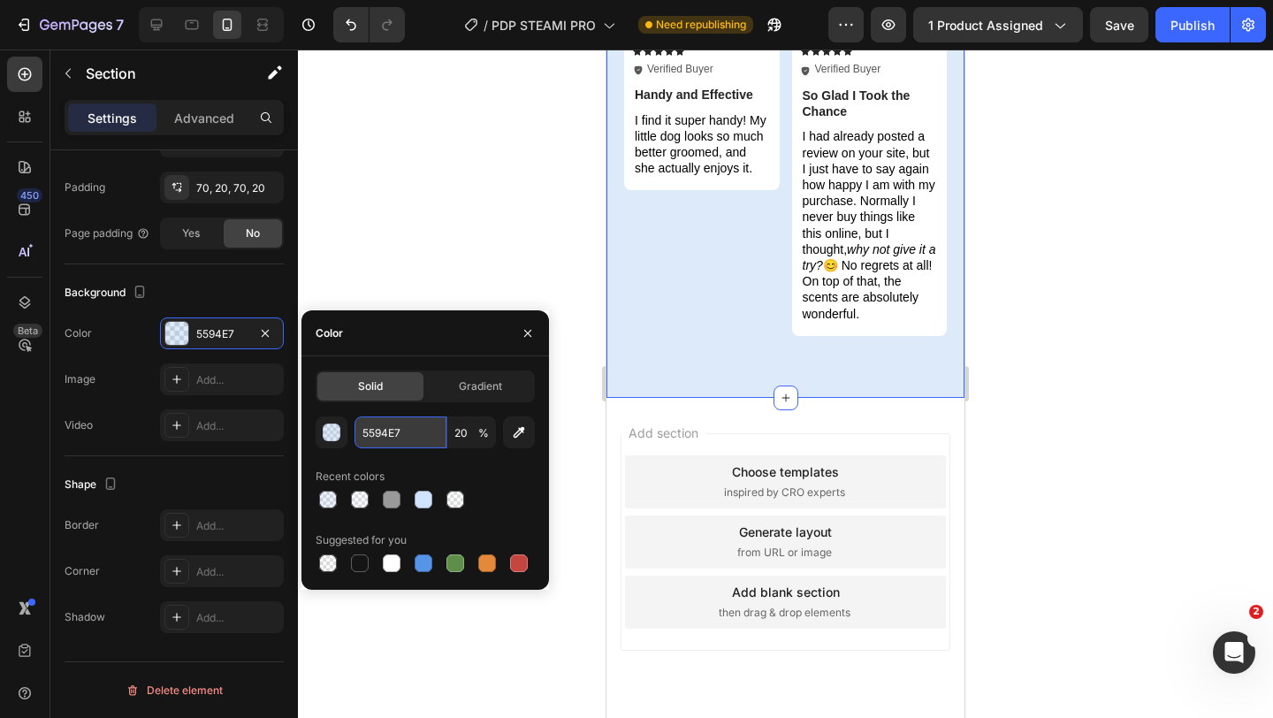
click at [375, 428] on input "5594E7" at bounding box center [400, 432] width 92 height 32
paste input "FAF3EB"
type input "FAF3EB"
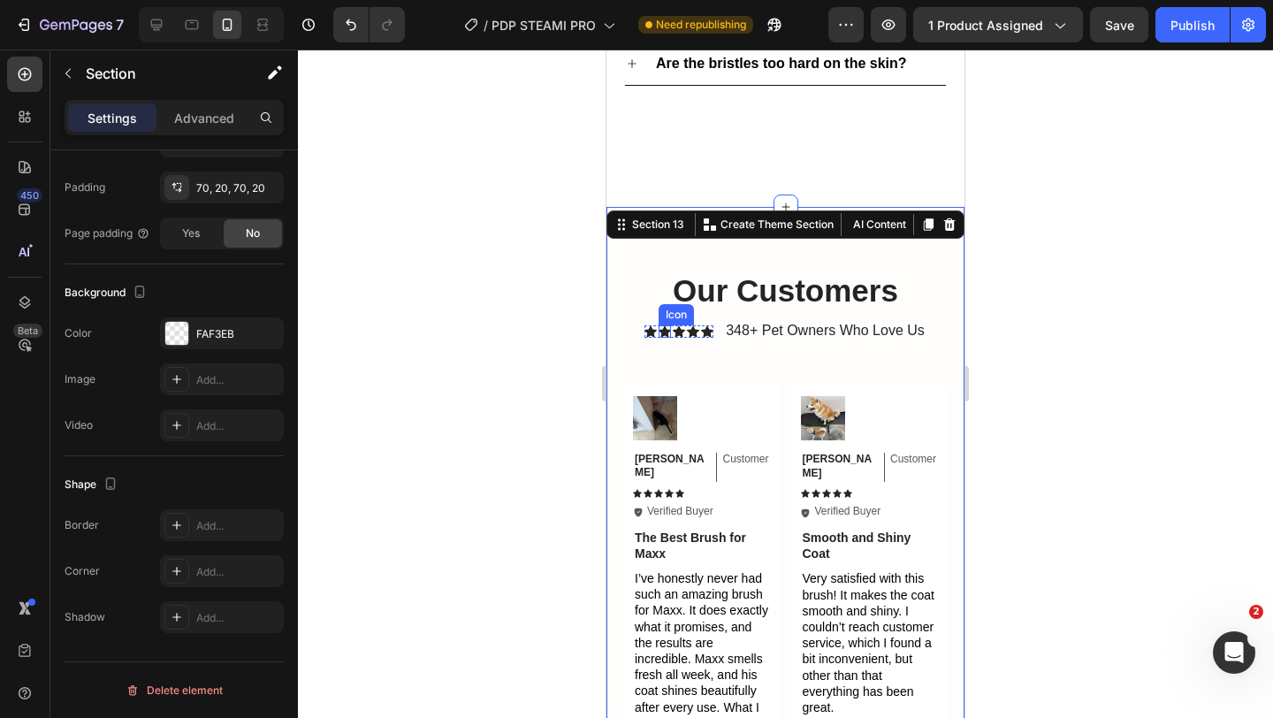
scroll to position [11544, 0]
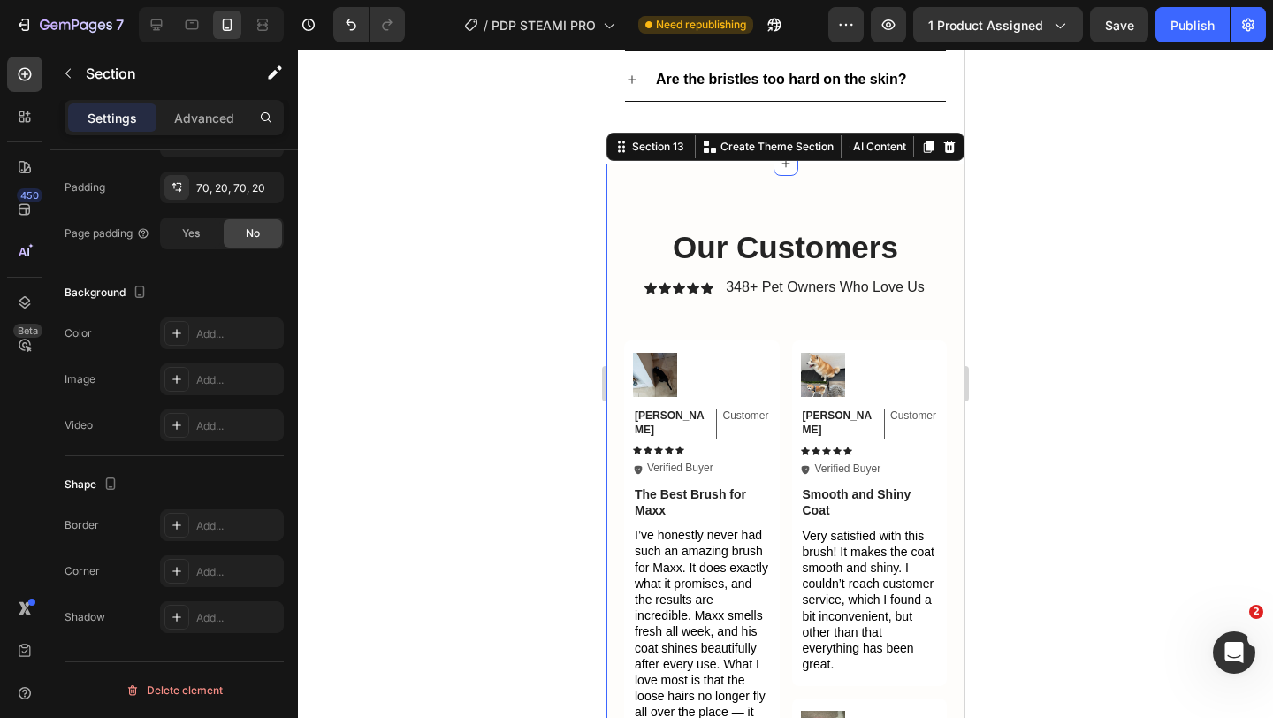
click at [227, 337] on div "FAF3EB" at bounding box center [221, 334] width 51 height 16
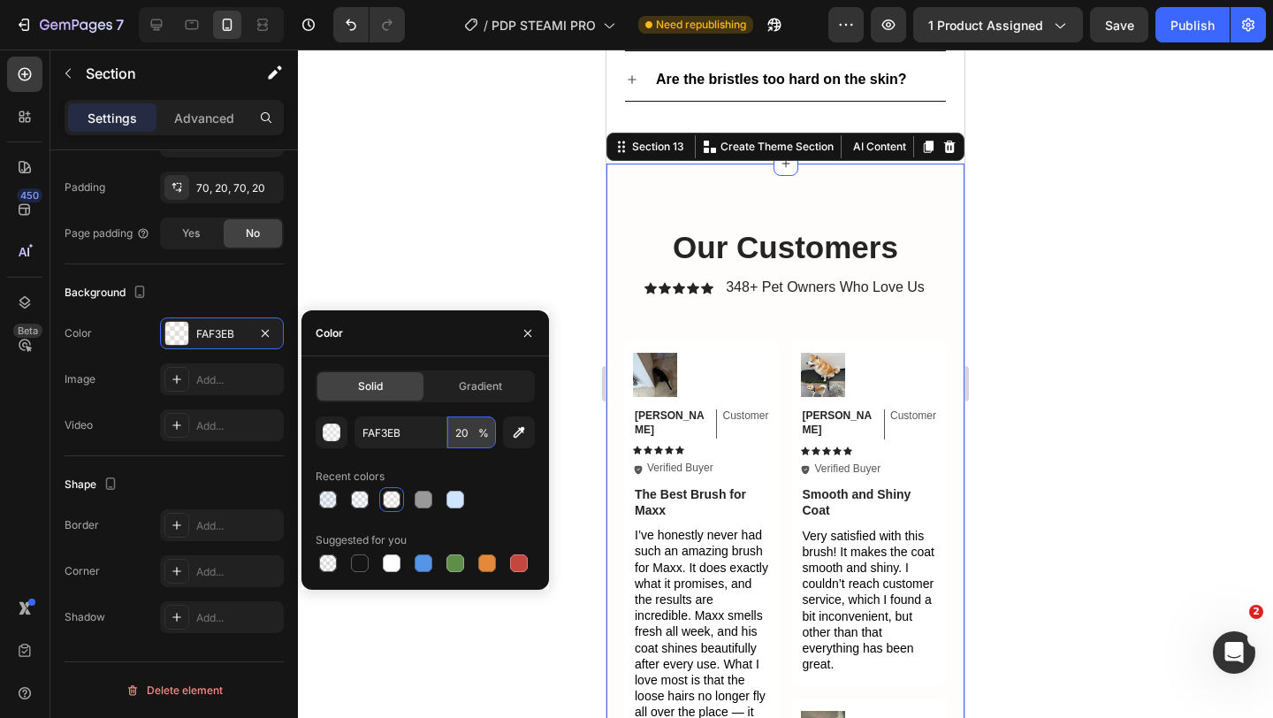
click at [468, 439] on input "20" at bounding box center [471, 432] width 49 height 32
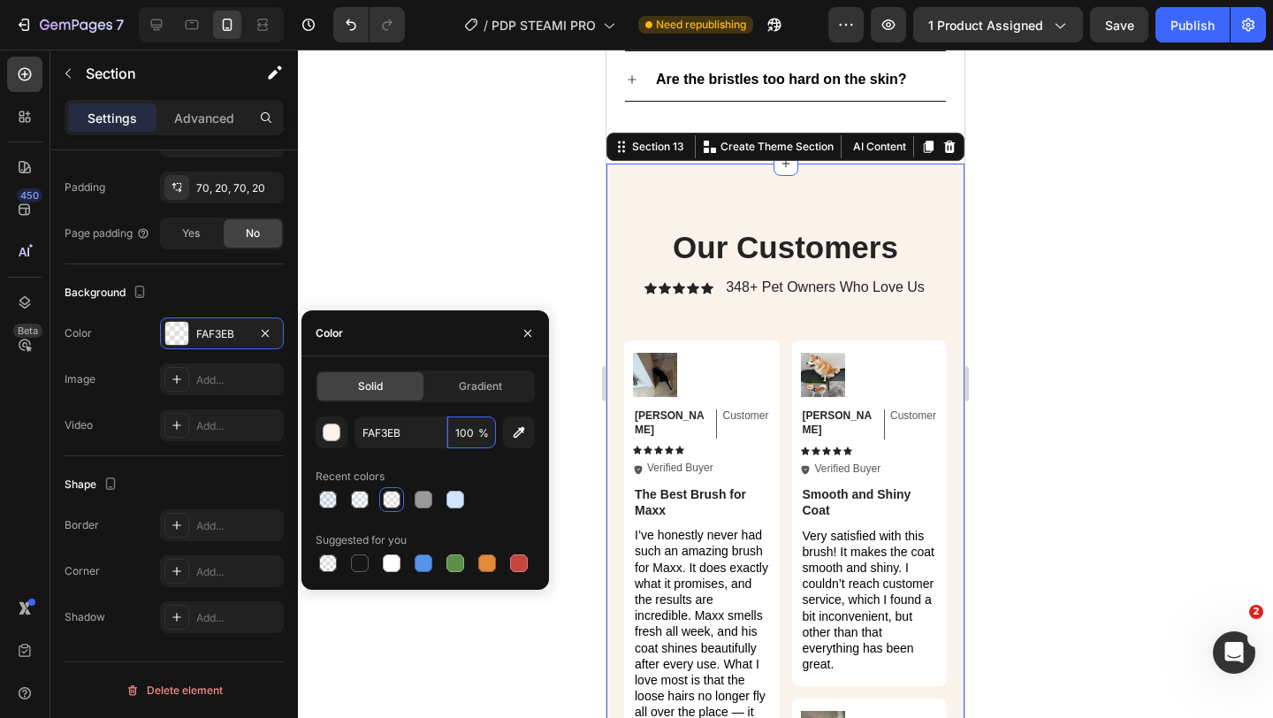
type input "100"
click at [507, 503] on div at bounding box center [425, 499] width 219 height 25
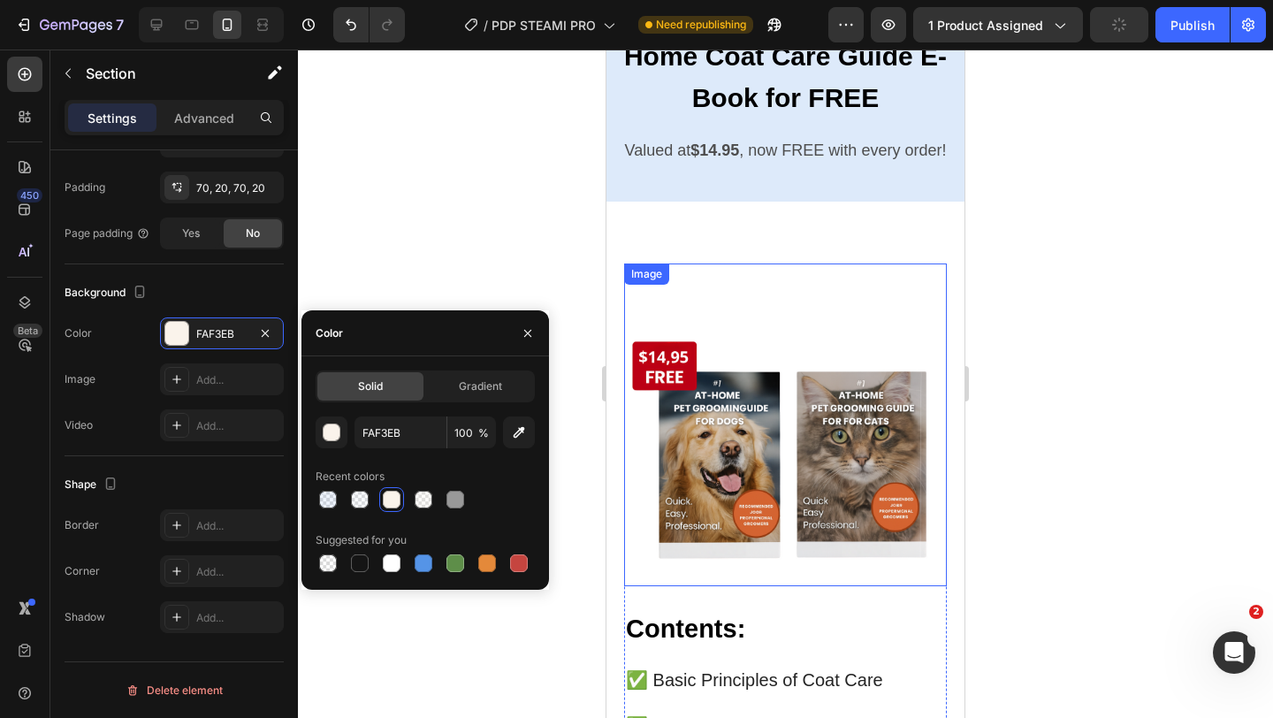
scroll to position [8335, 0]
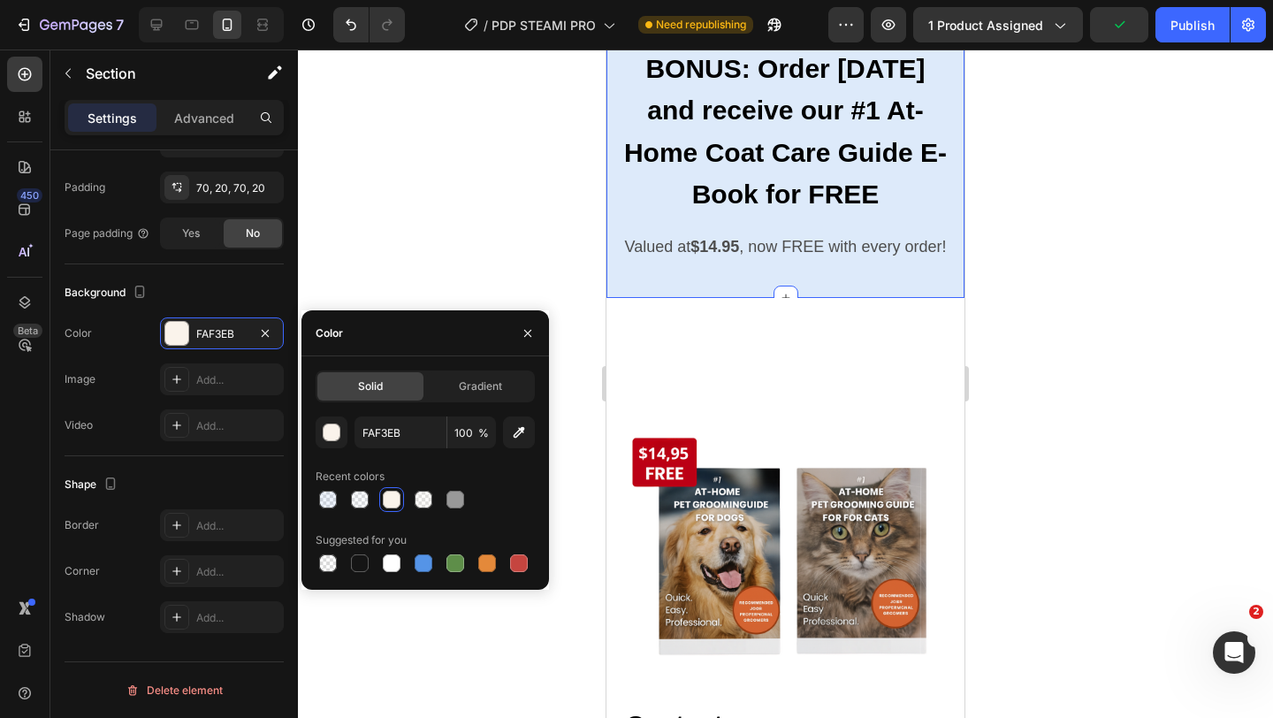
click at [634, 279] on div "BONUS: Order [DATE] and receive our #1 At-Home Coat Care Guide E-Book for FREE …" at bounding box center [785, 153] width 358 height 290
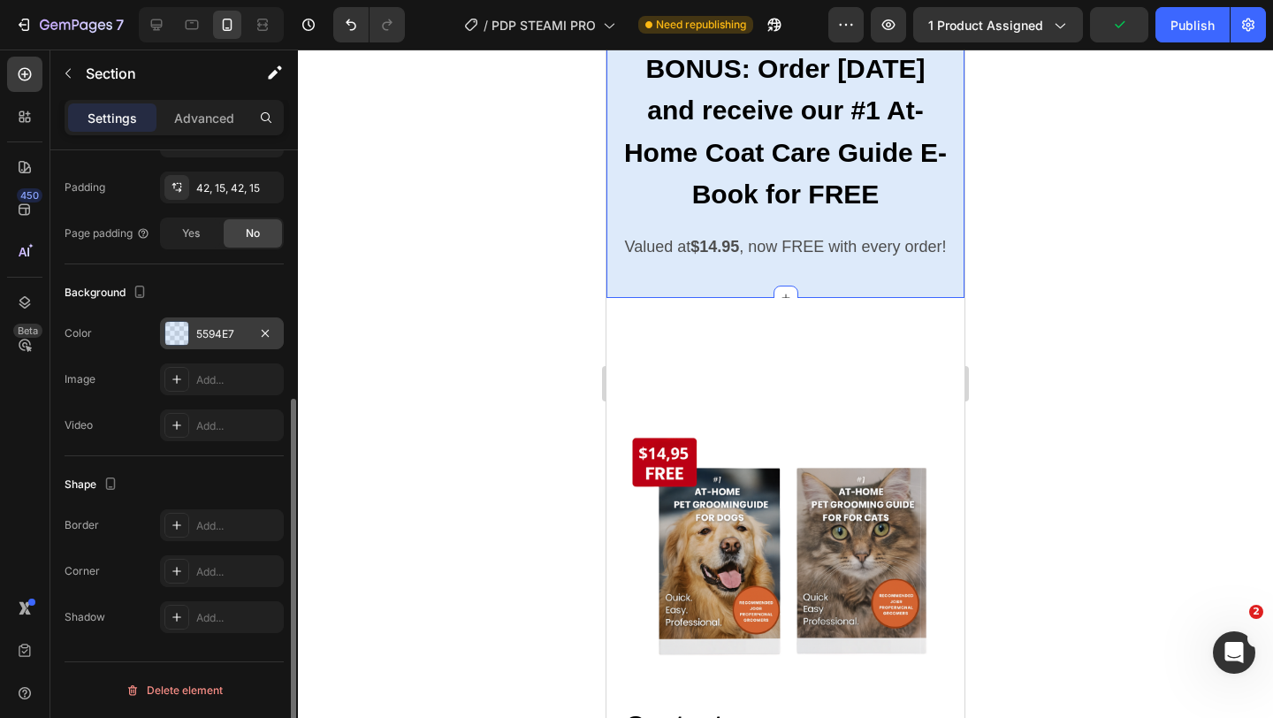
click at [227, 332] on div "5594E7" at bounding box center [221, 334] width 51 height 16
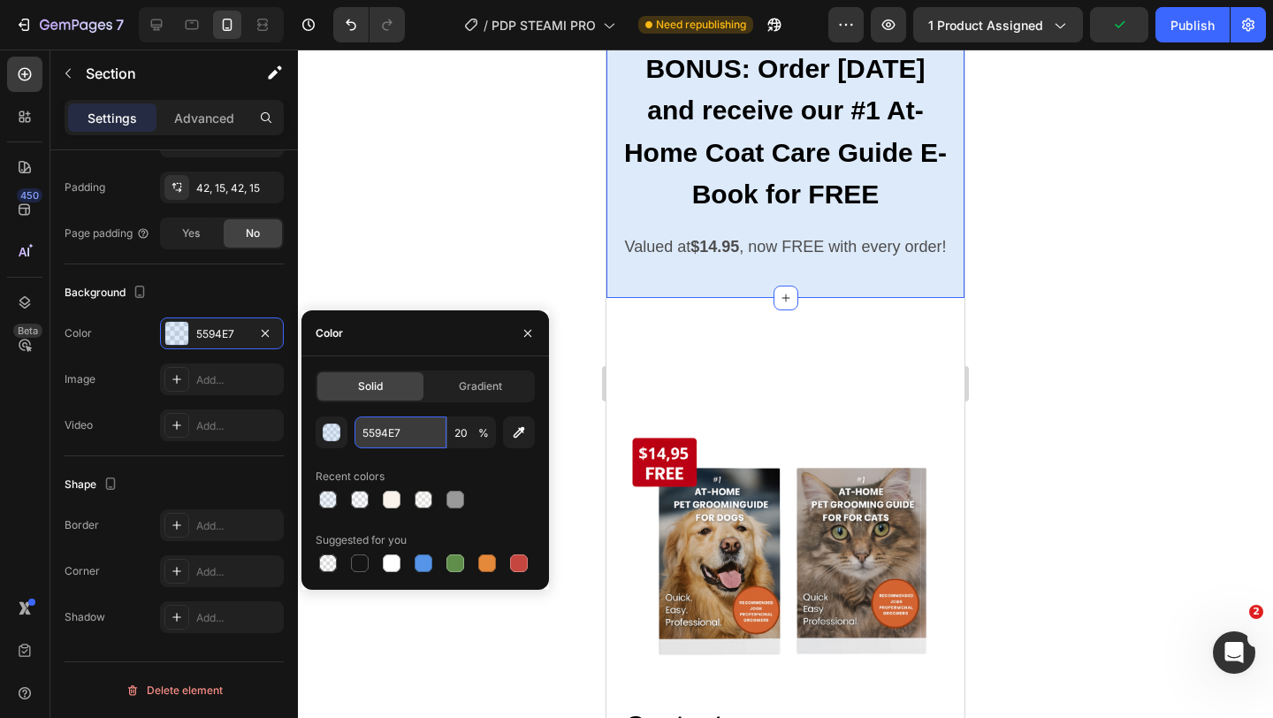
click at [386, 431] on input "5594E7" at bounding box center [400, 432] width 92 height 32
paste input "FAF3EB"
click at [410, 434] on input "FAF3EBE7" at bounding box center [400, 432] width 92 height 32
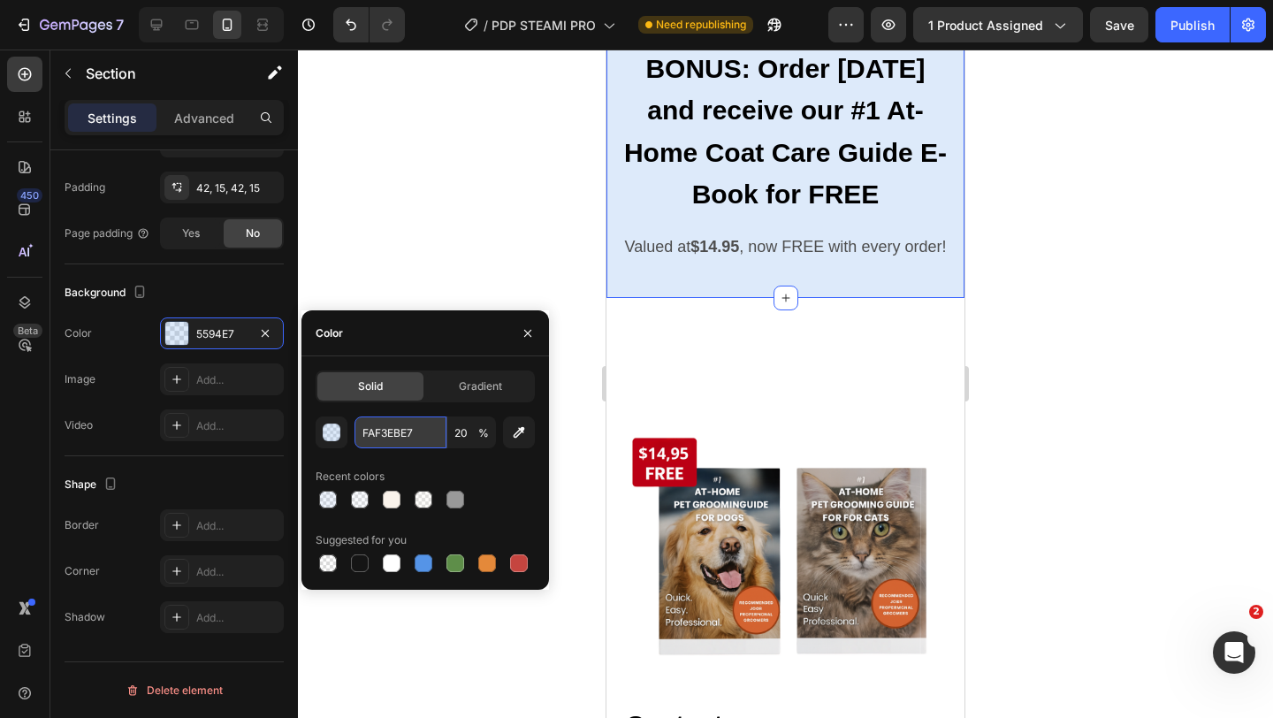
paste input "text"
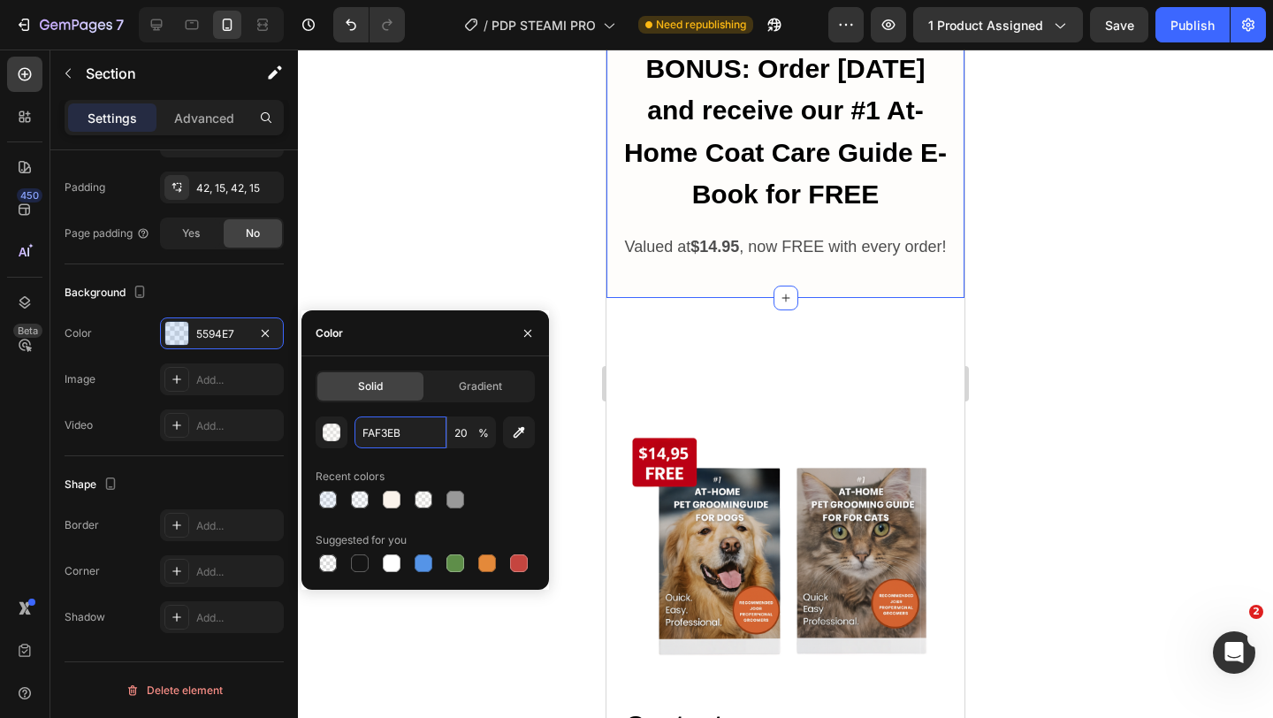
type input "FAF3EB"
click at [478, 435] on span "%" at bounding box center [483, 433] width 11 height 16
click at [470, 432] on input "20" at bounding box center [471, 432] width 49 height 32
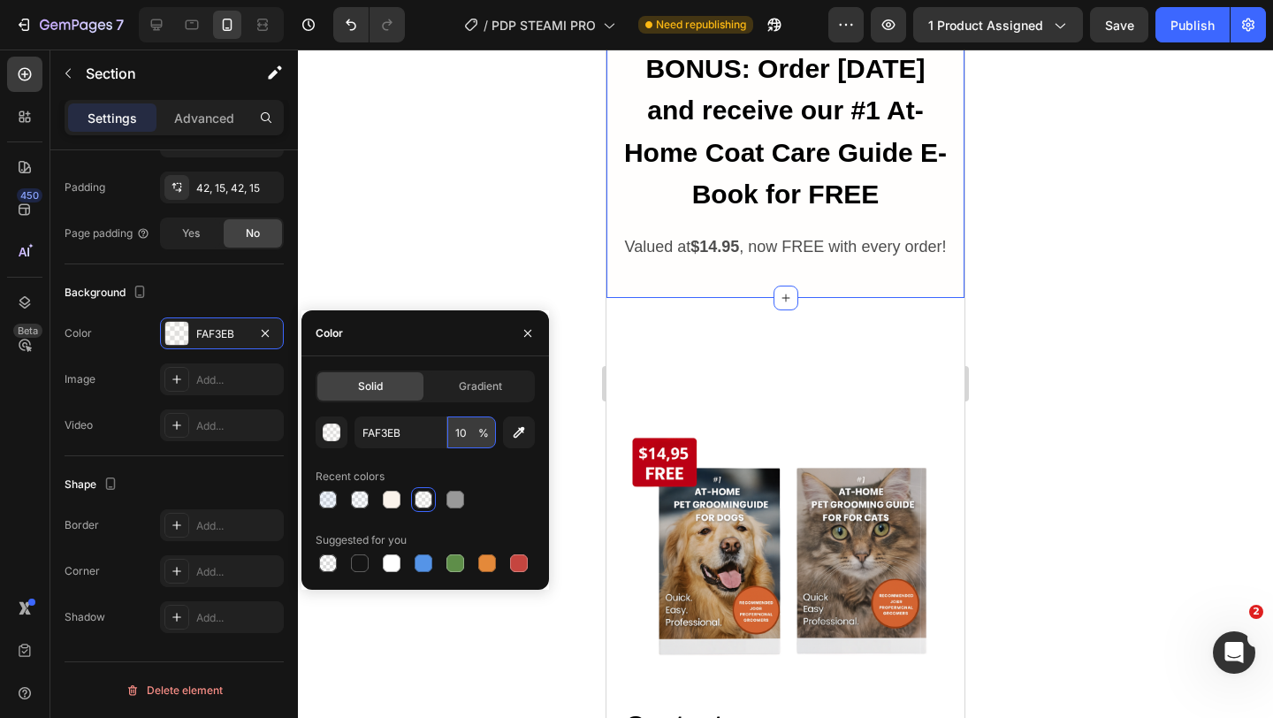
type input "100"
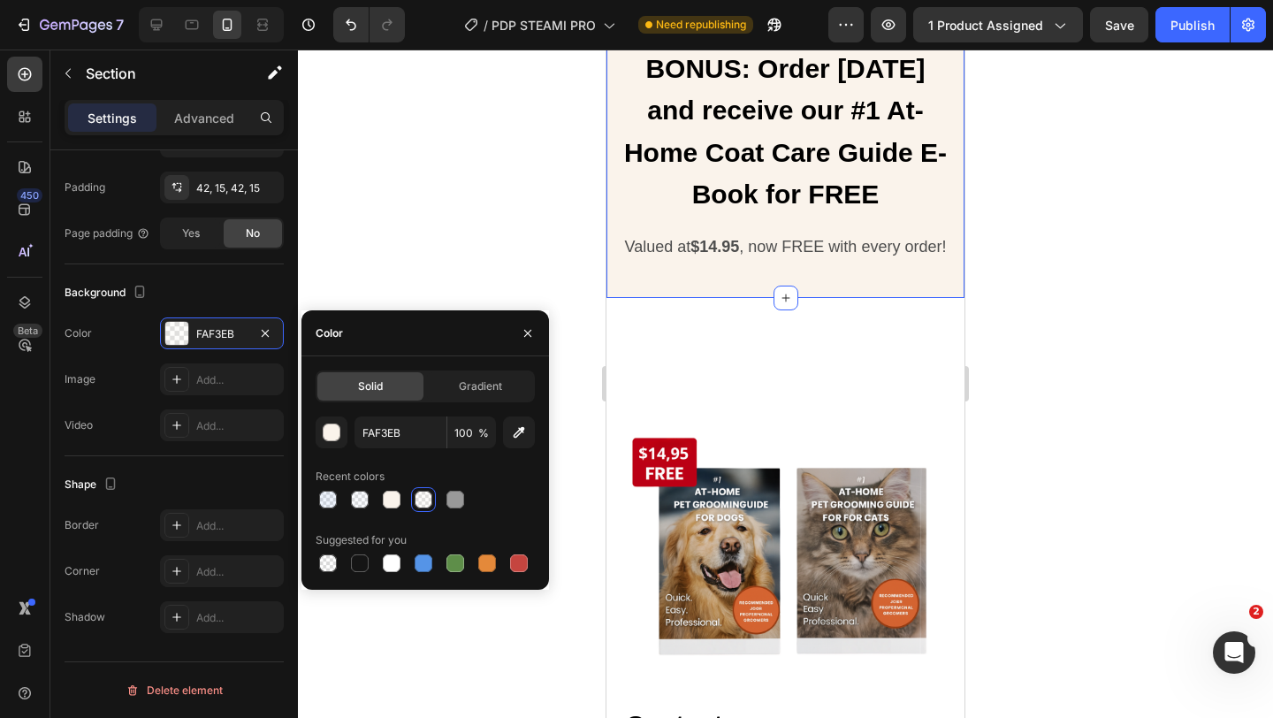
click at [682, 316] on div "Contents: Heading ✅ Basic Principles of Coat Care ✅ Nutrition and Coat Health ✅…" at bounding box center [785, 727] width 358 height 858
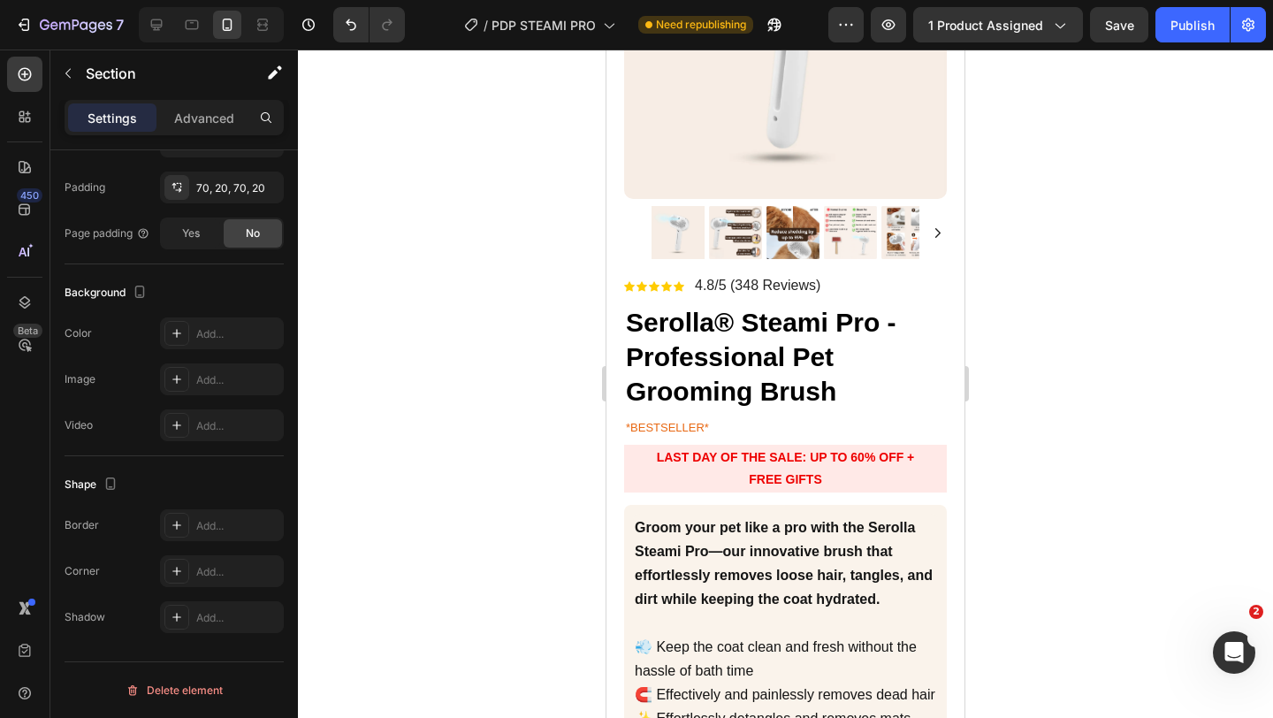
scroll to position [187, 0]
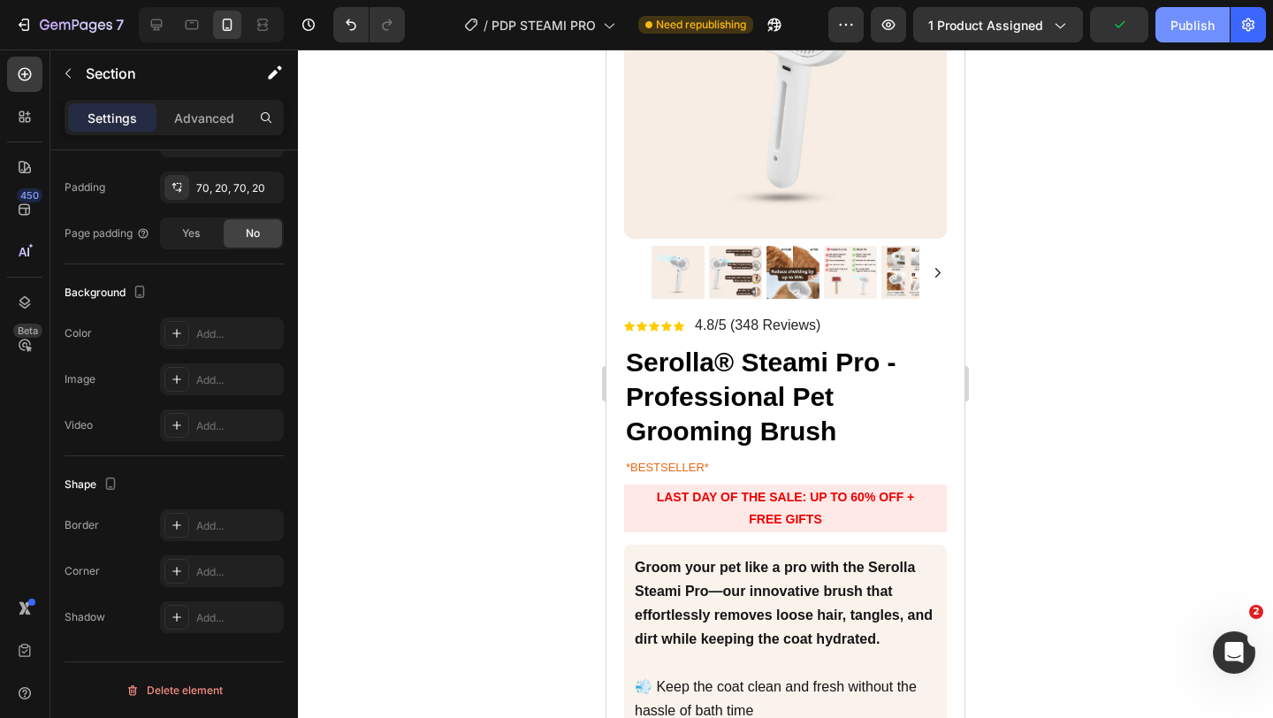
click at [1179, 32] on div "Publish" at bounding box center [1192, 25] width 44 height 19
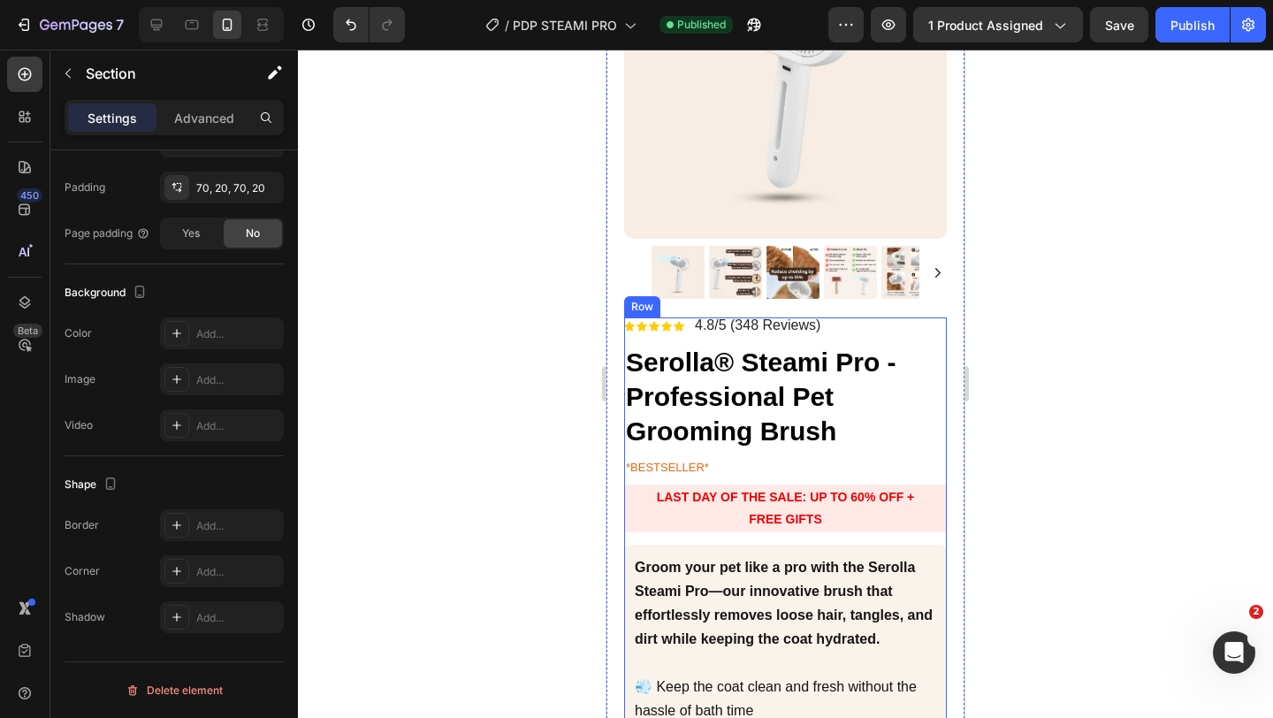
scroll to position [0, 0]
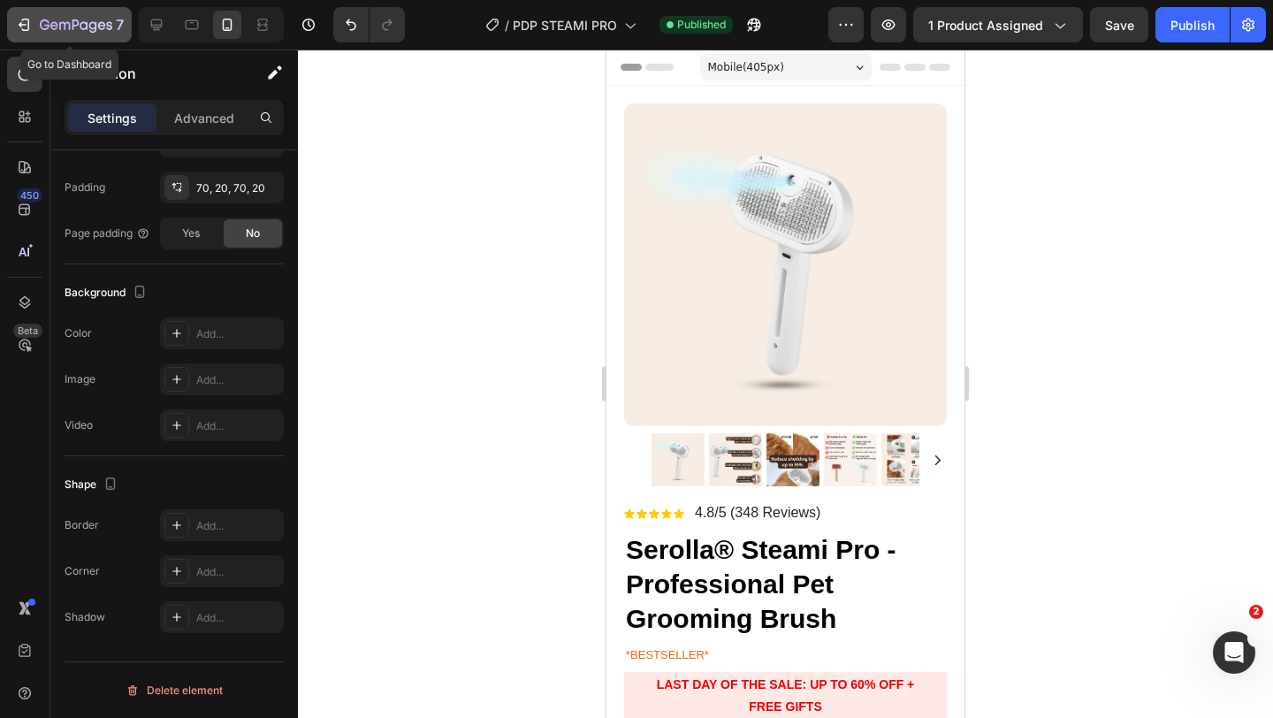
click at [117, 14] on p "7" at bounding box center [120, 24] width 8 height 21
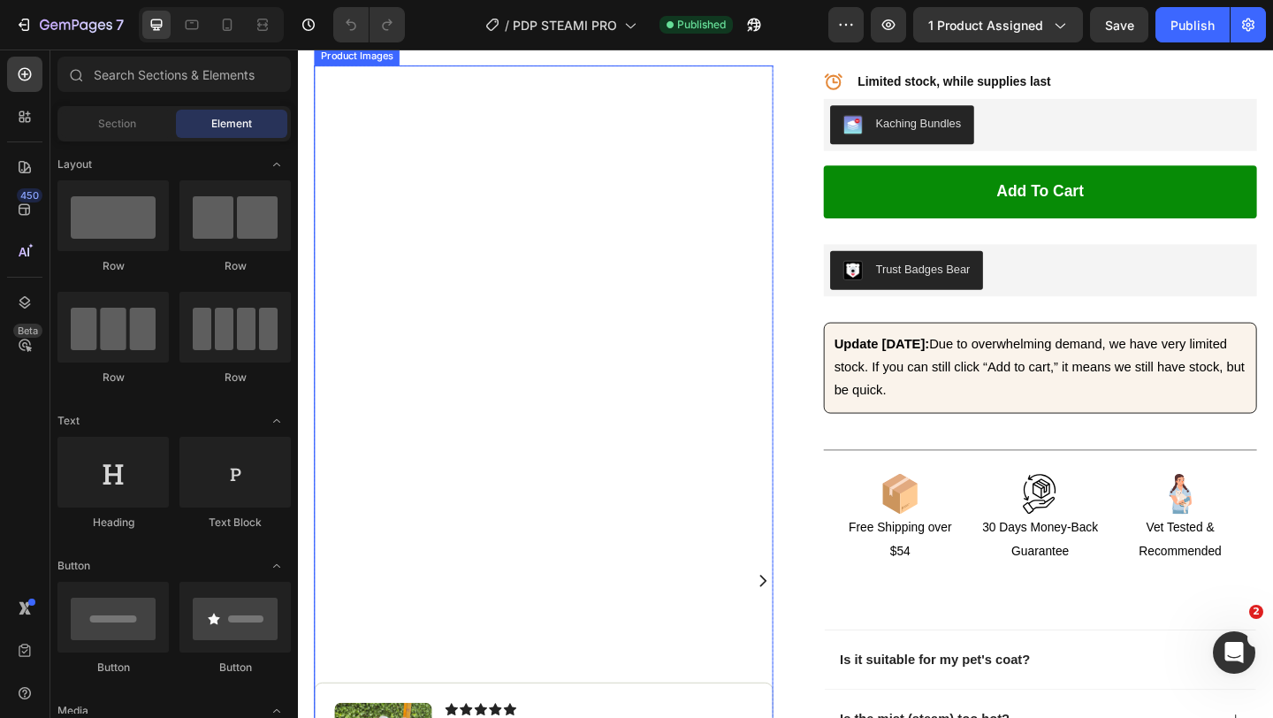
scroll to position [795, 0]
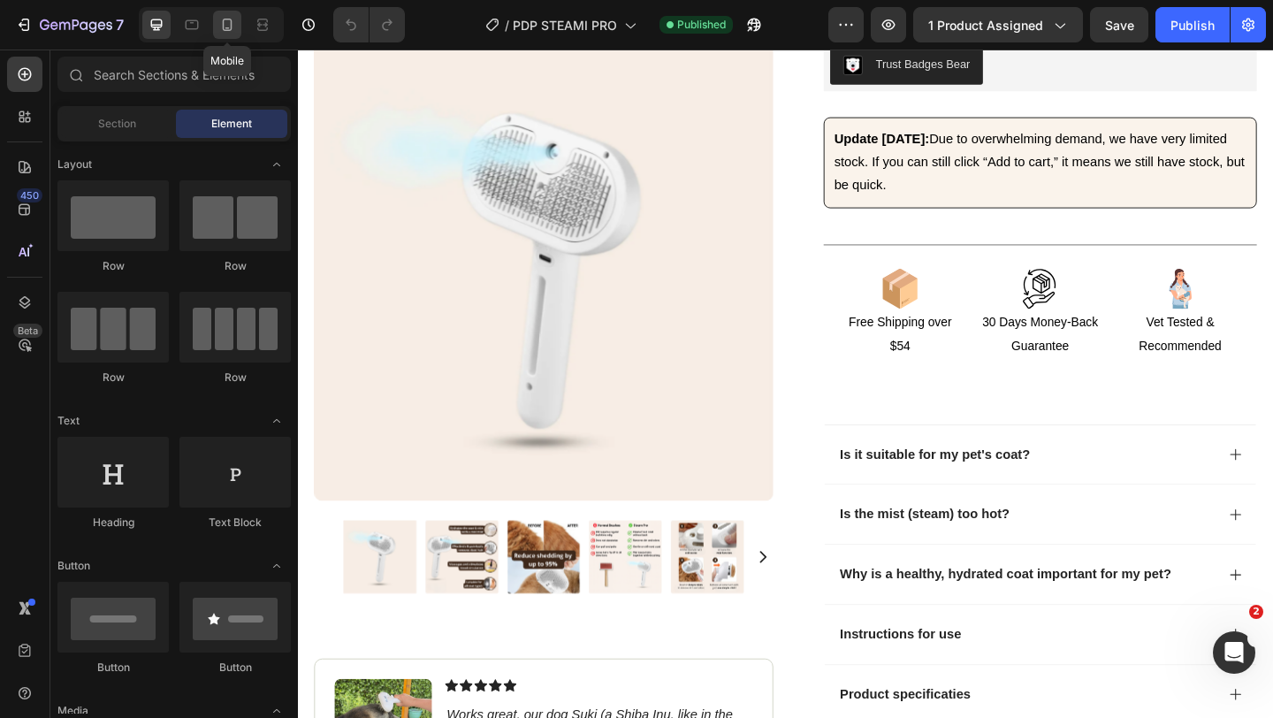
click at [233, 25] on icon at bounding box center [227, 25] width 18 height 18
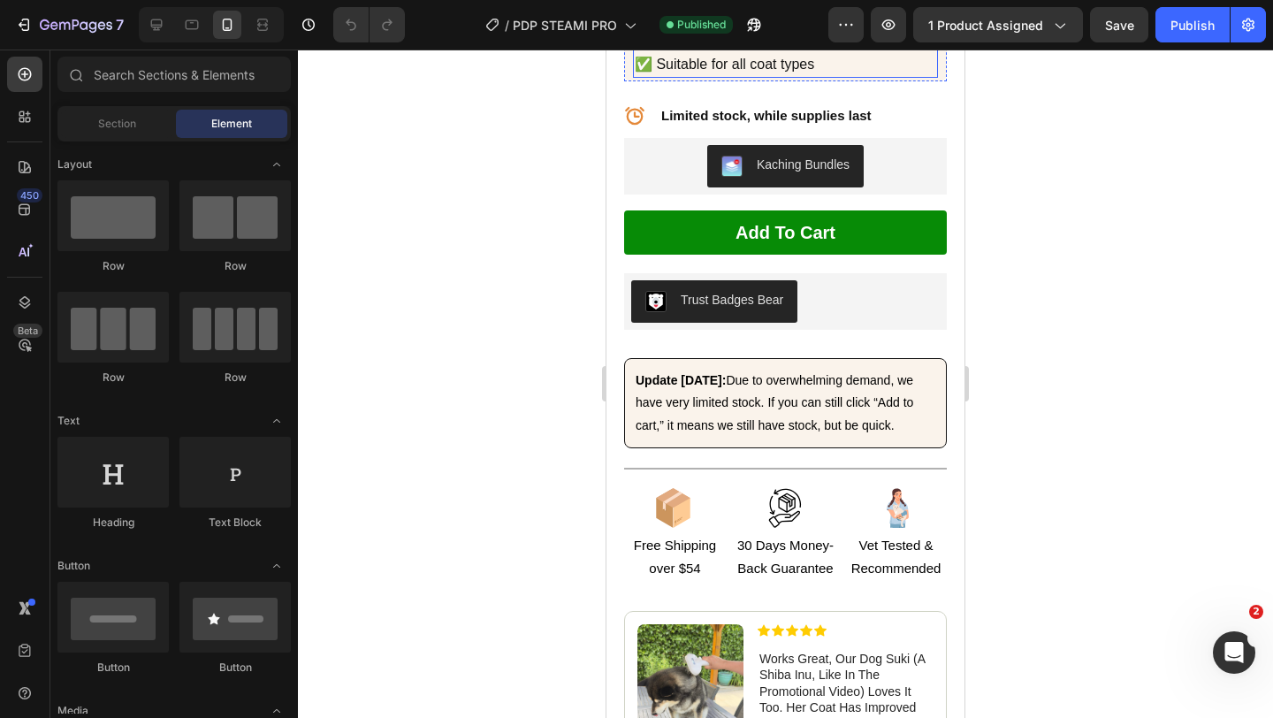
scroll to position [1175, 0]
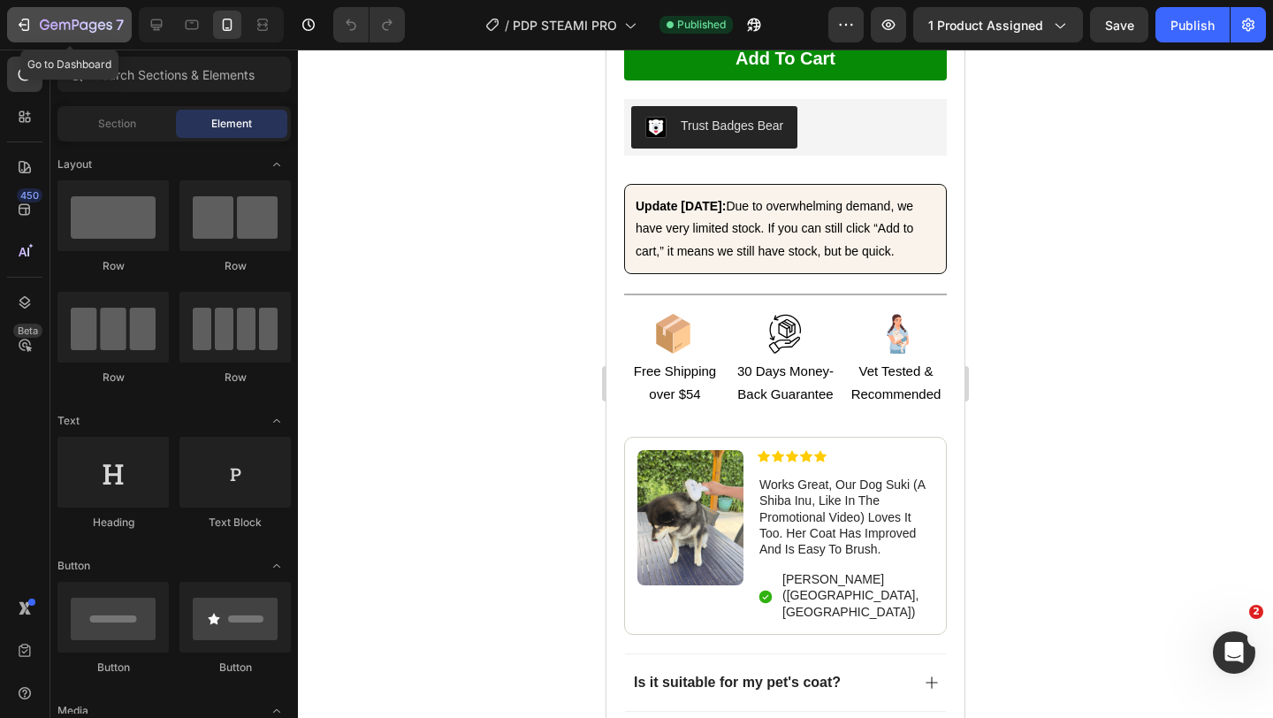
click at [118, 25] on p "7" at bounding box center [120, 24] width 8 height 21
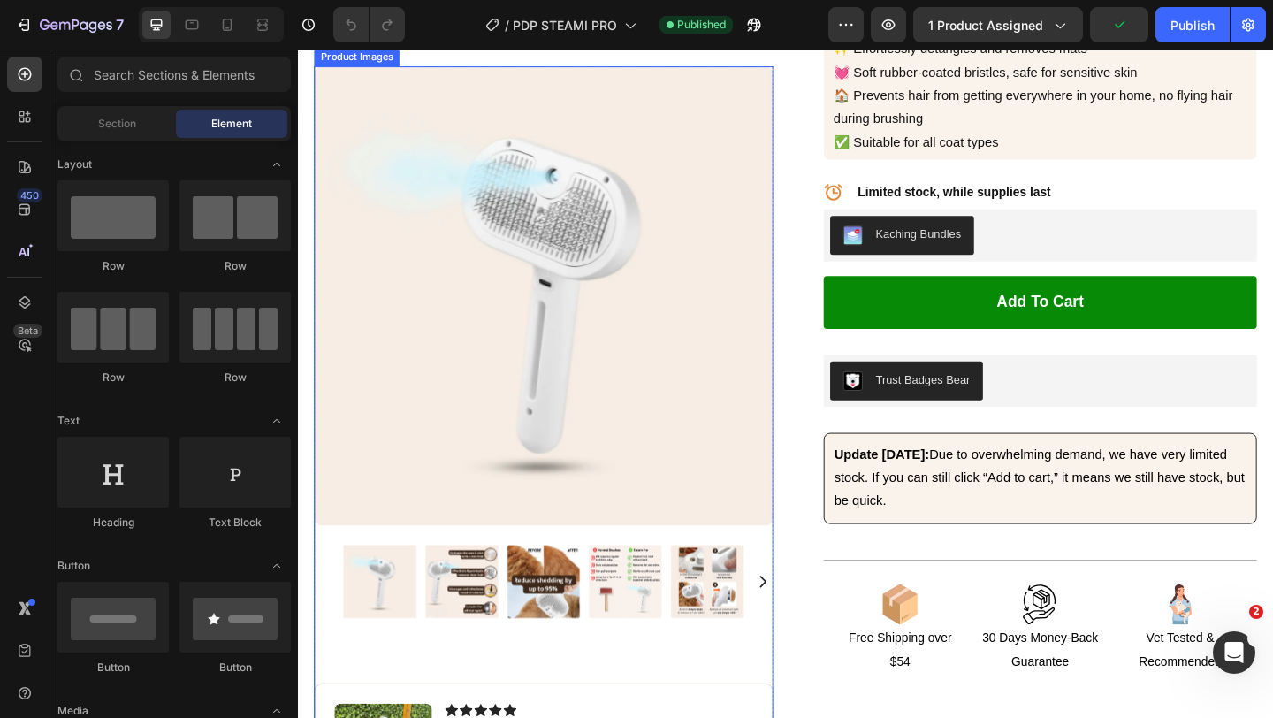
scroll to position [566, 0]
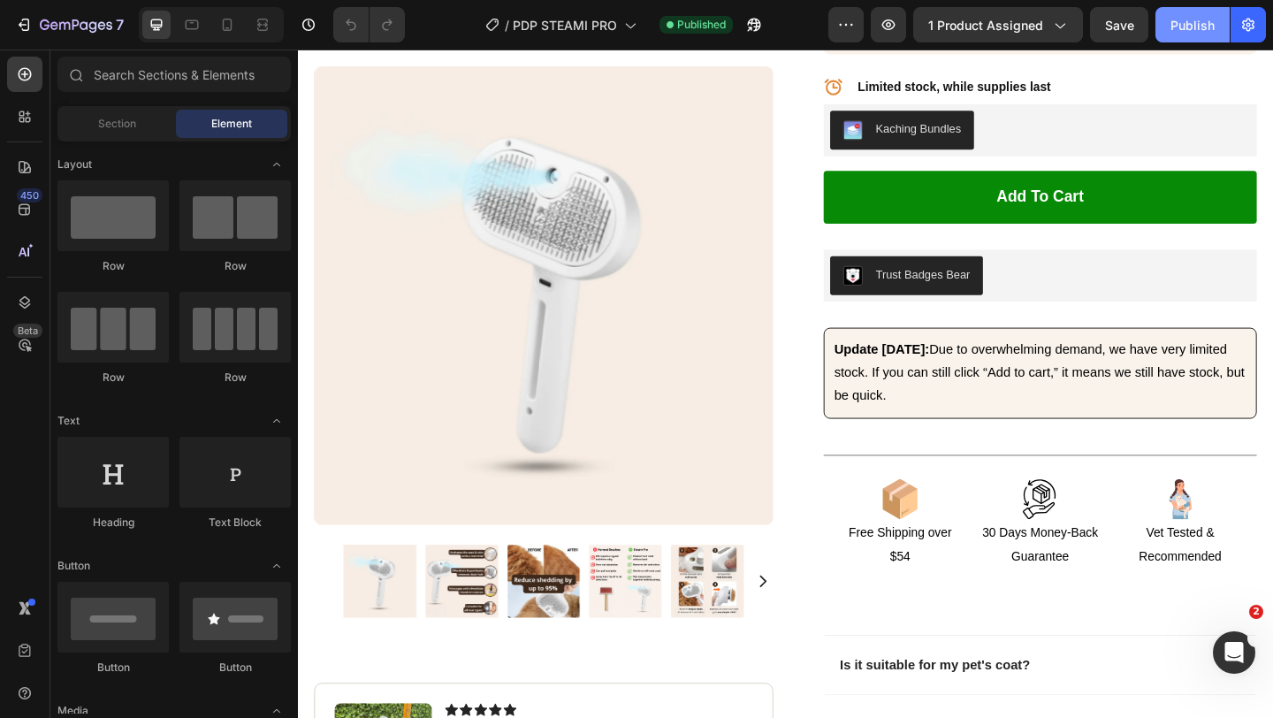
click at [1170, 24] on div "Publish" at bounding box center [1192, 25] width 44 height 19
click at [88, 27] on icon "button" at bounding box center [76, 26] width 72 height 15
